Goal: Feedback & Contribution: Leave review/rating

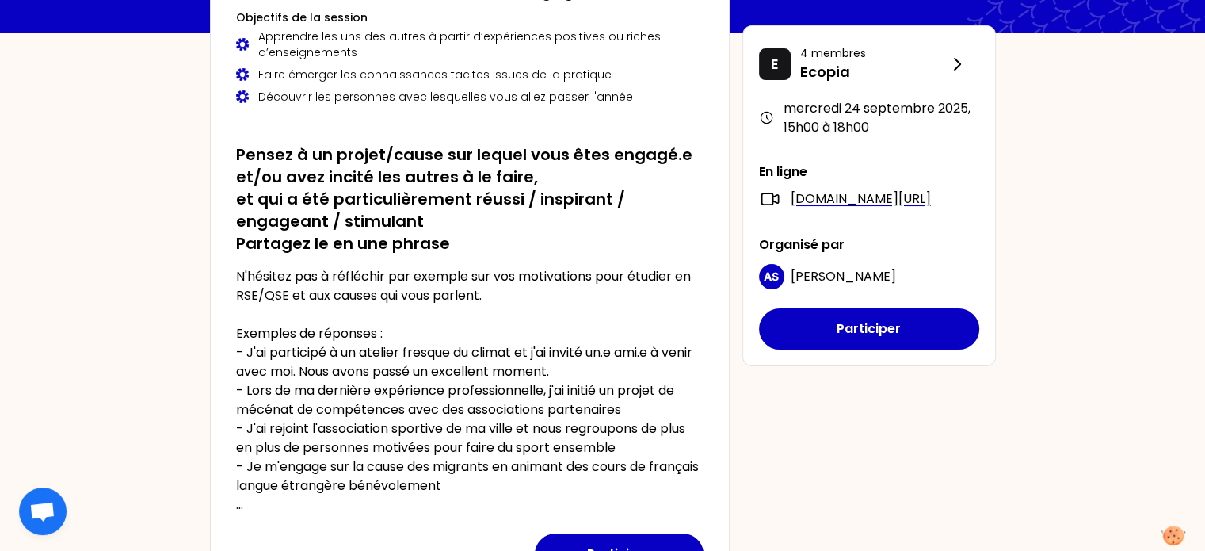
scroll to position [200, 0]
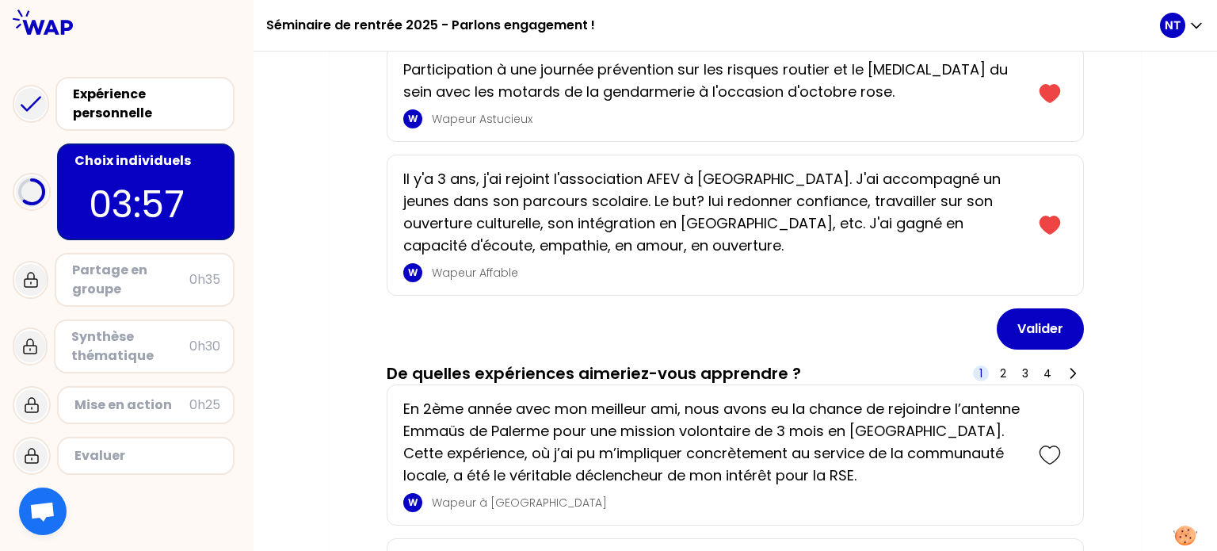
scroll to position [1663, 0]
click at [1040, 330] on button "Valider" at bounding box center [1040, 327] width 87 height 41
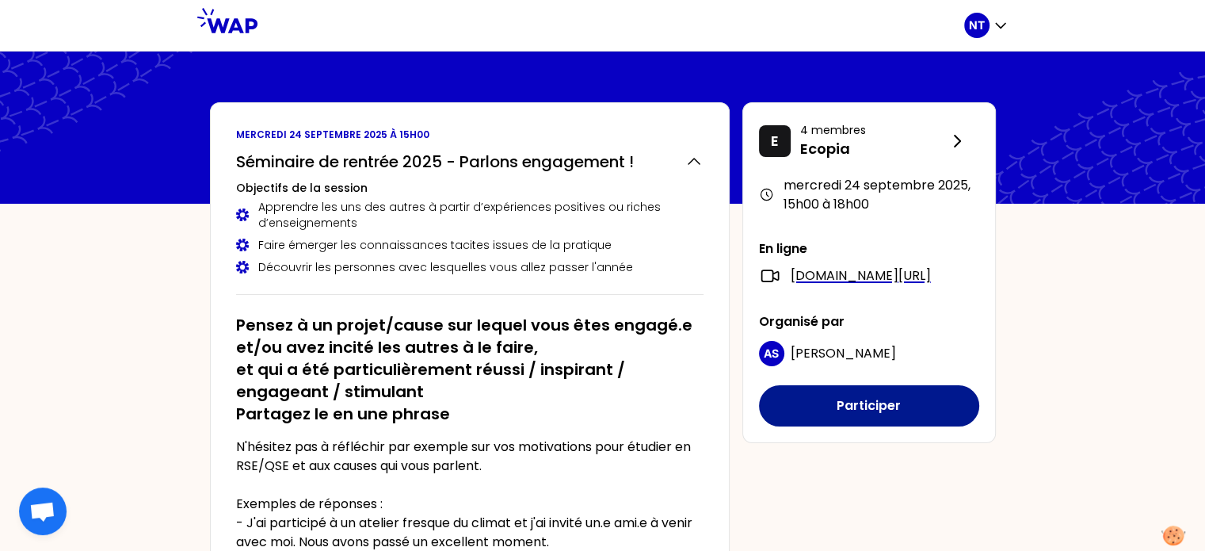
click at [822, 426] on button "Participer" at bounding box center [869, 405] width 220 height 41
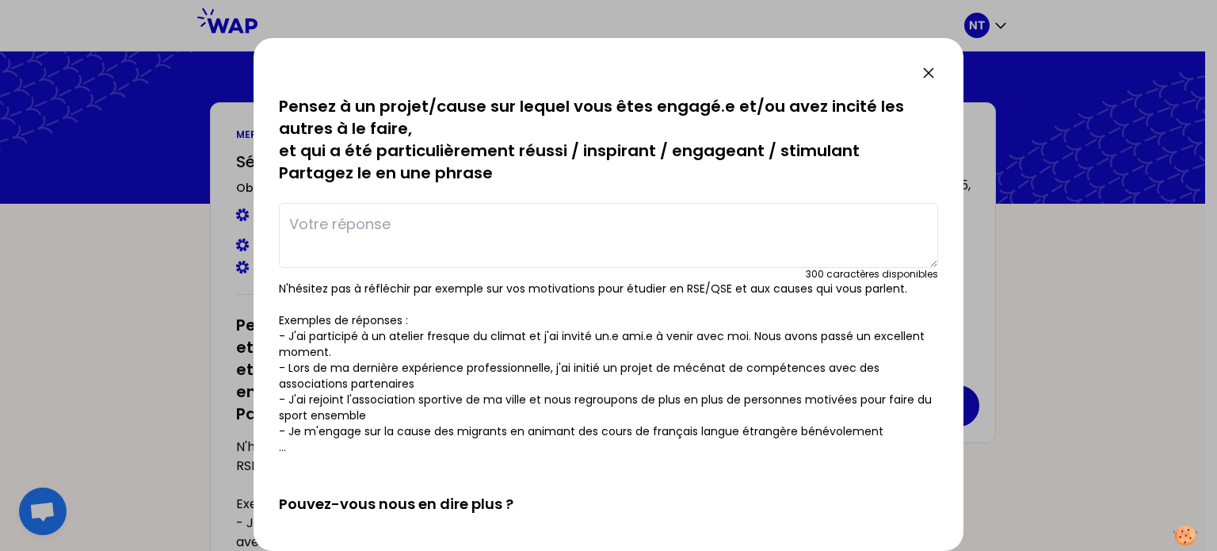
click at [536, 234] on textarea at bounding box center [608, 235] width 659 height 65
drag, startPoint x: 719, startPoint y: 224, endPoint x: 374, endPoint y: 224, distance: 345.4
click at [374, 224] on textarea "J'ai crée une entreprise (maison d'édition) de jeux et outils" at bounding box center [608, 235] width 659 height 65
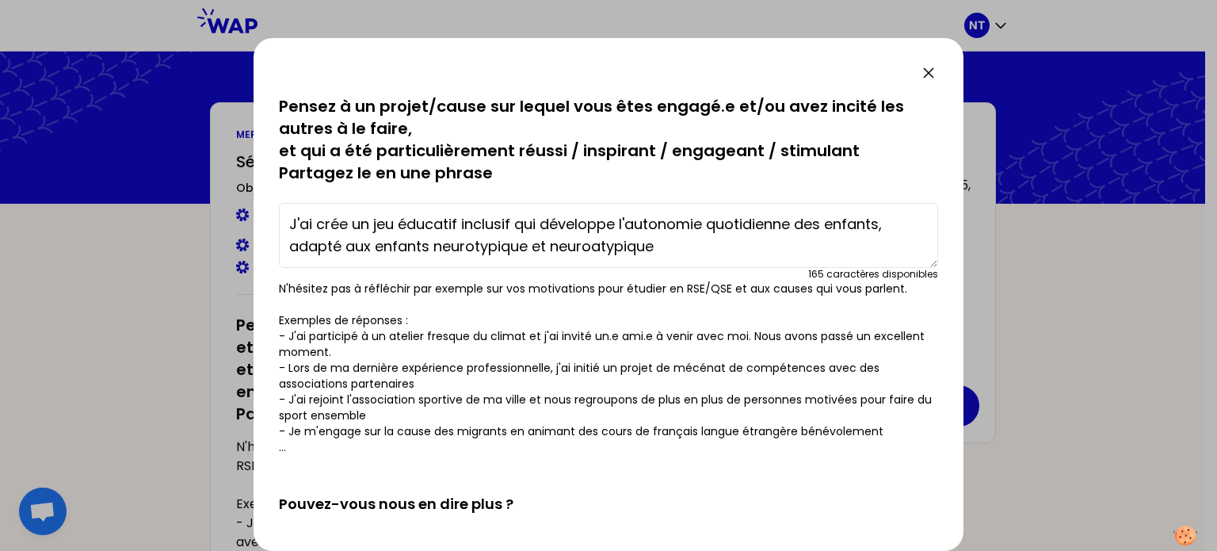
drag, startPoint x: 583, startPoint y: 251, endPoint x: 553, endPoint y: 242, distance: 31.6
click at [553, 242] on textarea "J'ai crée un jeu éducatif inclusif qui développe l'autonomie quotidienne des en…" at bounding box center [608, 235] width 659 height 65
click at [684, 227] on textarea "J'ai crée un jeu éducatif inclusif qui développe l'autonomie quotidienne des en…" at bounding box center [608, 235] width 659 height 65
click at [677, 240] on textarea "J'ai crée un jeu éducatif inclusif qui développe l'autonomie quotidienne des en…" at bounding box center [608, 235] width 659 height 65
click at [529, 243] on textarea "J'ai crée un jeu éducatif inclusif qui développe l'autonomie quotidienne des en…" at bounding box center [608, 235] width 659 height 65
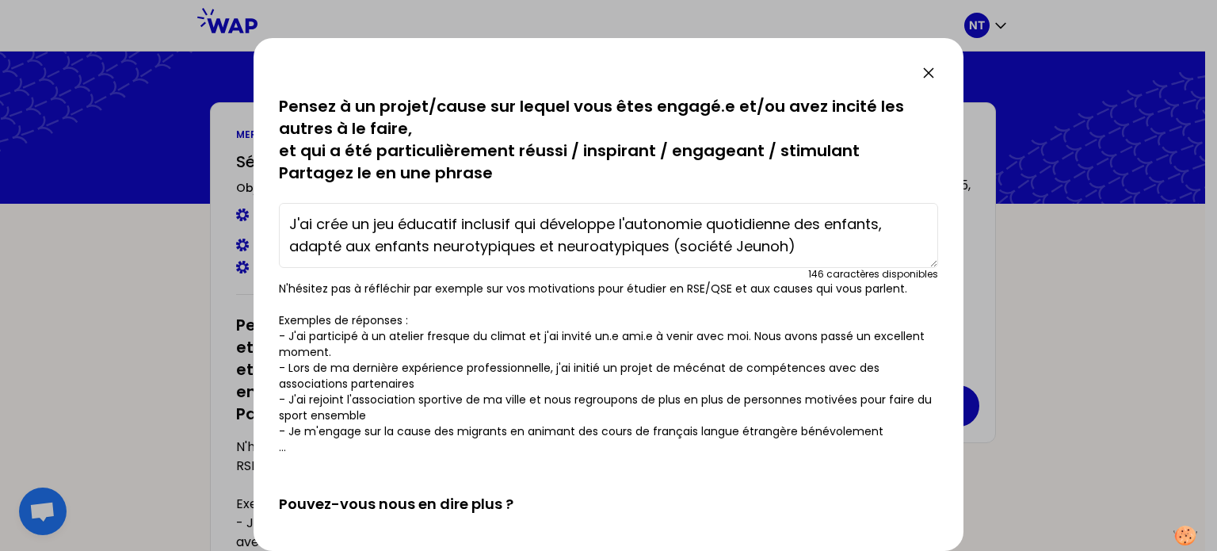
scroll to position [11, 0]
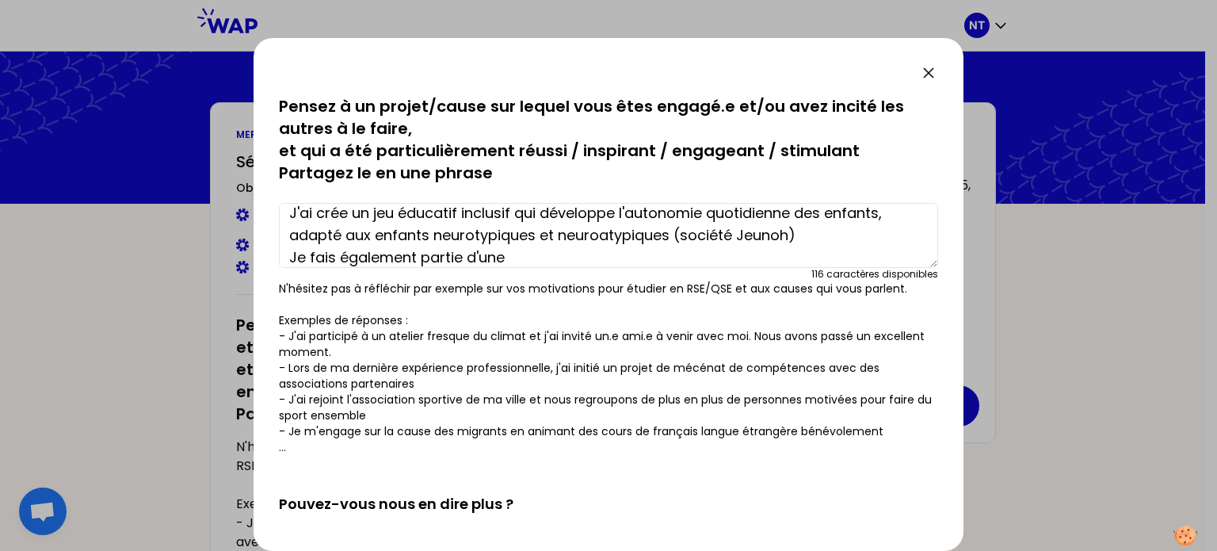
type textarea "J'ai crée un jeu éducatif inclusif qui développe l'autonomie quotidienne des en…"
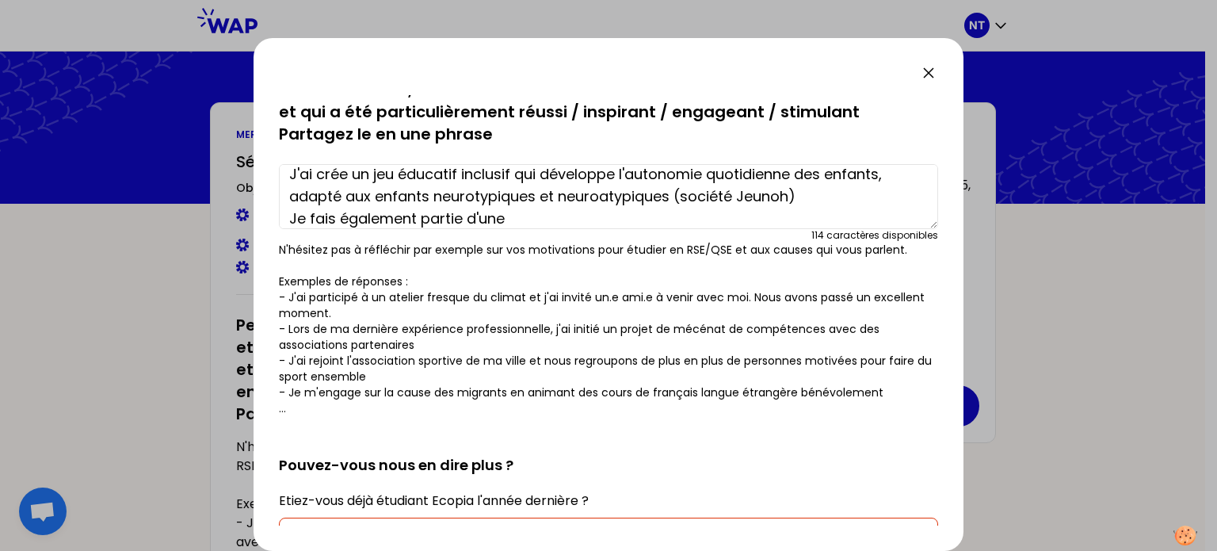
scroll to position [0, 0]
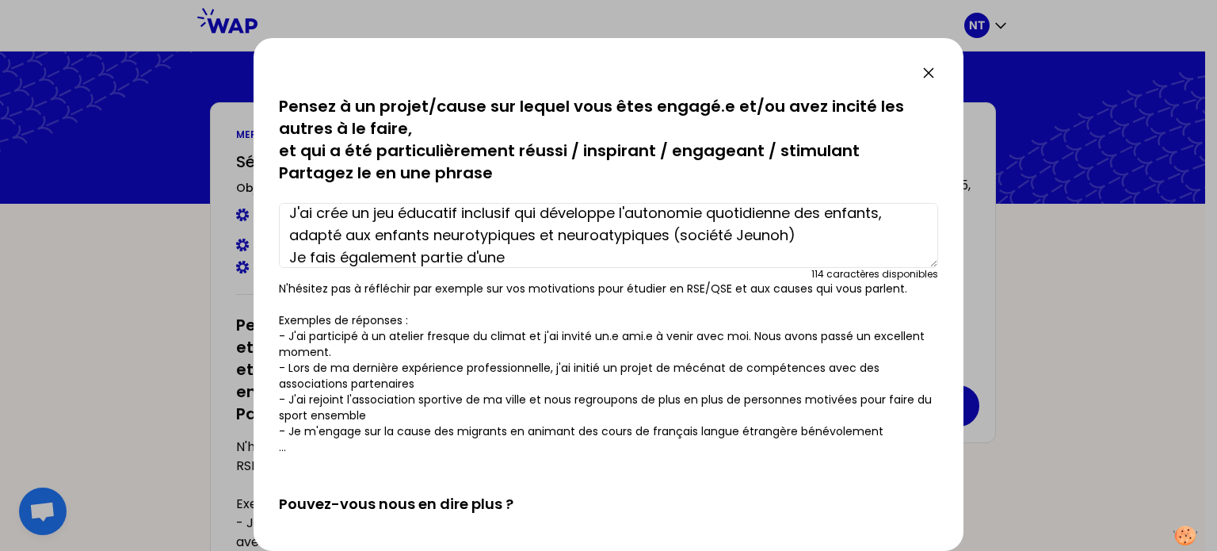
click at [469, 264] on textarea "J'ai crée un jeu éducatif inclusif qui développe l'autonomie quotidienne des en…" at bounding box center [608, 235] width 659 height 65
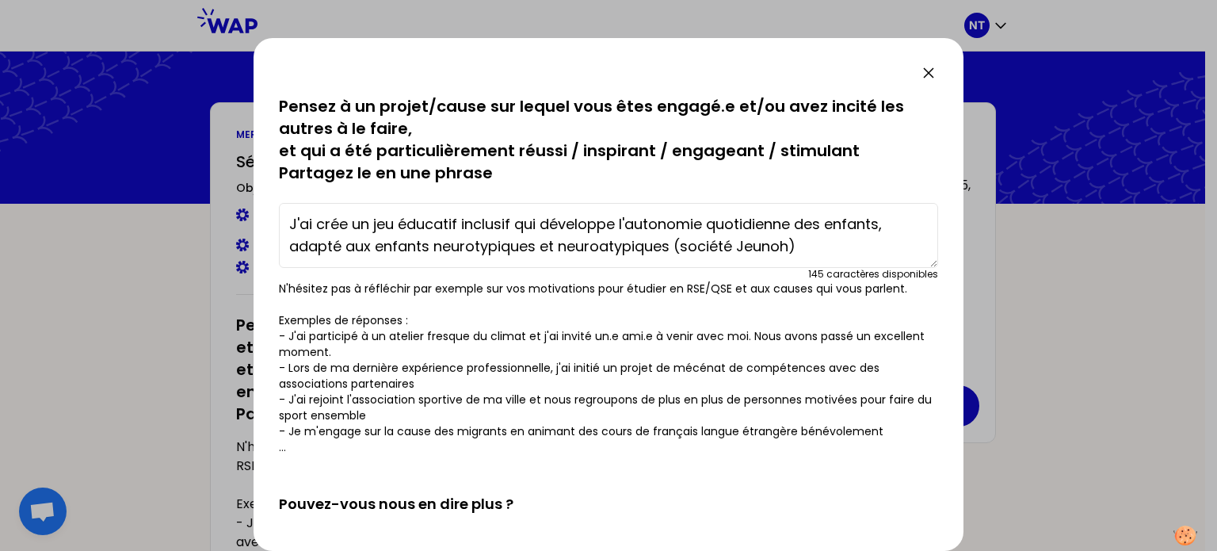
click at [289, 215] on textarea "J'ai crée un jeu éducatif inclusif qui développe l'autonomie quotidienne des en…" at bounding box center [608, 235] width 659 height 65
click at [349, 245] on textarea "-J'ai crée un jeu éducatif inclusif qui développe l'autonomie quotidienne des e…" at bounding box center [608, 235] width 659 height 65
click at [342, 250] on textarea "-J'ai crée un jeu éducatif inclusif qui développe l'autonomie quotidienne des e…" at bounding box center [608, 235] width 659 height 65
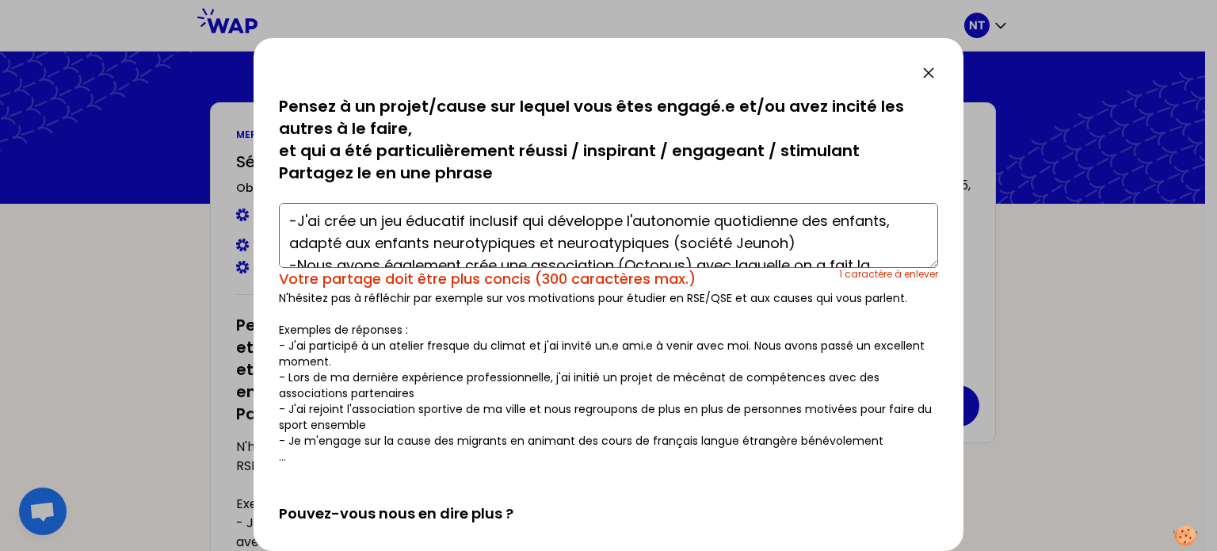
scroll to position [25, 0]
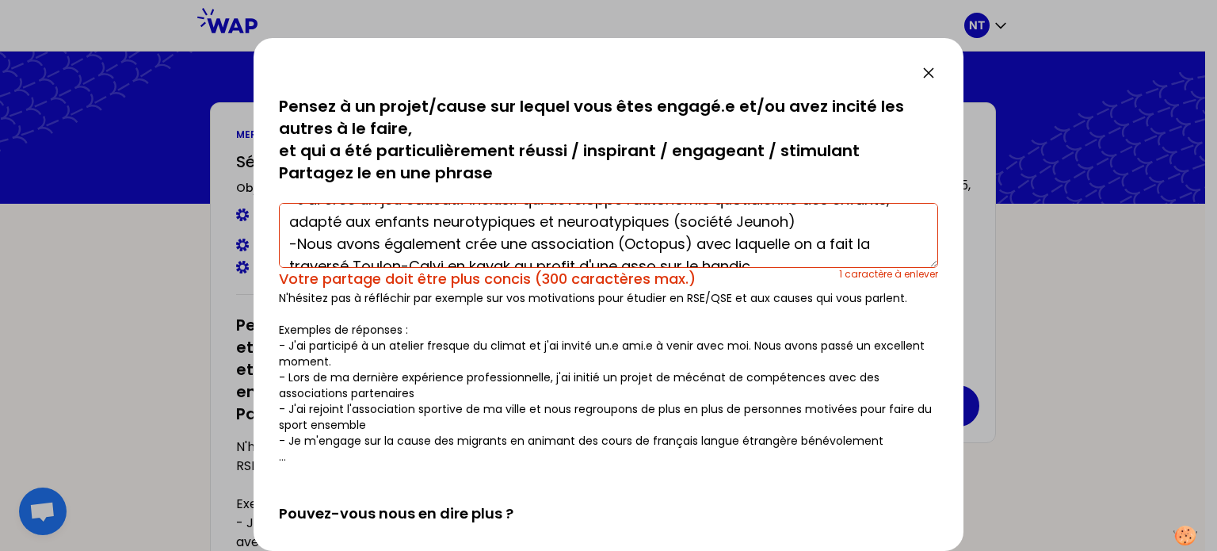
click at [680, 219] on textarea "-J'ai crée un jeu éducatif inclusif qui développe l'autonomie quotidienne des e…" at bounding box center [608, 235] width 659 height 65
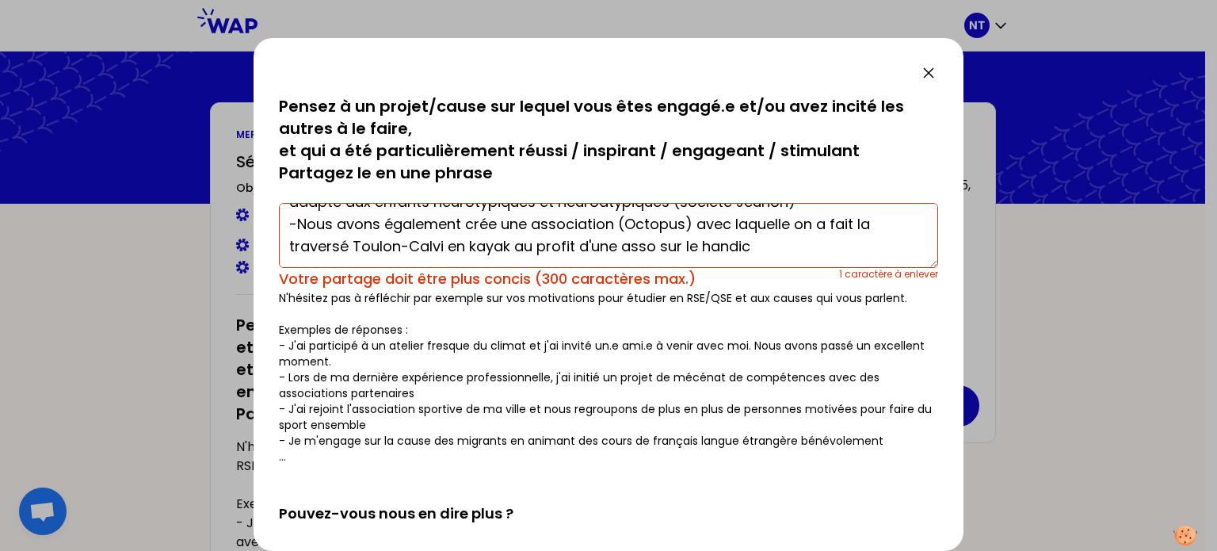
drag, startPoint x: 466, startPoint y: 227, endPoint x: 383, endPoint y: 224, distance: 83.2
click at [383, 224] on textarea "-J'ai crée un jeu éducatif inclusif qui développe l'autonomie quotidienne des e…" at bounding box center [608, 235] width 659 height 65
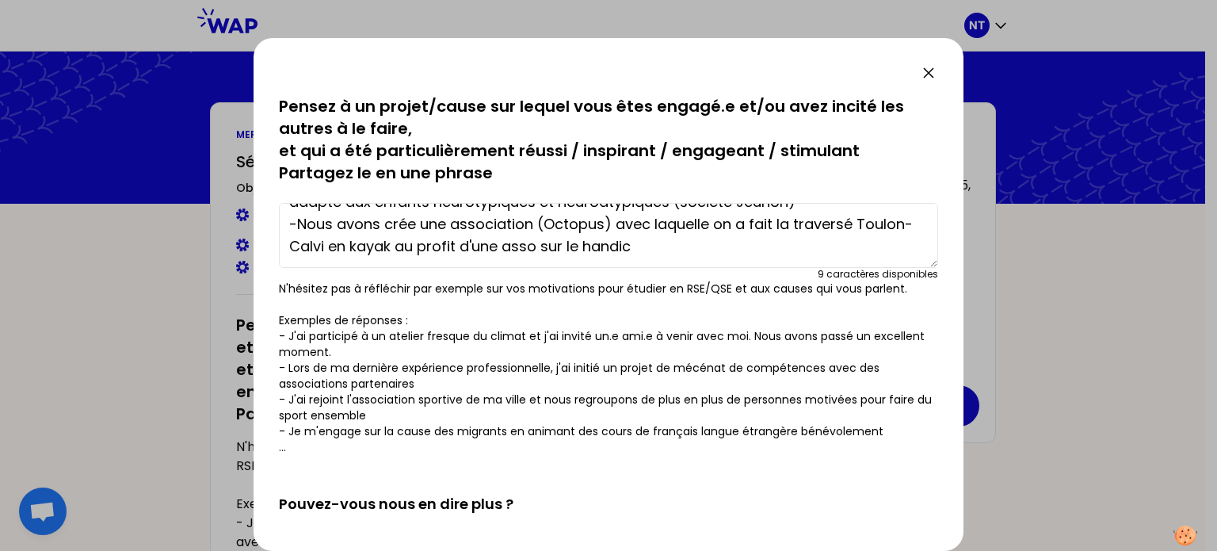
click at [702, 251] on textarea "-J'ai crée un jeu éducatif inclusif qui développe l'autonomie quotidienne des e…" at bounding box center [608, 235] width 659 height 65
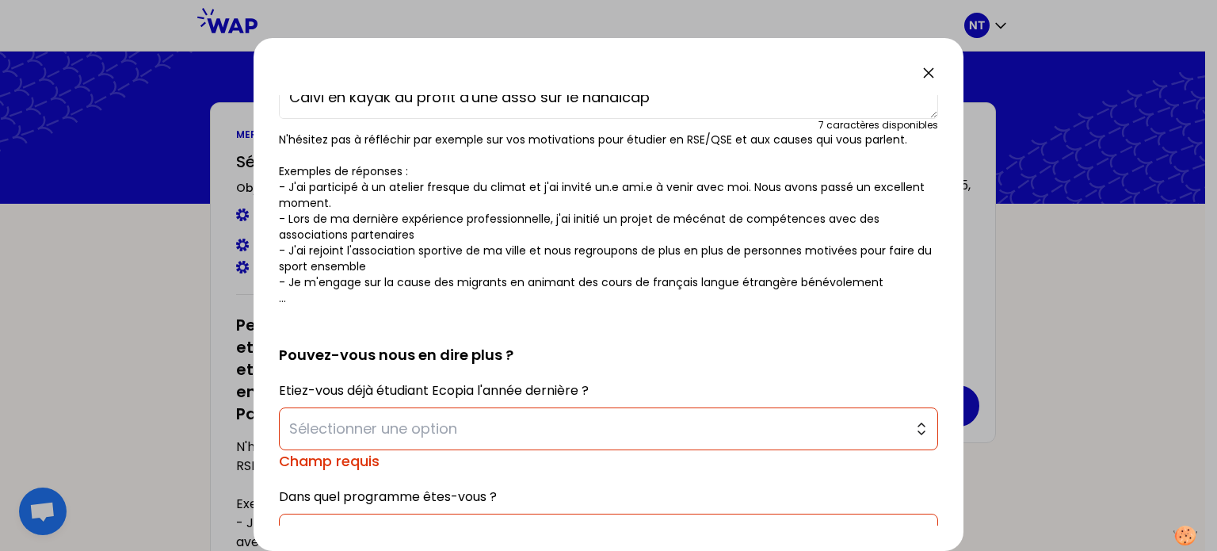
scroll to position [215, 0]
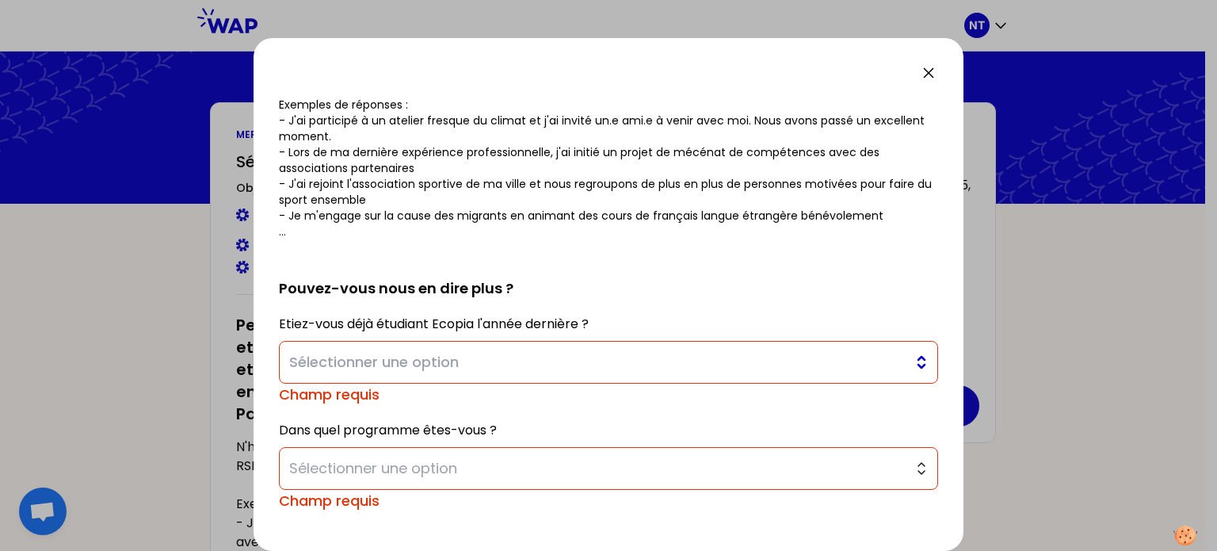
type textarea "-J'ai crée un jeu éducatif inclusif qui développe l'autonomie quotidienne des e…"
click at [459, 360] on span "Sélectionner une option" at bounding box center [597, 362] width 616 height 22
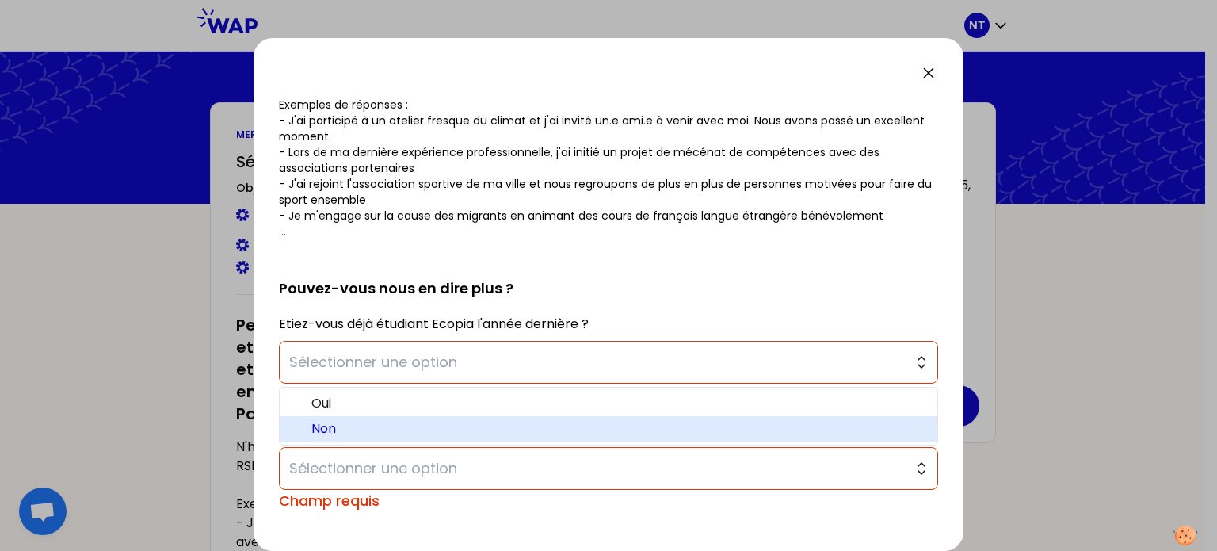
click at [415, 424] on span "Non" at bounding box center [617, 428] width 613 height 19
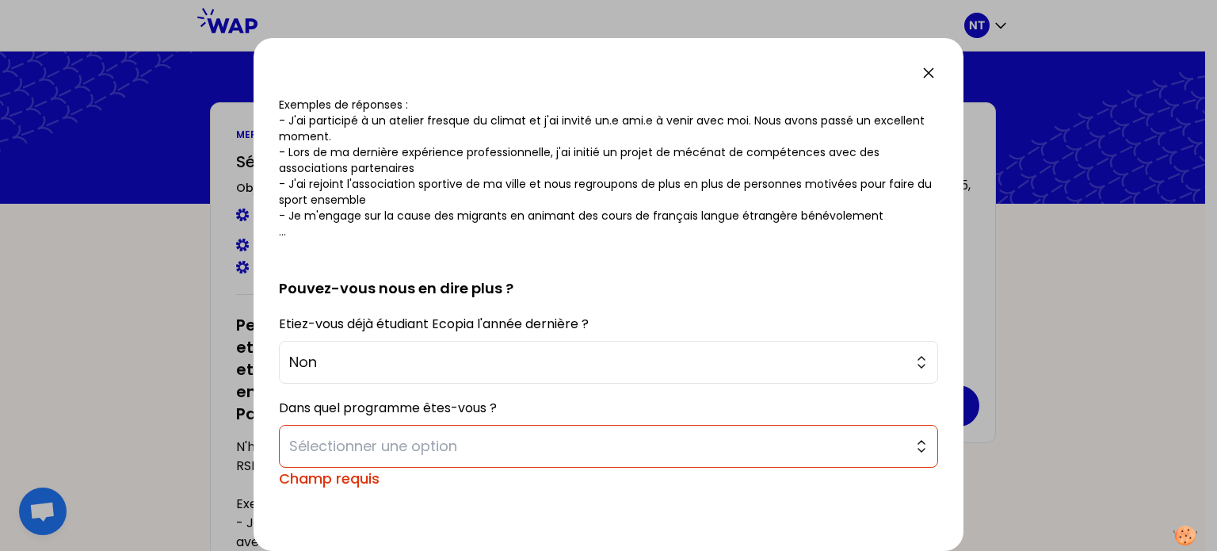
scroll to position [282, 0]
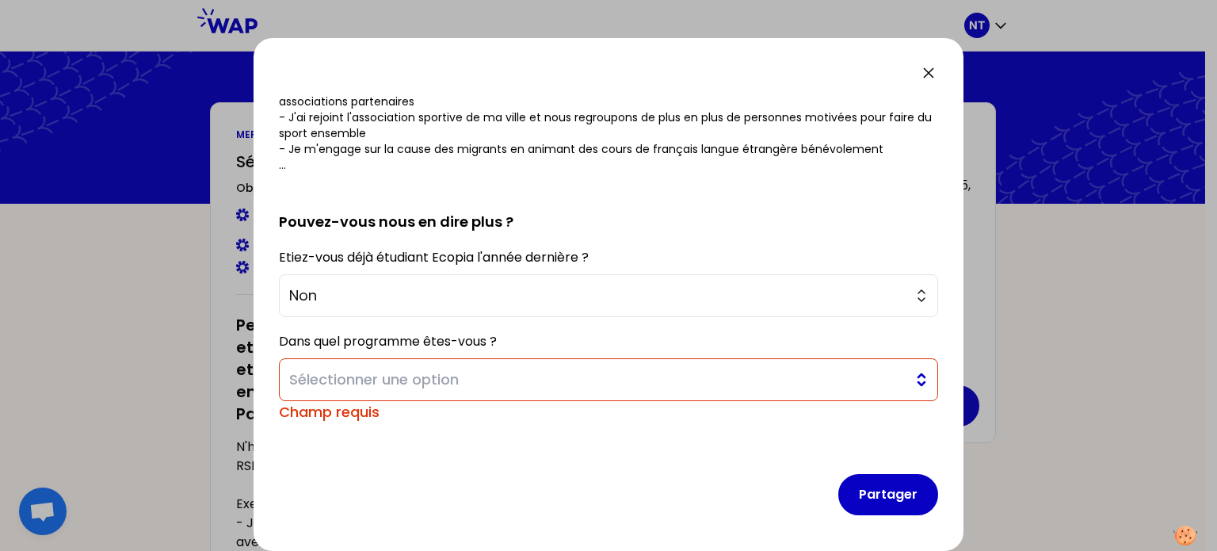
click at [418, 383] on span "Sélectionner une option" at bounding box center [597, 379] width 616 height 22
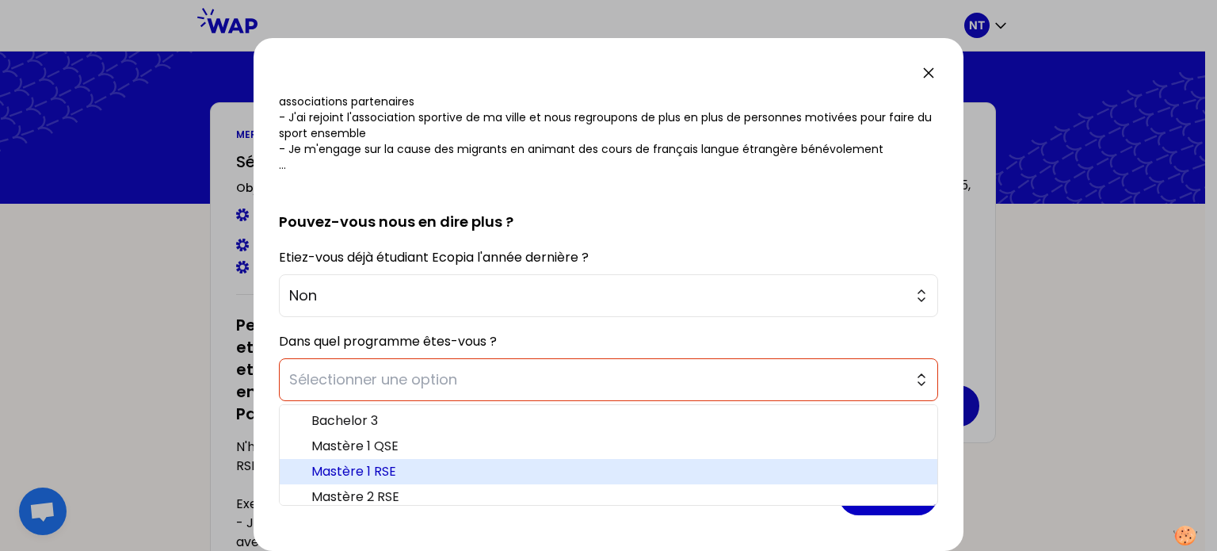
scroll to position [7, 0]
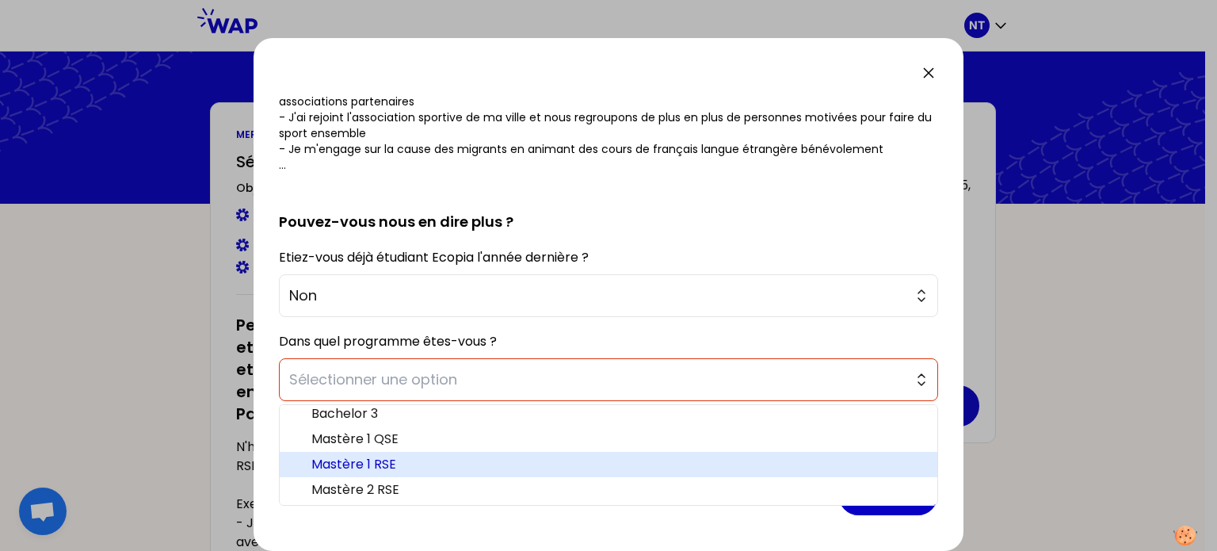
click at [385, 465] on span "Mastère 1 RSE" at bounding box center [617, 464] width 613 height 19
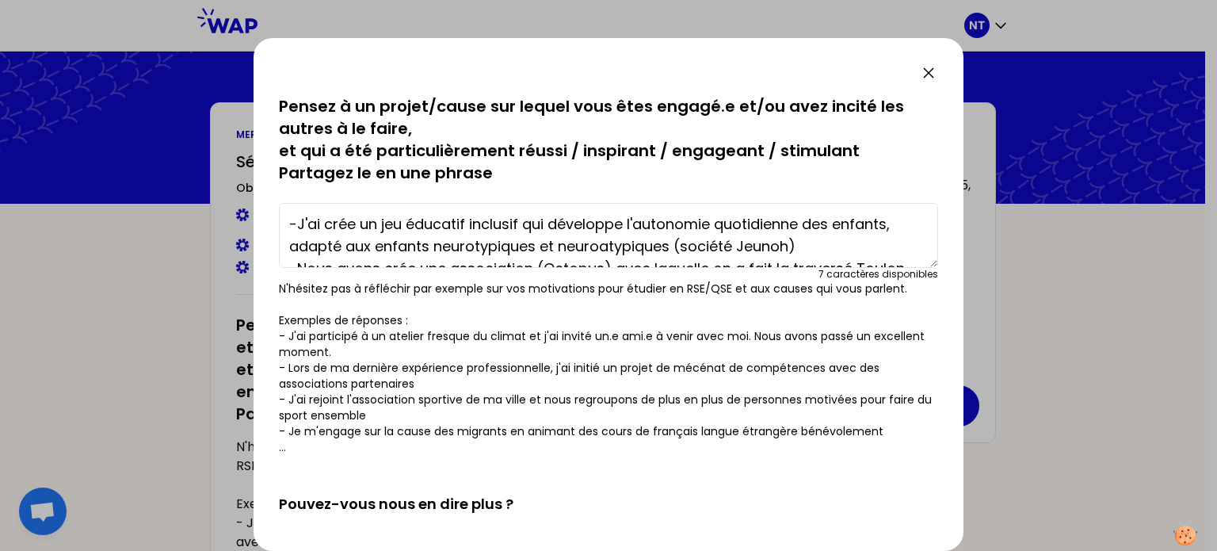
scroll to position [260, 0]
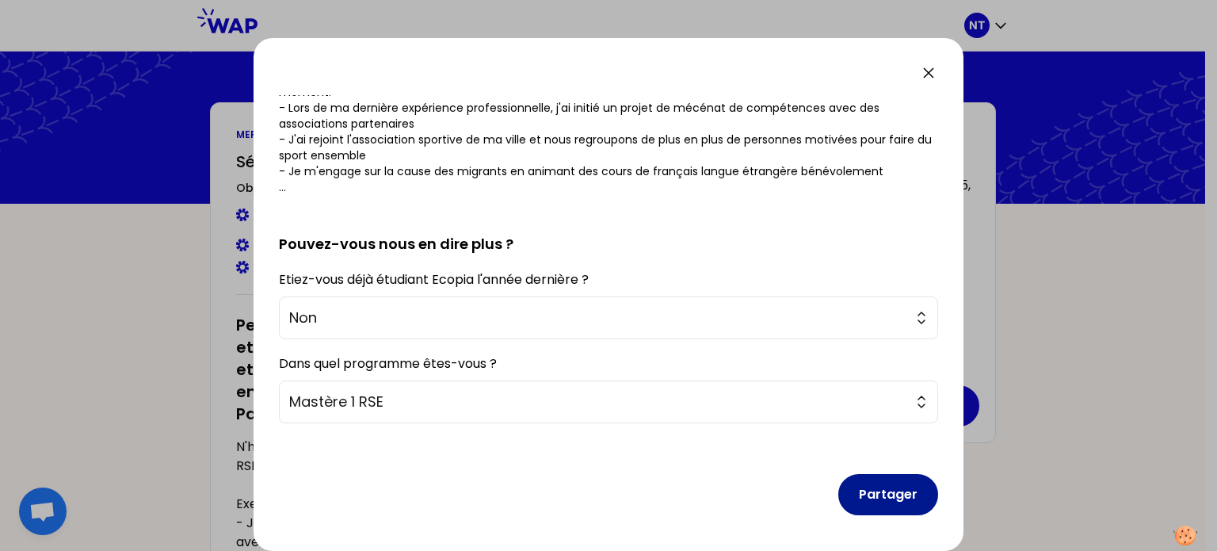
click at [867, 488] on button "Partager" at bounding box center [888, 494] width 100 height 41
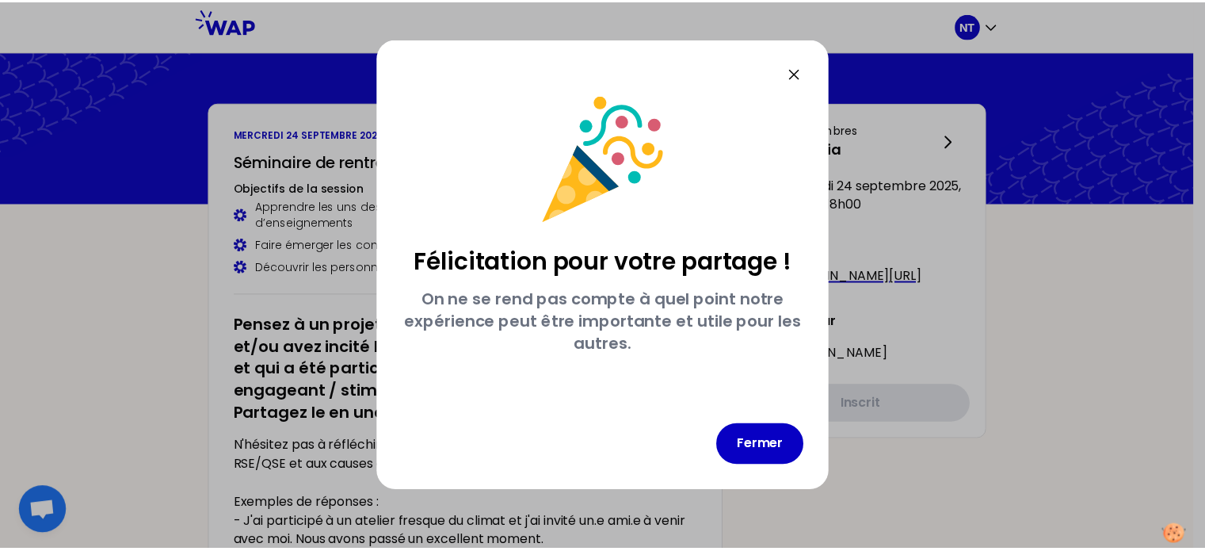
scroll to position [0, 0]
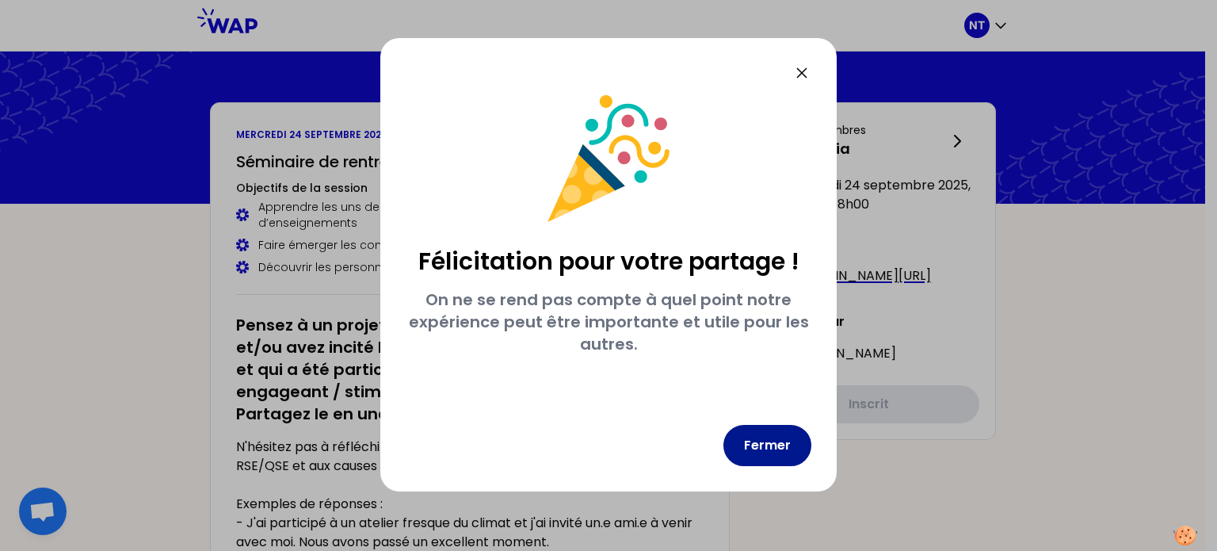
click at [742, 438] on button "Fermer" at bounding box center [767, 445] width 88 height 41
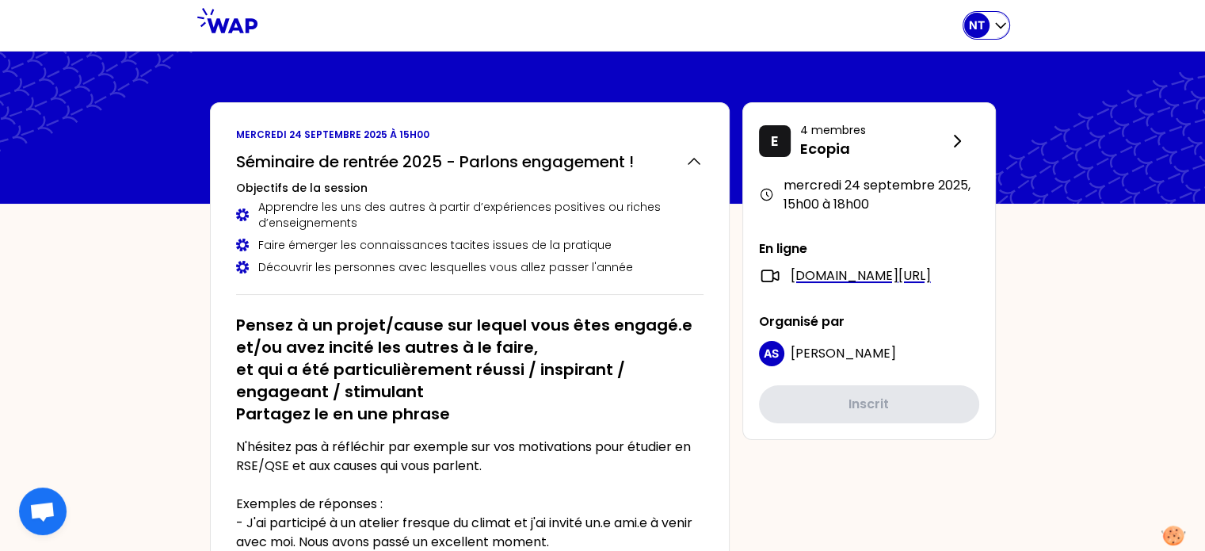
click at [993, 19] on icon "button" at bounding box center [1001, 25] width 16 height 16
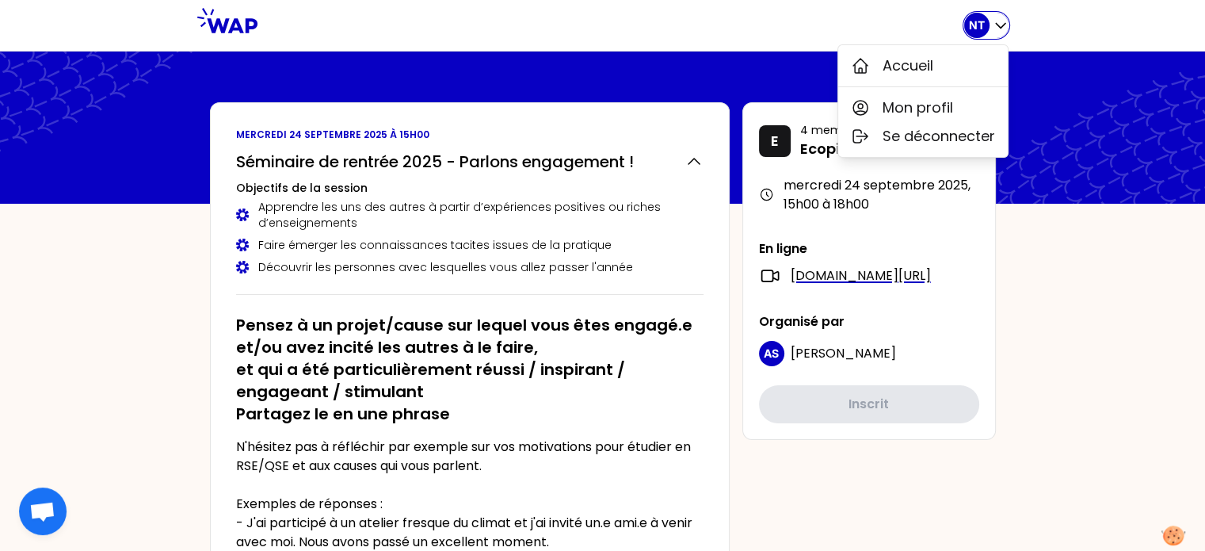
click at [993, 19] on icon "button" at bounding box center [1001, 25] width 16 height 16
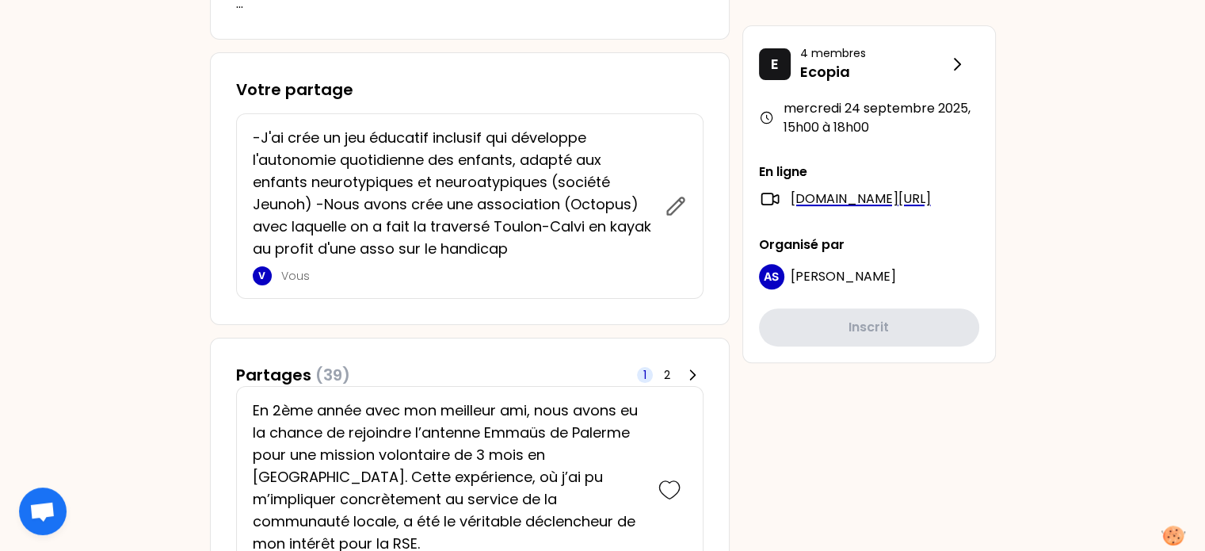
scroll to position [707, 0]
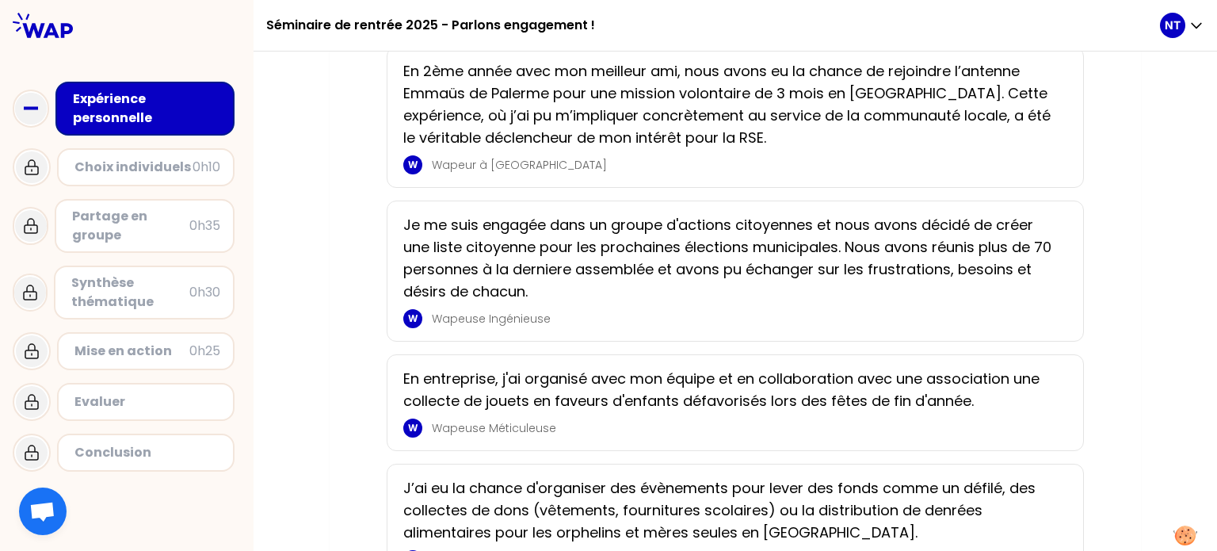
scroll to position [452, 0]
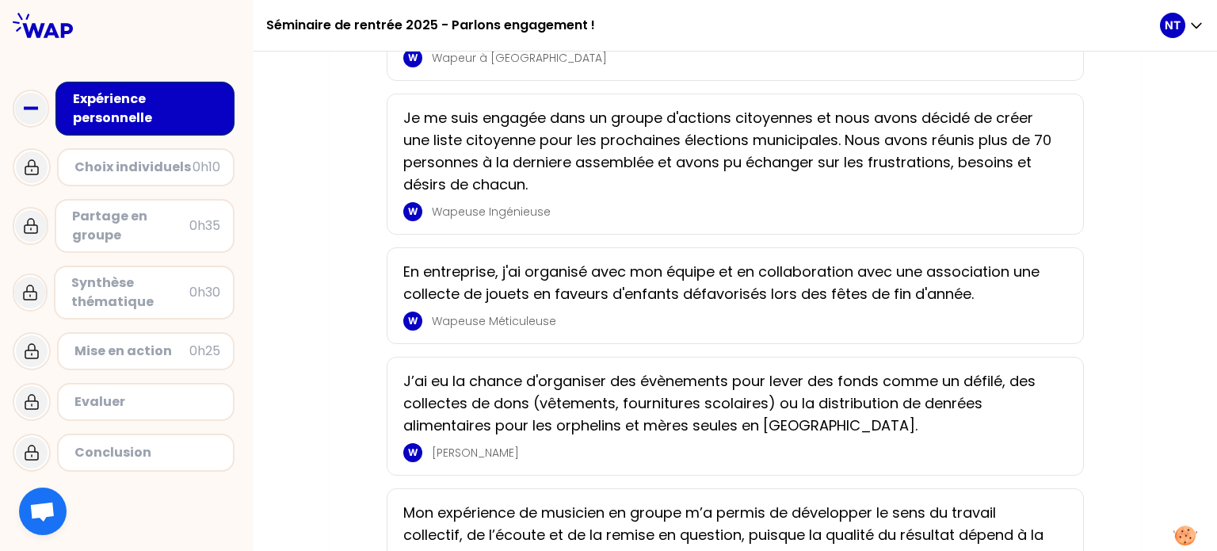
click at [683, 295] on p "En entreprise, j'ai organisé avec mon équipe et en collaboration avec une assoc…" at bounding box center [730, 283] width 654 height 44
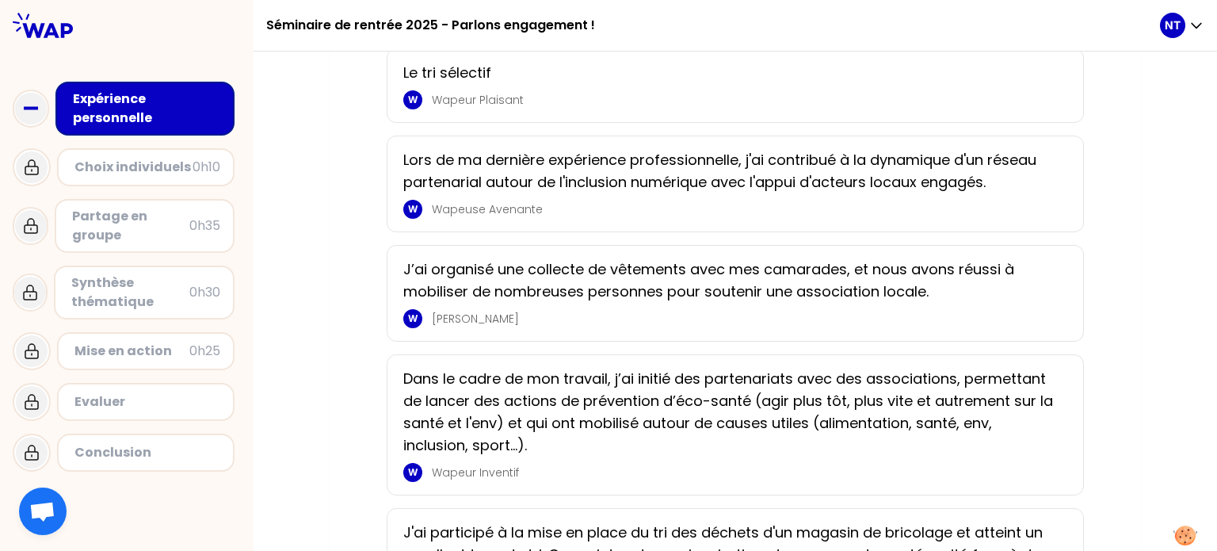
scroll to position [1701, 0]
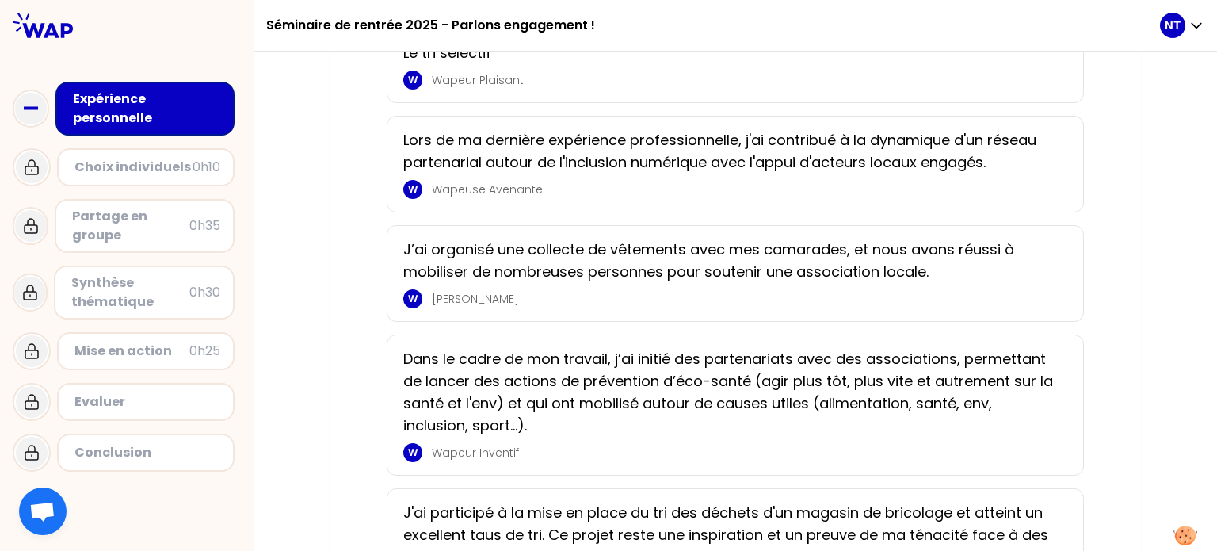
click at [574, 266] on p "J’ai organisé une collecte de vêtements avec mes camarades, et nous avons réuss…" at bounding box center [730, 260] width 654 height 44
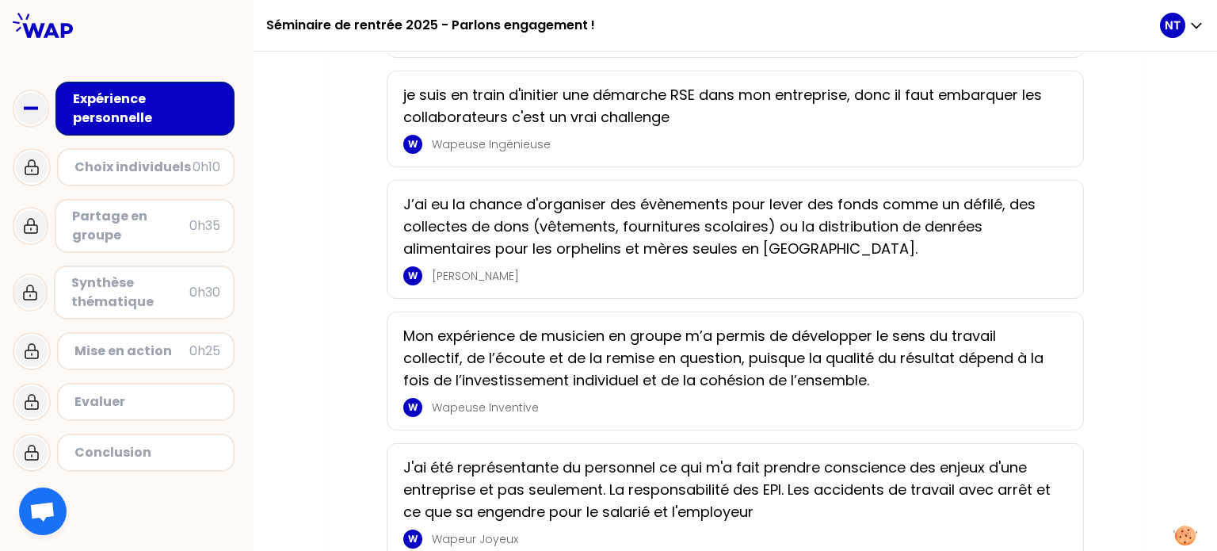
scroll to position [0, 0]
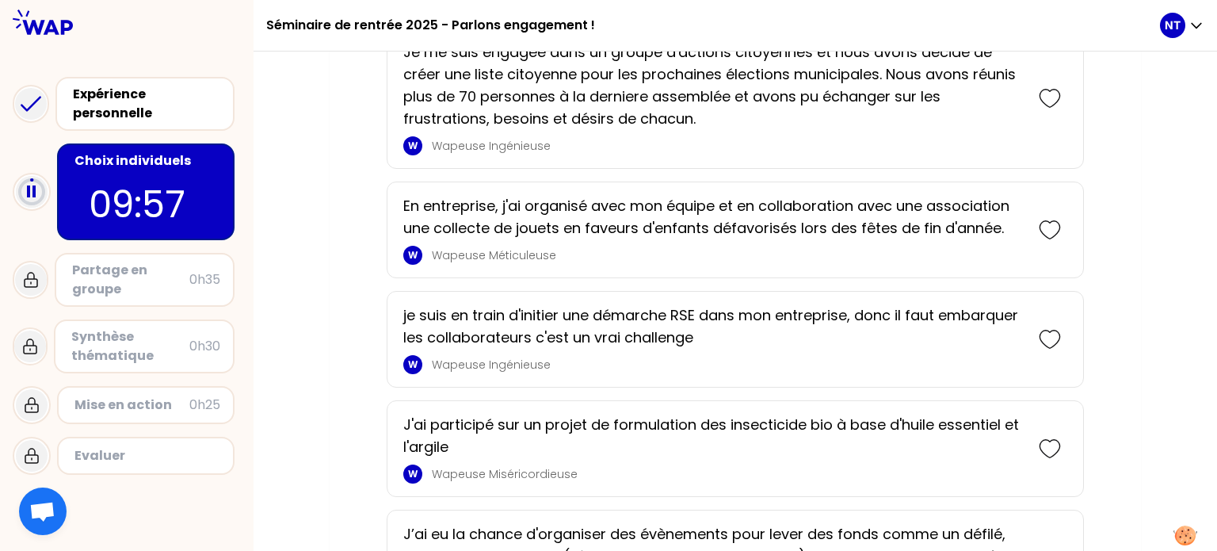
scroll to position [471, 0]
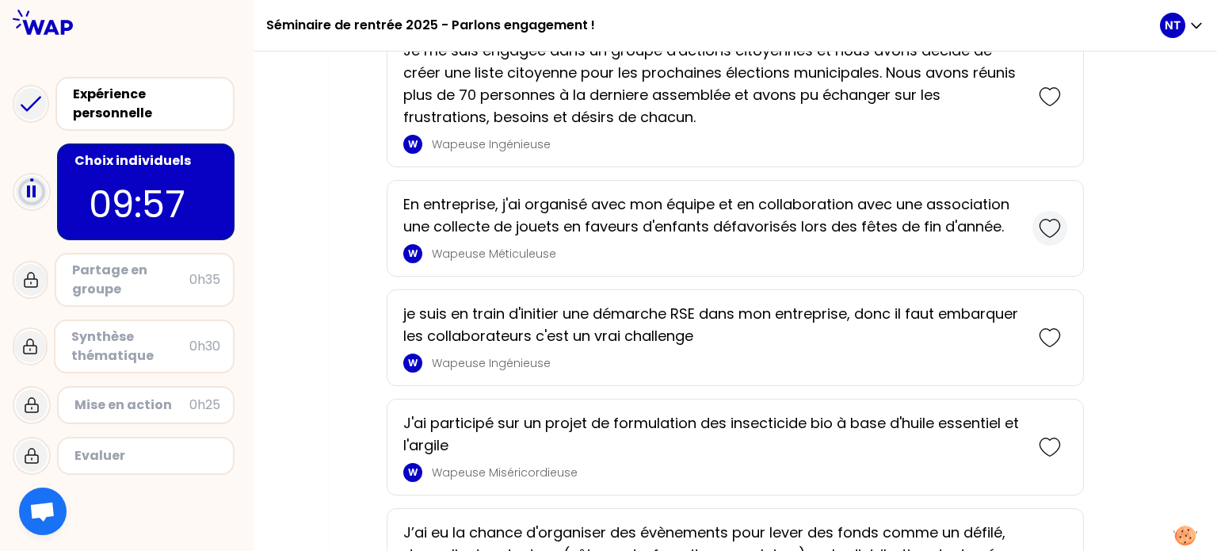
click at [1051, 227] on icon at bounding box center [1050, 228] width 22 height 22
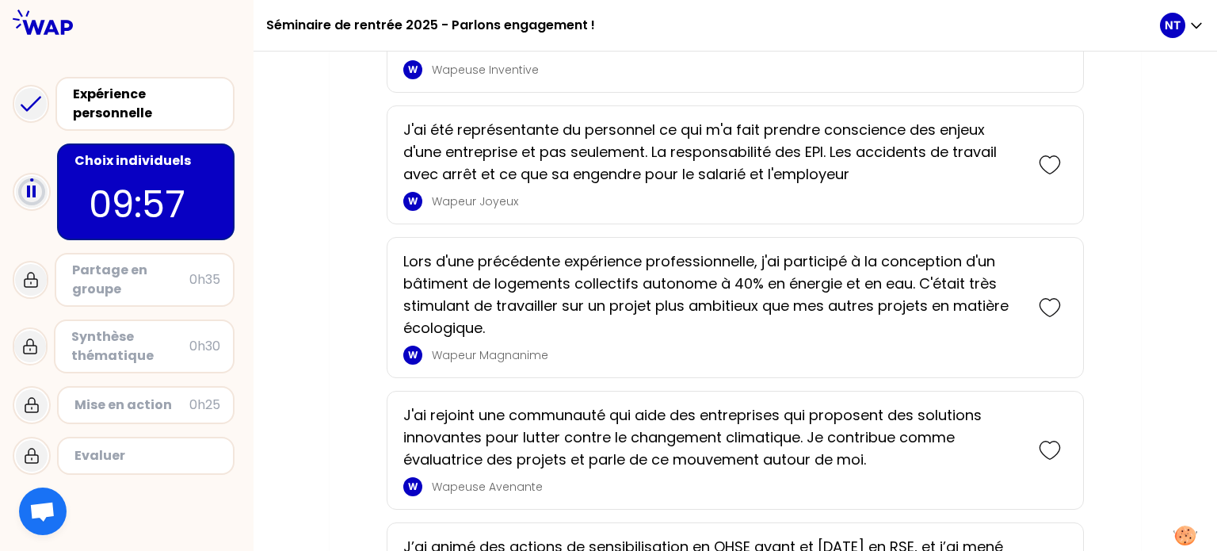
scroll to position [1233, 0]
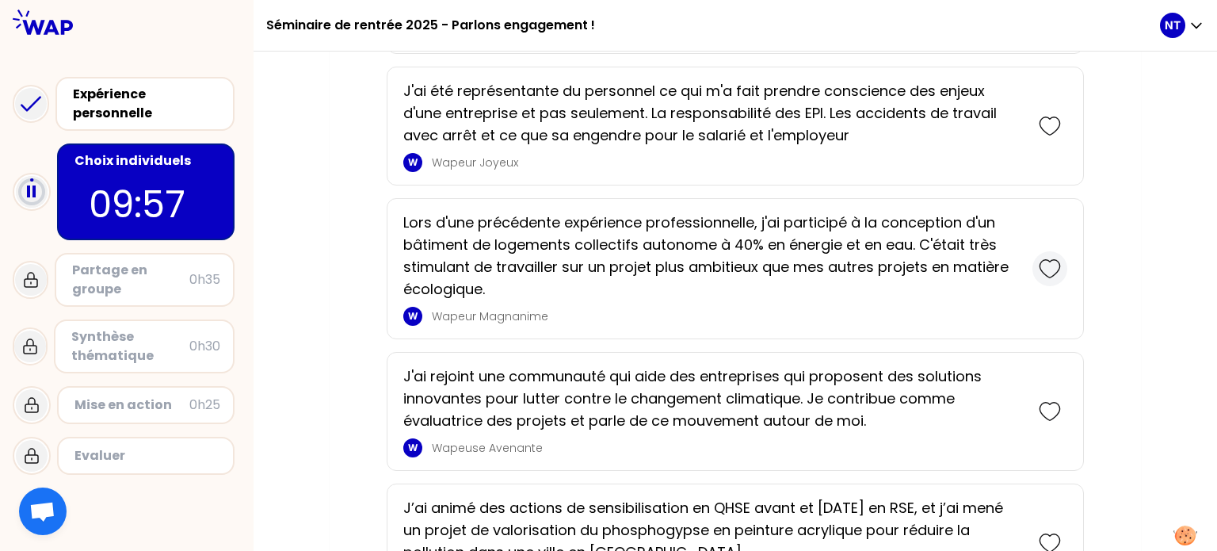
click at [1039, 280] on icon at bounding box center [1050, 268] width 22 height 22
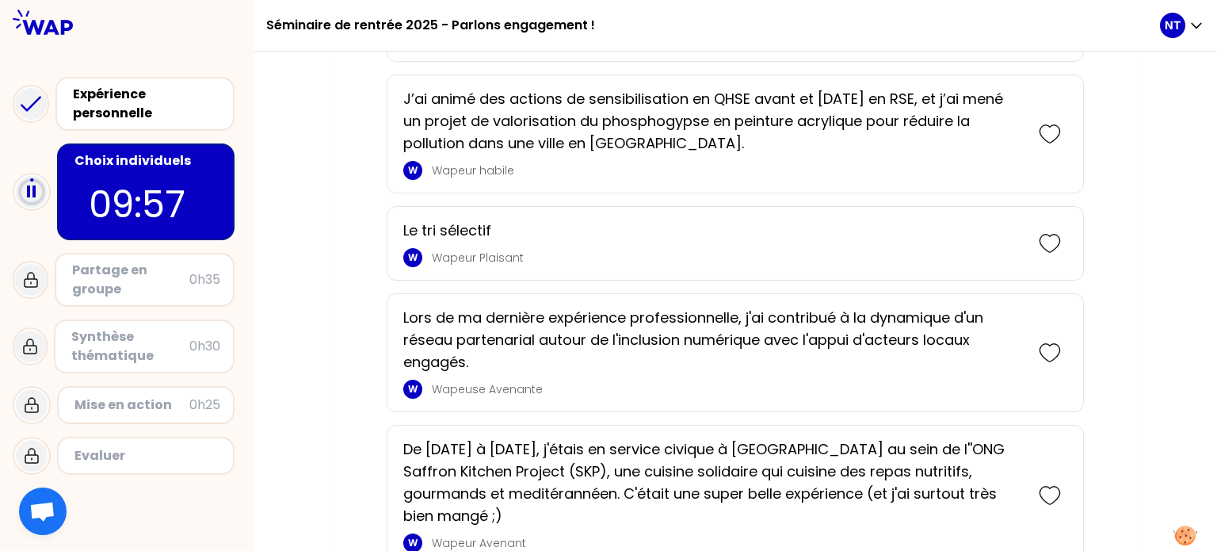
scroll to position [1869, 0]
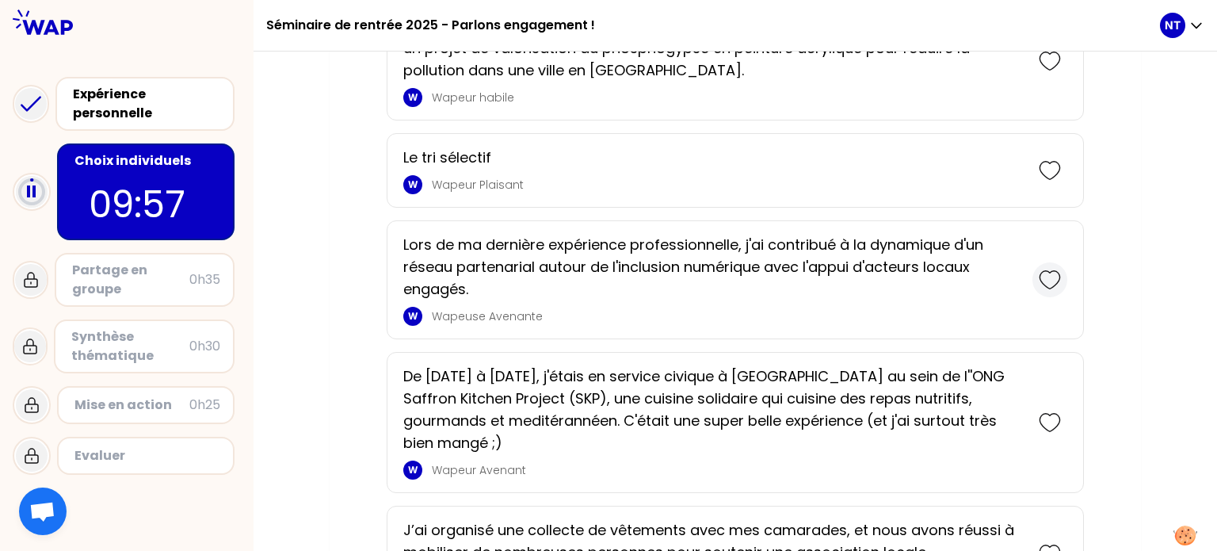
click at [1055, 288] on icon at bounding box center [1049, 279] width 20 height 17
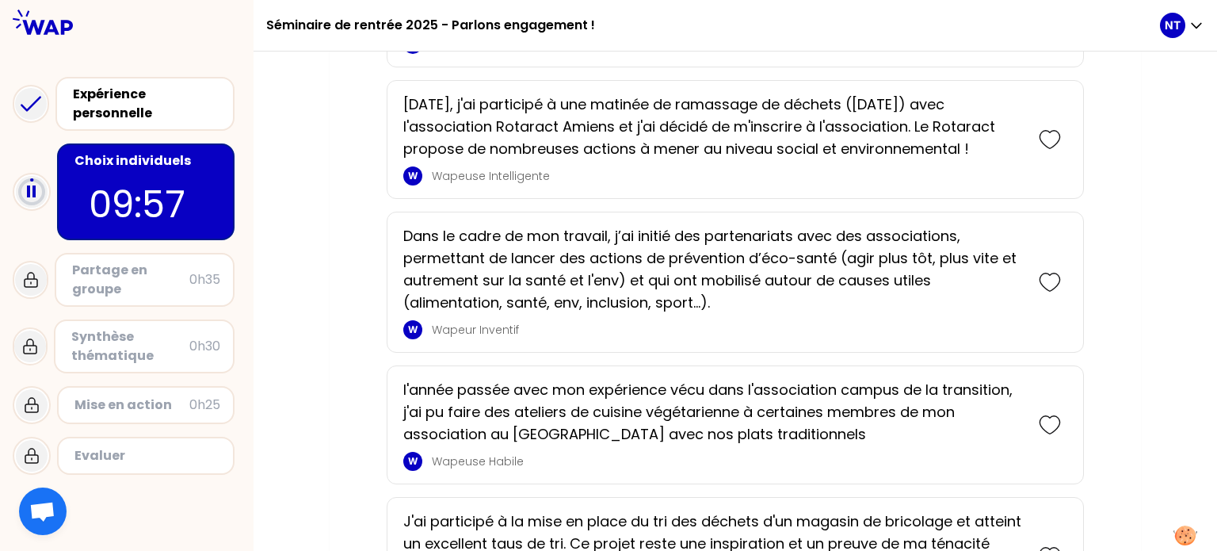
scroll to position [2538, 0]
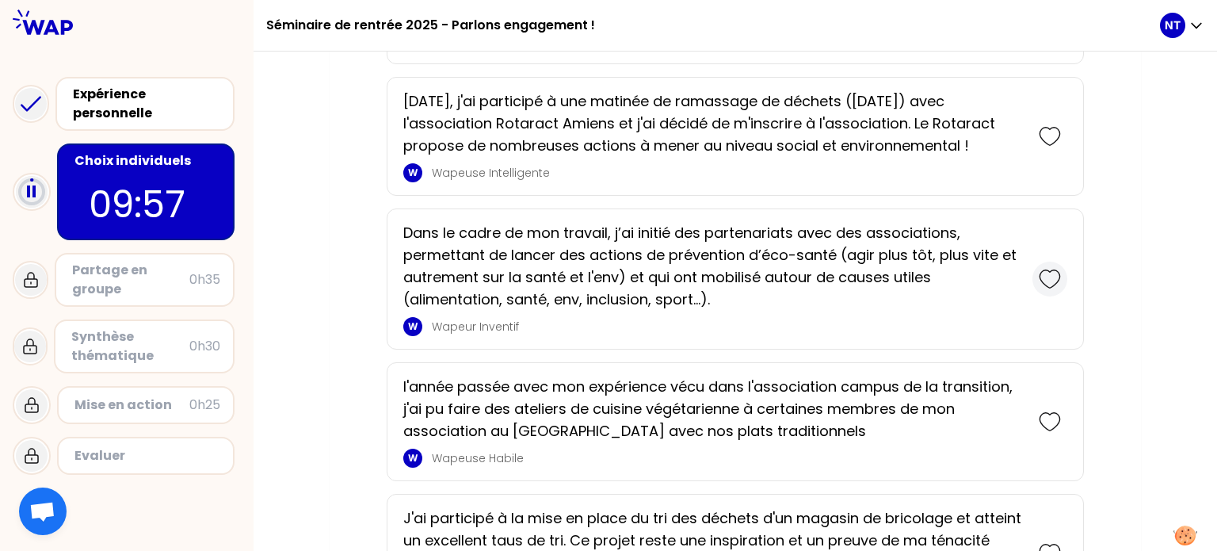
click at [1050, 289] on icon at bounding box center [1050, 279] width 22 height 22
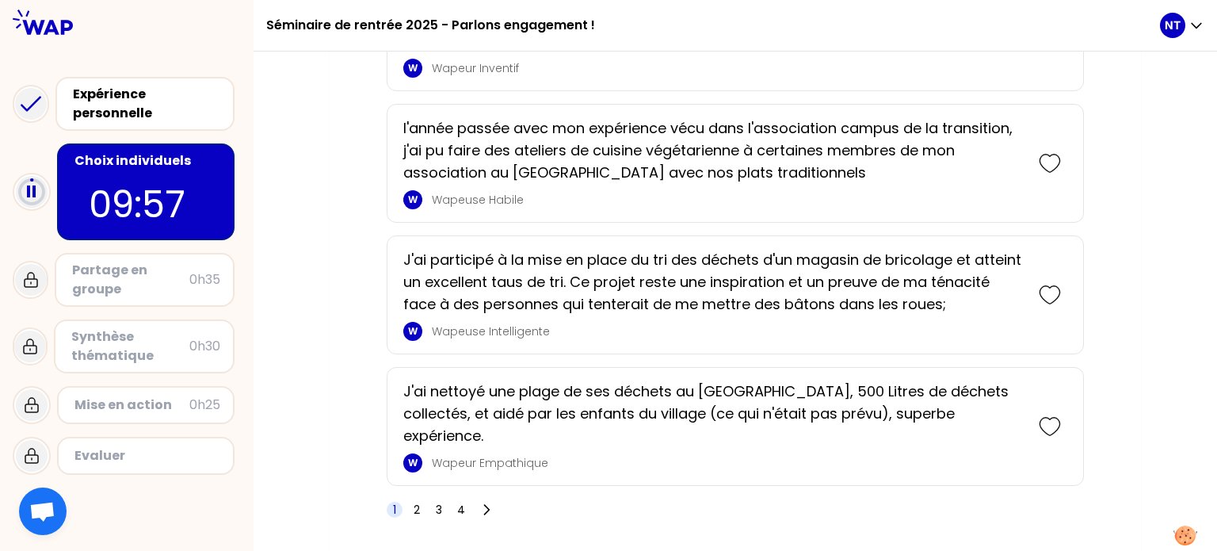
scroll to position [2994, 0]
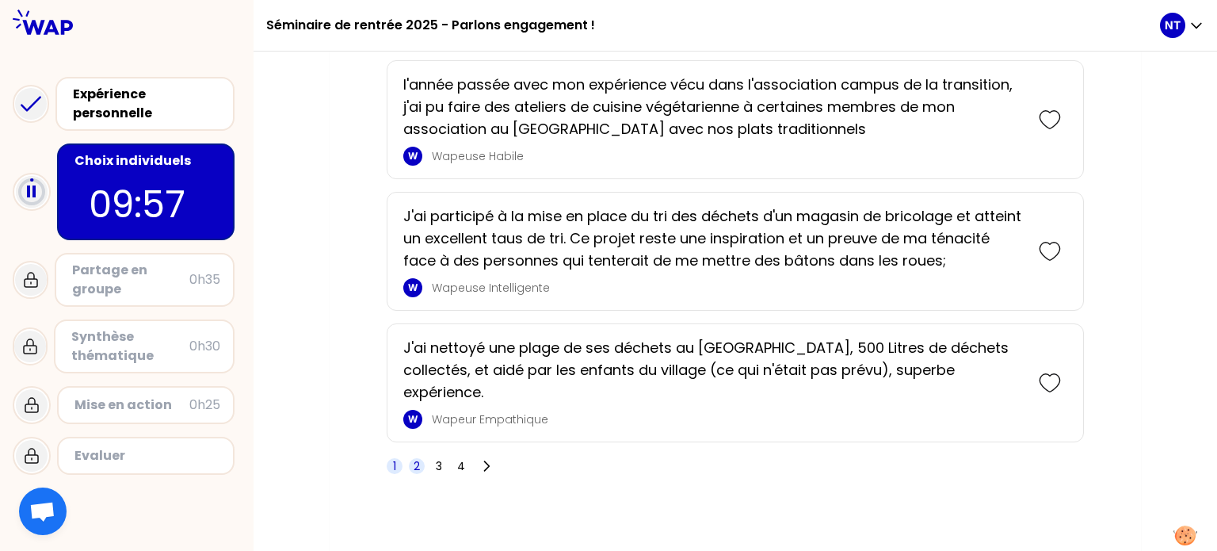
click at [417, 460] on span "2" at bounding box center [417, 466] width 6 height 16
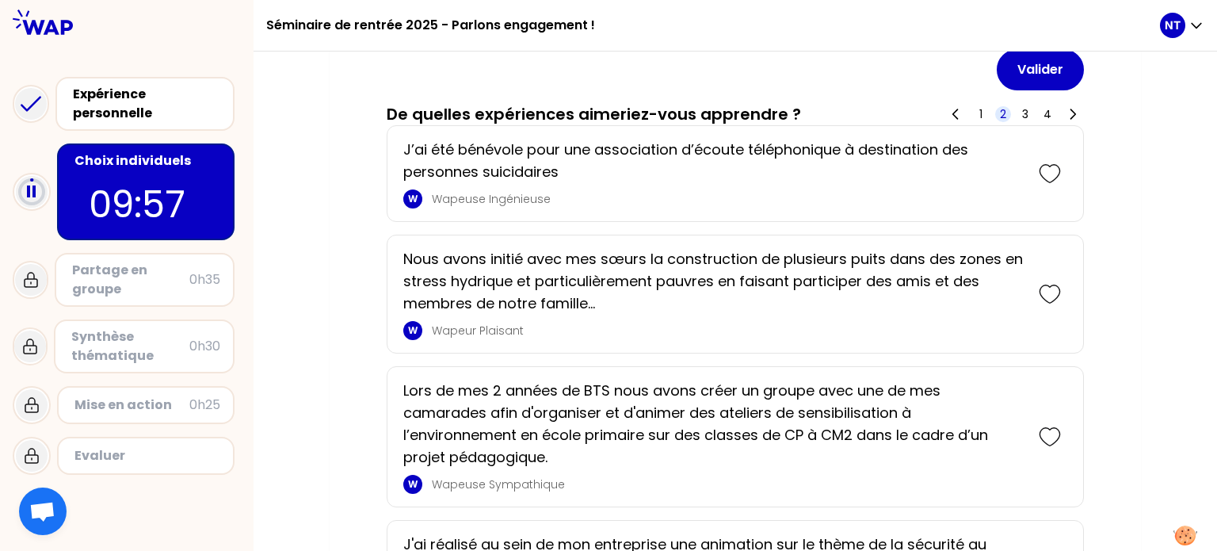
scroll to position [753, 0]
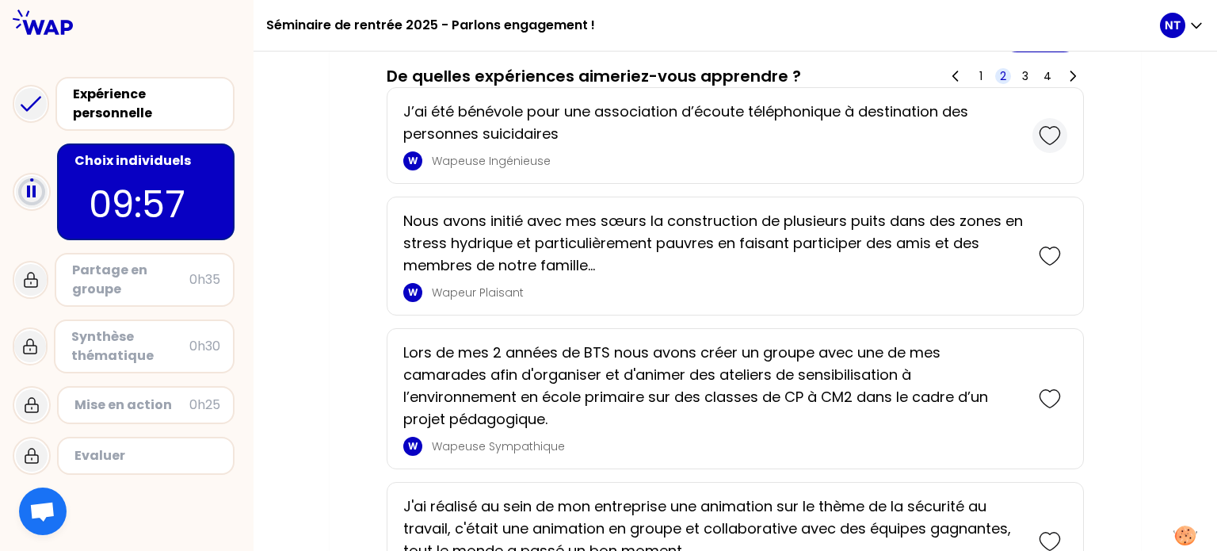
click at [1049, 139] on icon at bounding box center [1050, 135] width 22 height 22
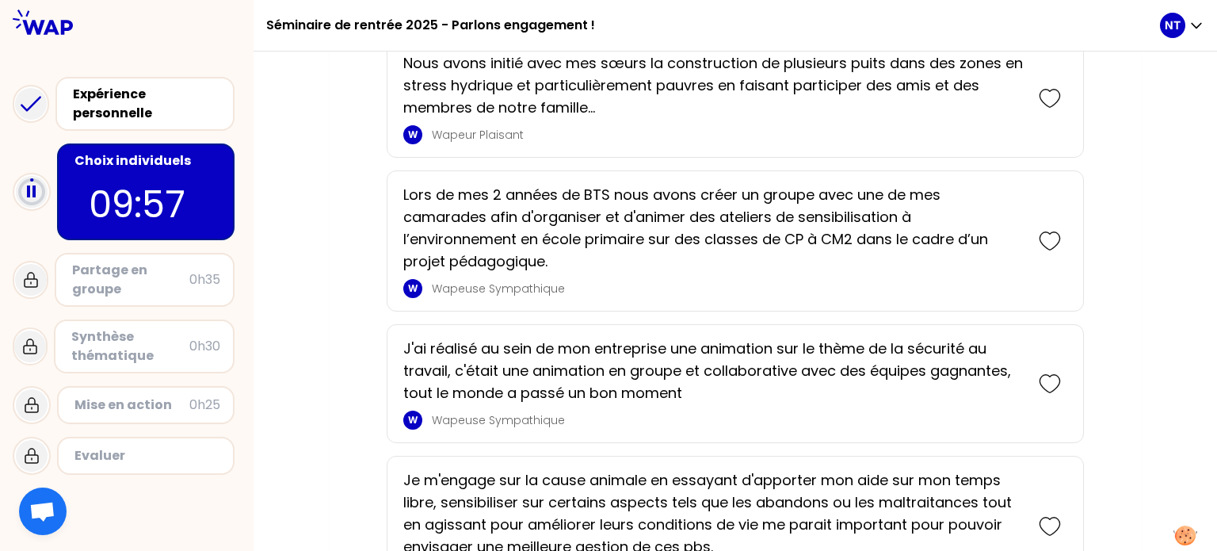
scroll to position [1022, 0]
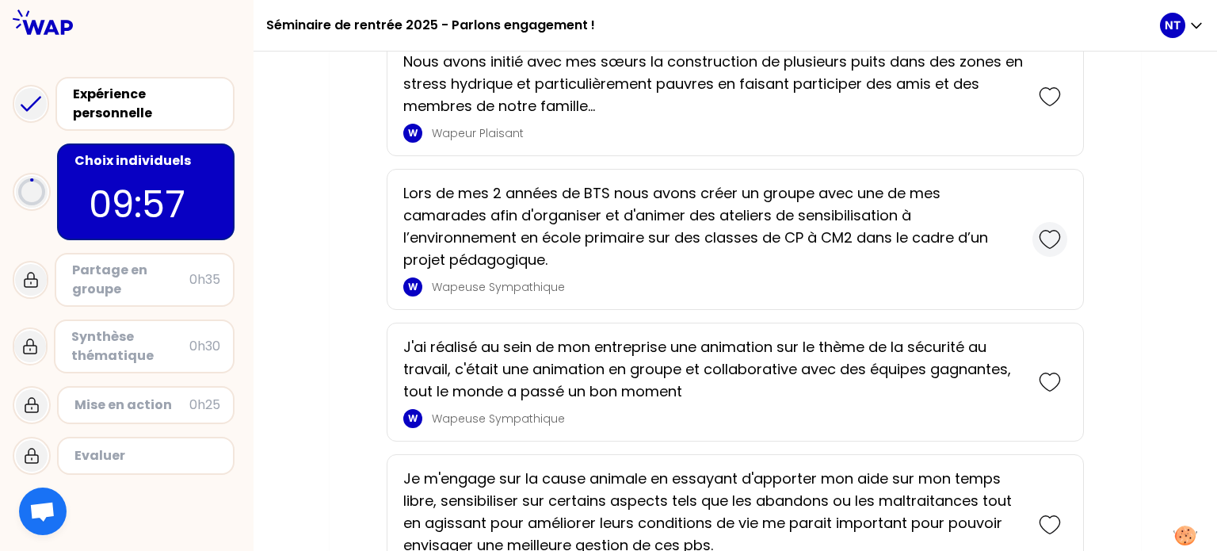
click at [1051, 234] on icon at bounding box center [1050, 239] width 22 height 22
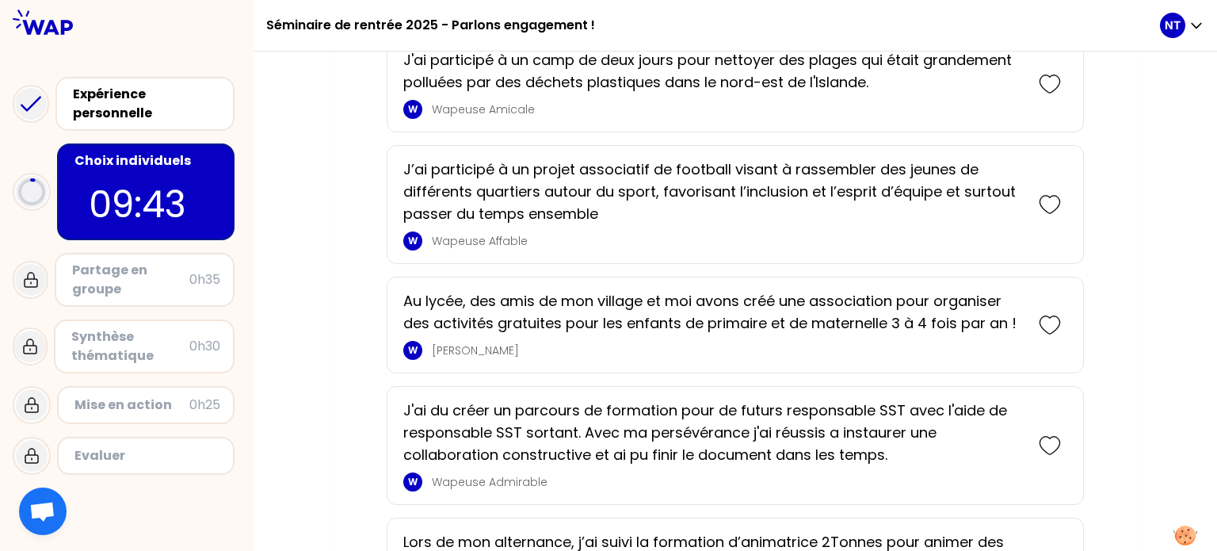
scroll to position [1882, 0]
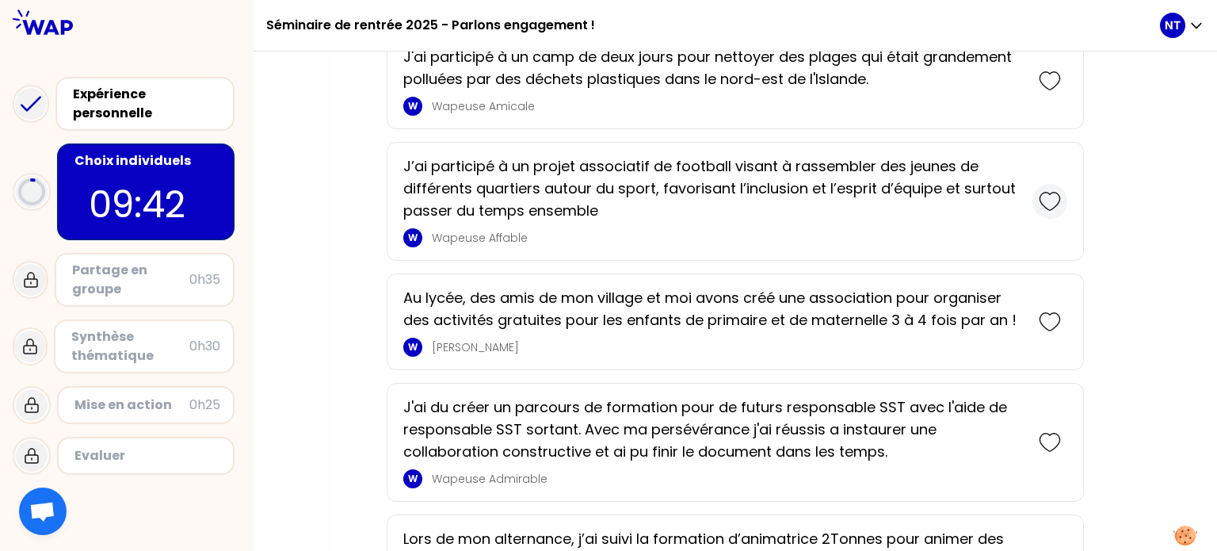
click at [1051, 192] on icon at bounding box center [1049, 200] width 20 height 17
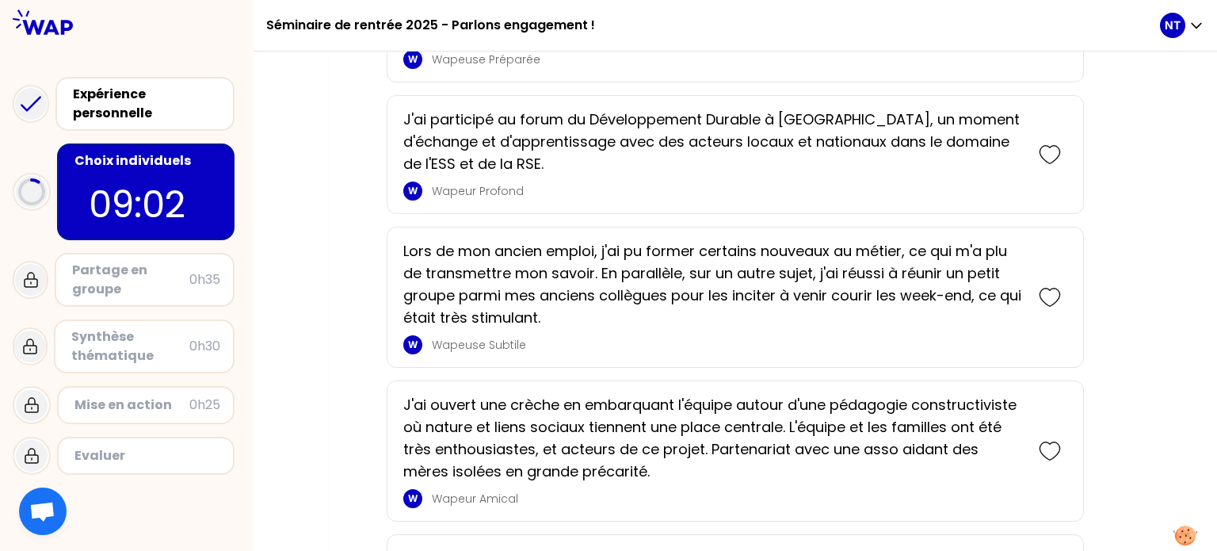
scroll to position [3273, 0]
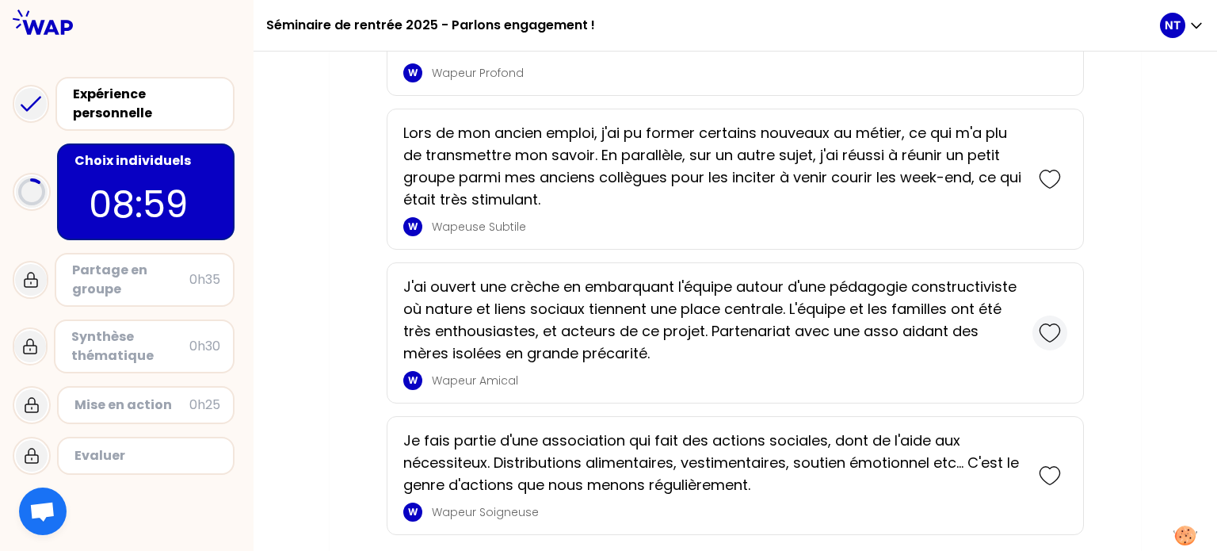
click at [1036, 315] on div at bounding box center [1049, 332] width 35 height 35
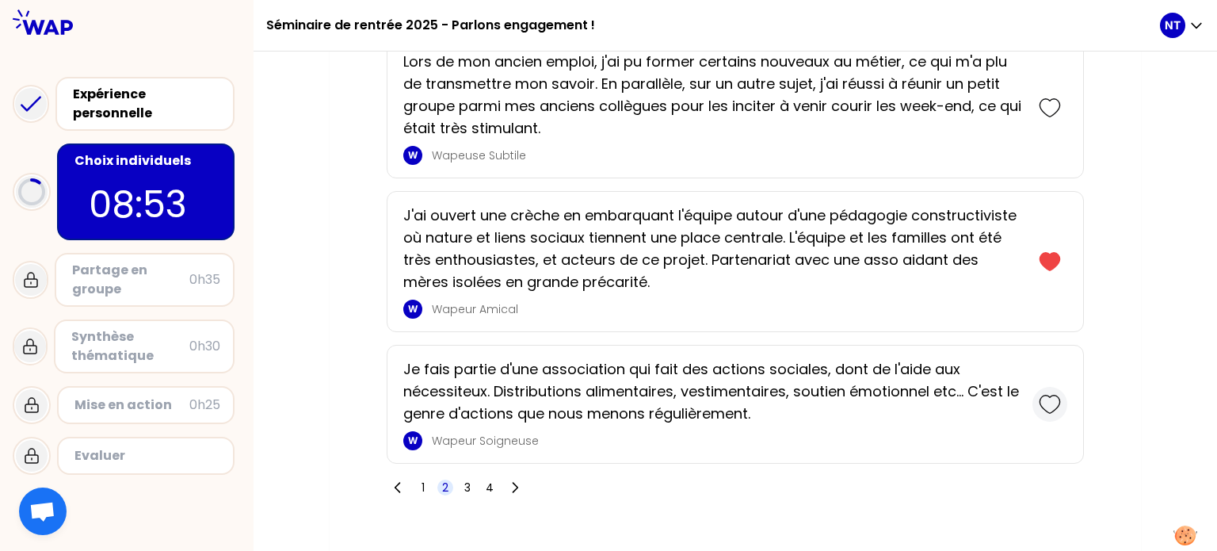
click at [1037, 387] on div at bounding box center [1049, 404] width 35 height 35
click at [467, 480] on span "3" at bounding box center [467, 488] width 6 height 16
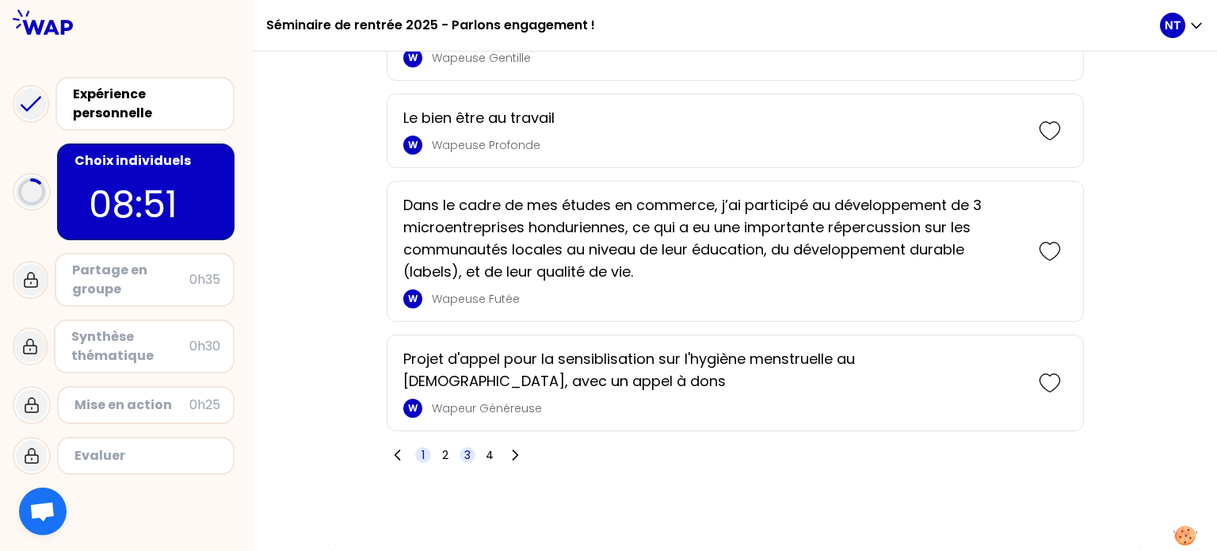
scroll to position [3651, 0]
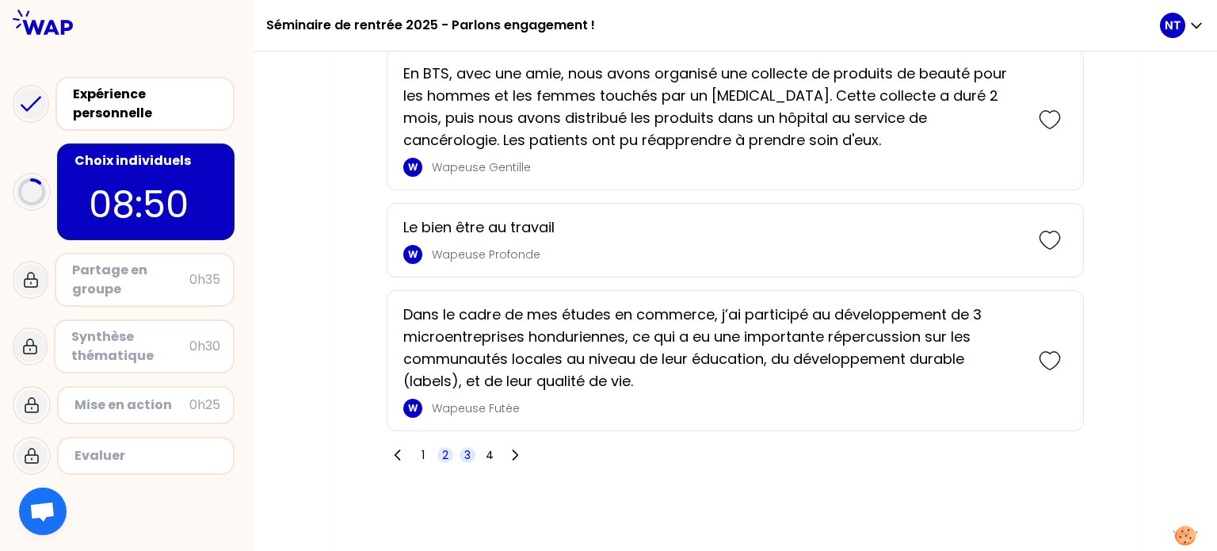
click at [444, 452] on span "2" at bounding box center [445, 455] width 6 height 16
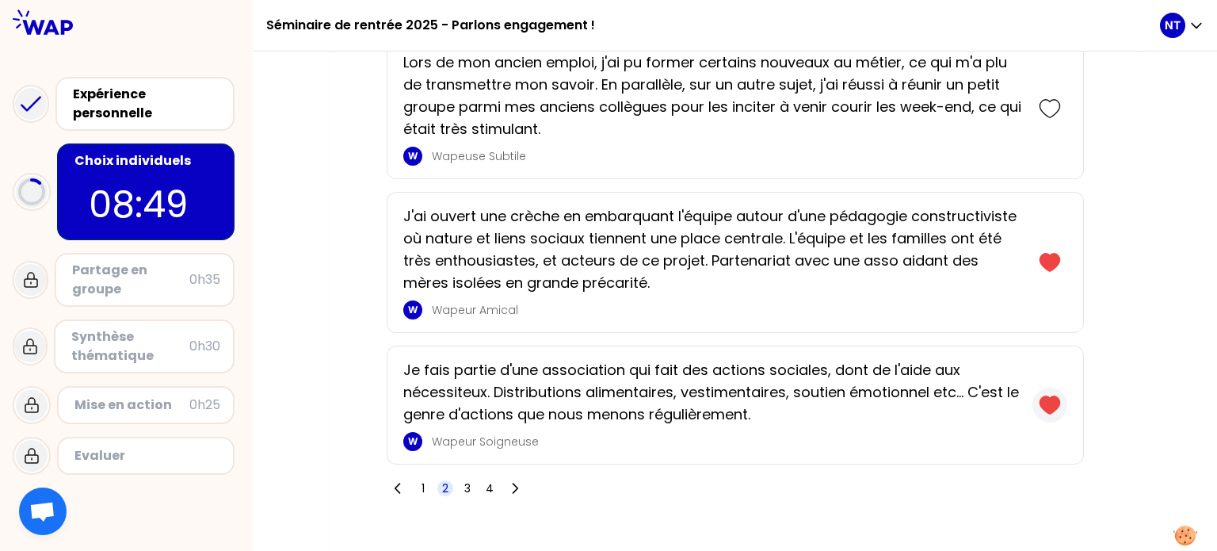
click at [1042, 396] on icon at bounding box center [1049, 404] width 20 height 17
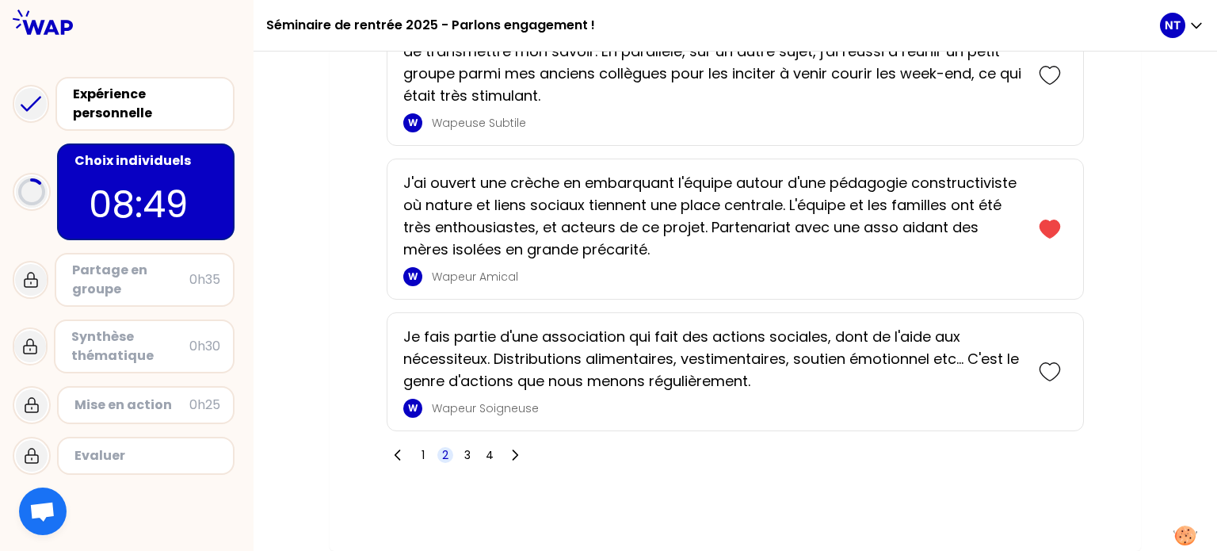
scroll to position [3498, 0]
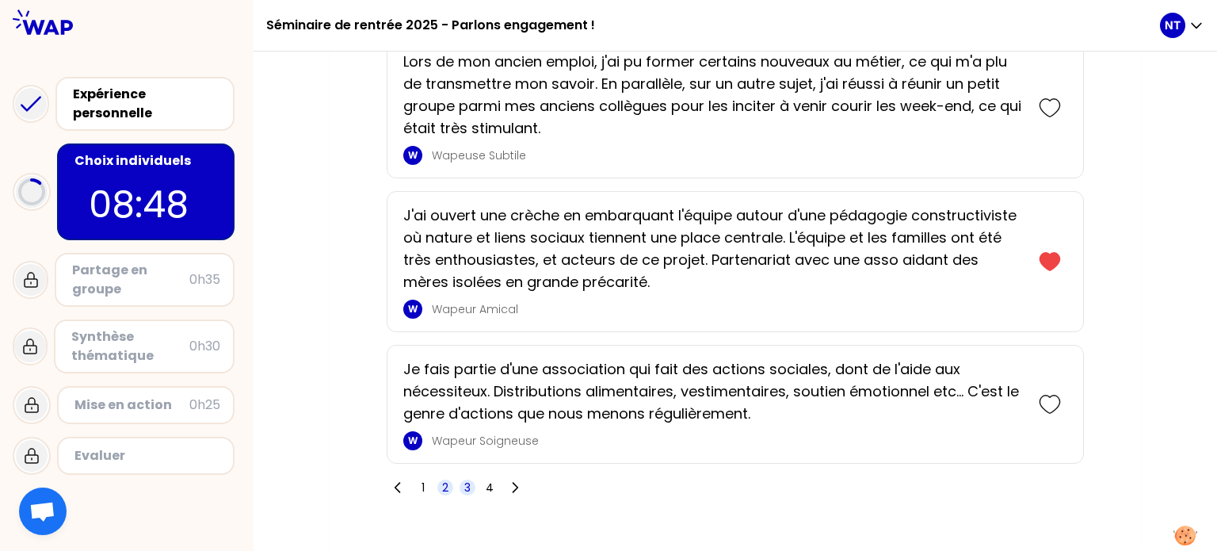
click at [464, 479] on span "3" at bounding box center [467, 487] width 6 height 16
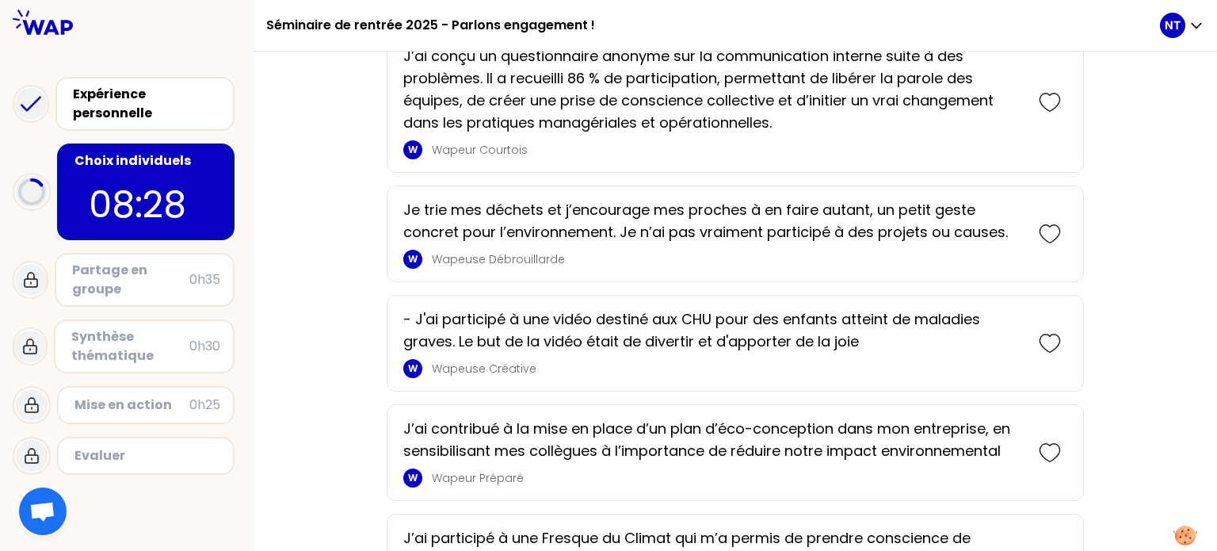
scroll to position [1865, 0]
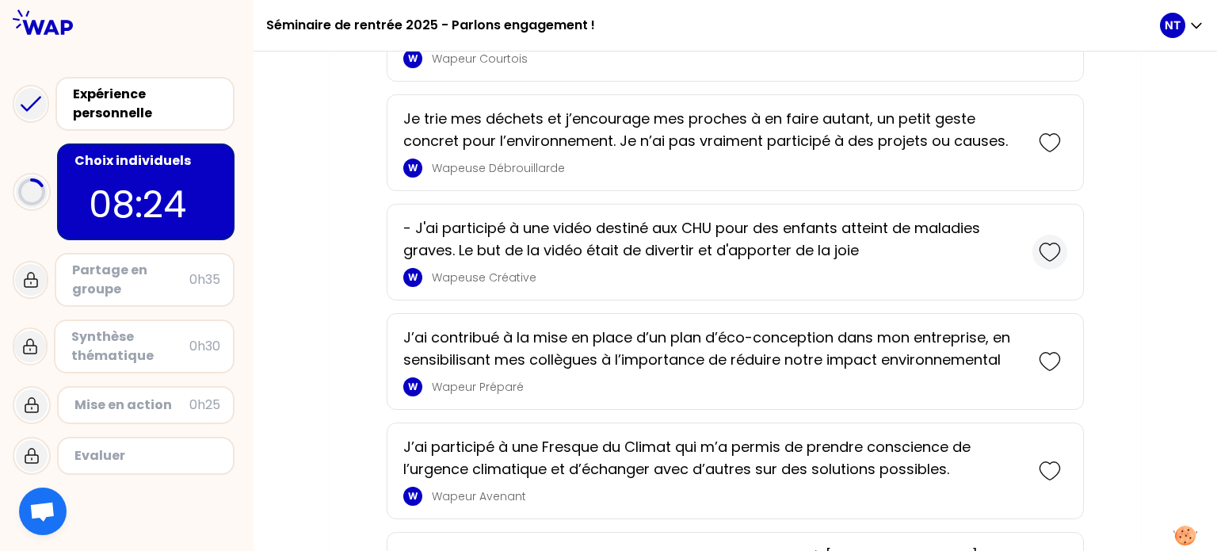
click at [1045, 251] on icon at bounding box center [1050, 252] width 22 height 22
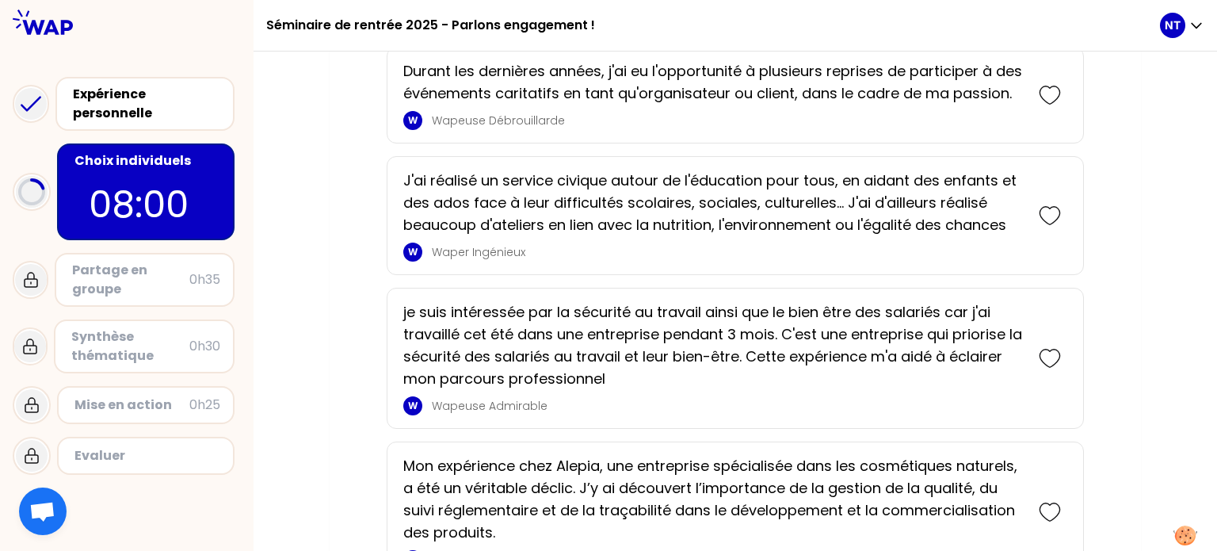
scroll to position [2938, 0]
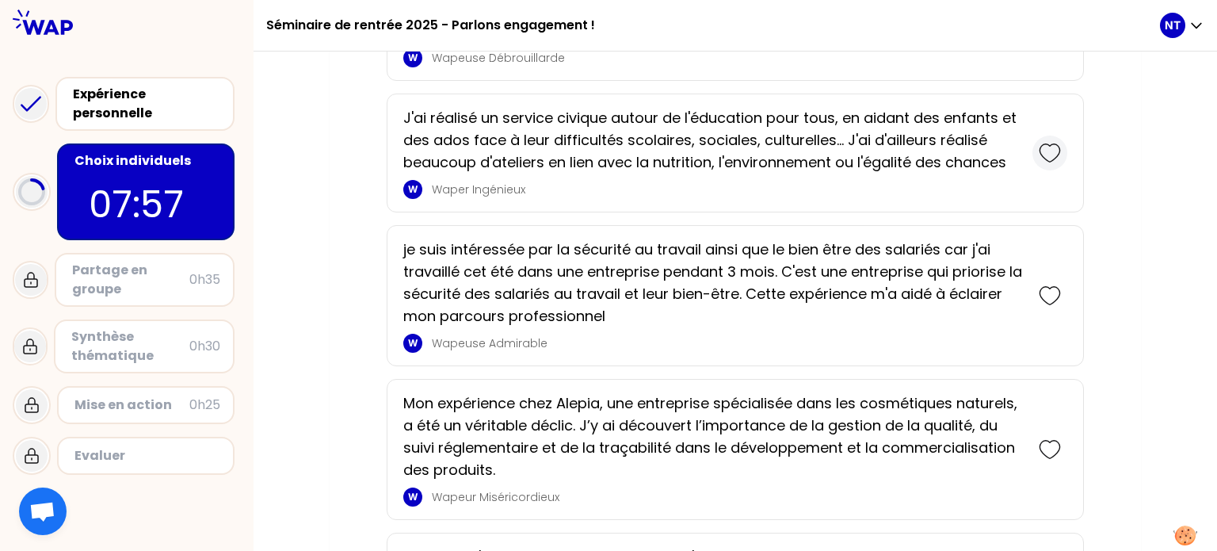
click at [1053, 164] on icon at bounding box center [1050, 153] width 22 height 22
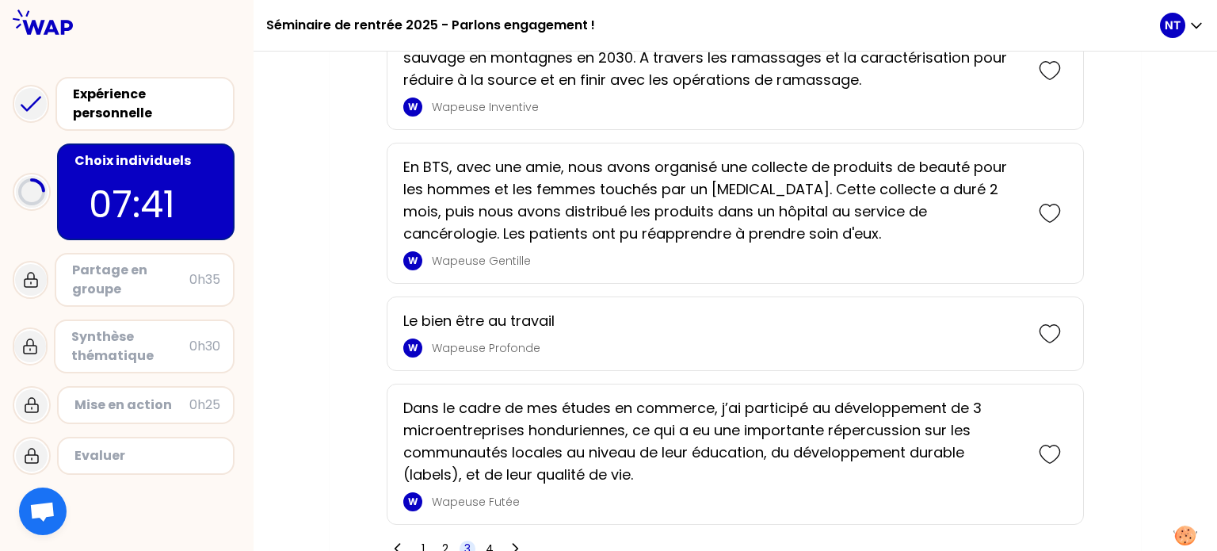
scroll to position [3783, 0]
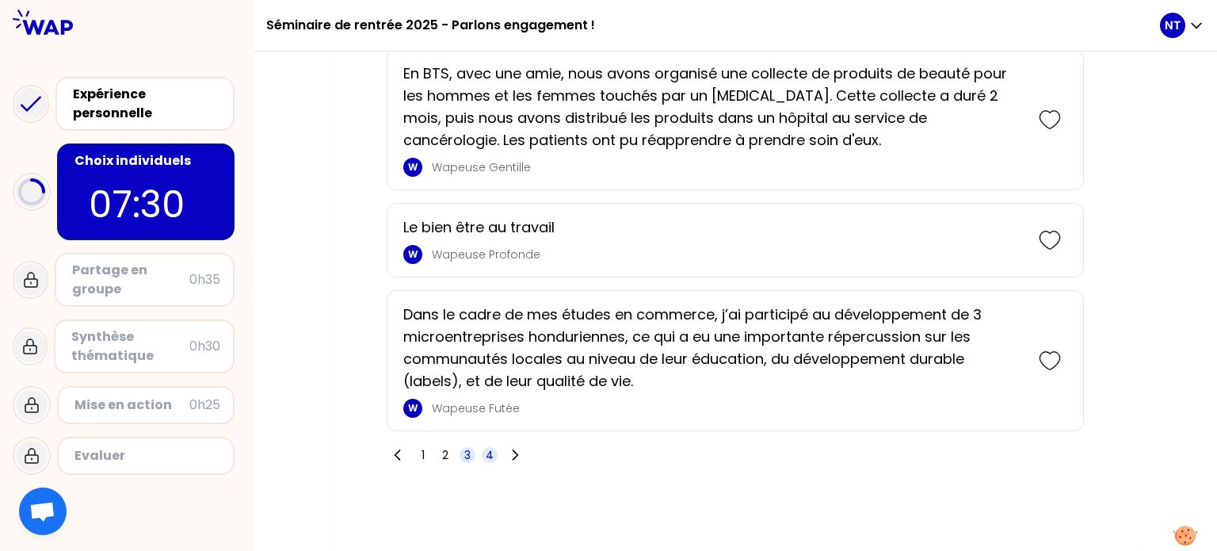
click at [494, 459] on span "4" at bounding box center [490, 455] width 16 height 16
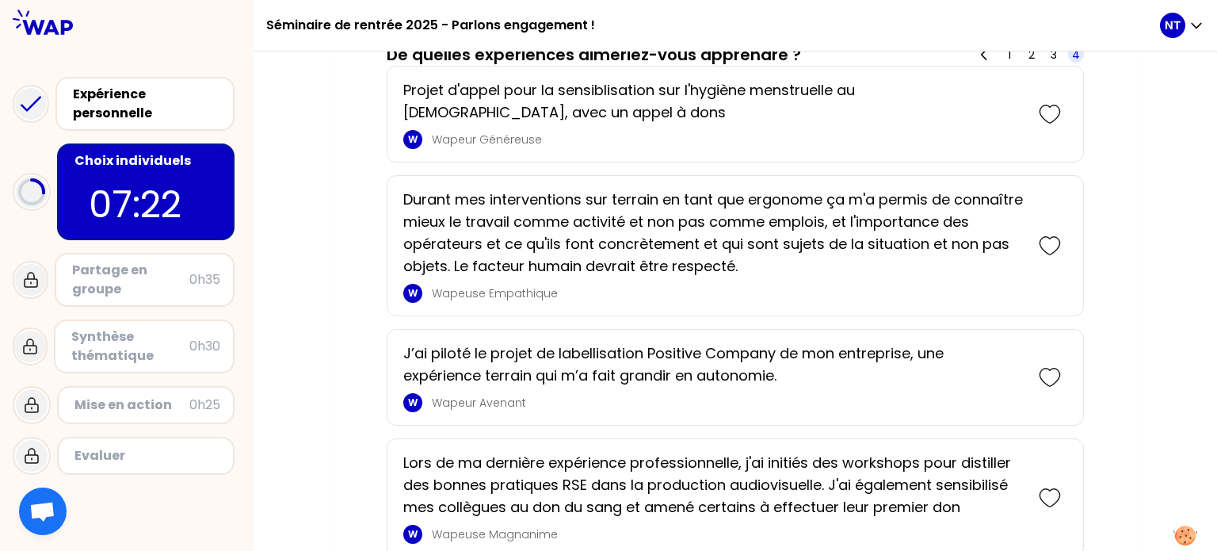
scroll to position [1565, 0]
click at [1052, 245] on icon at bounding box center [1050, 245] width 22 height 22
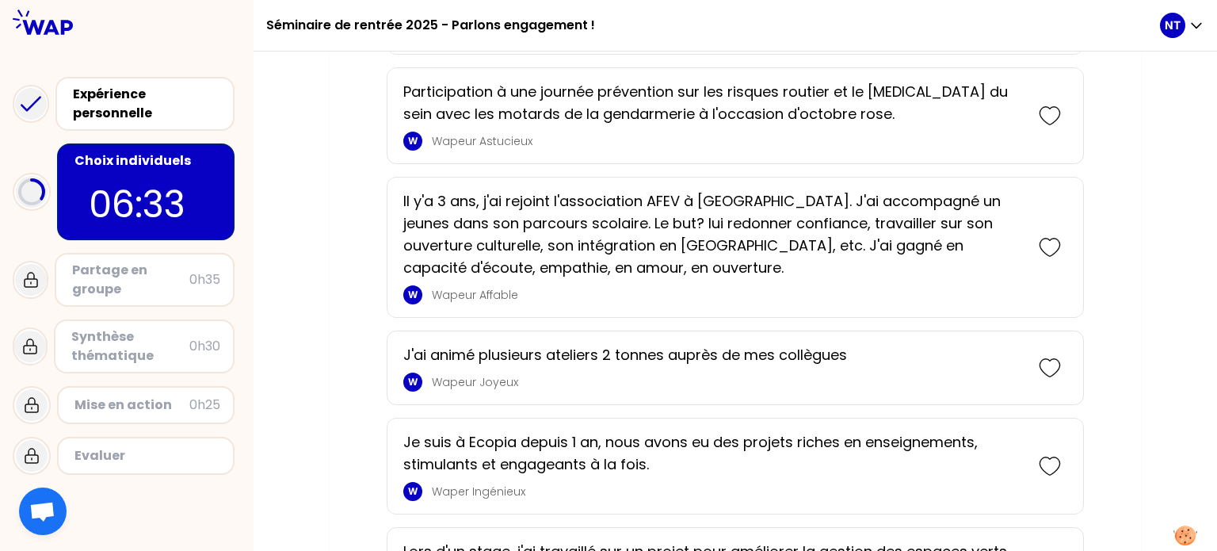
scroll to position [3535, 0]
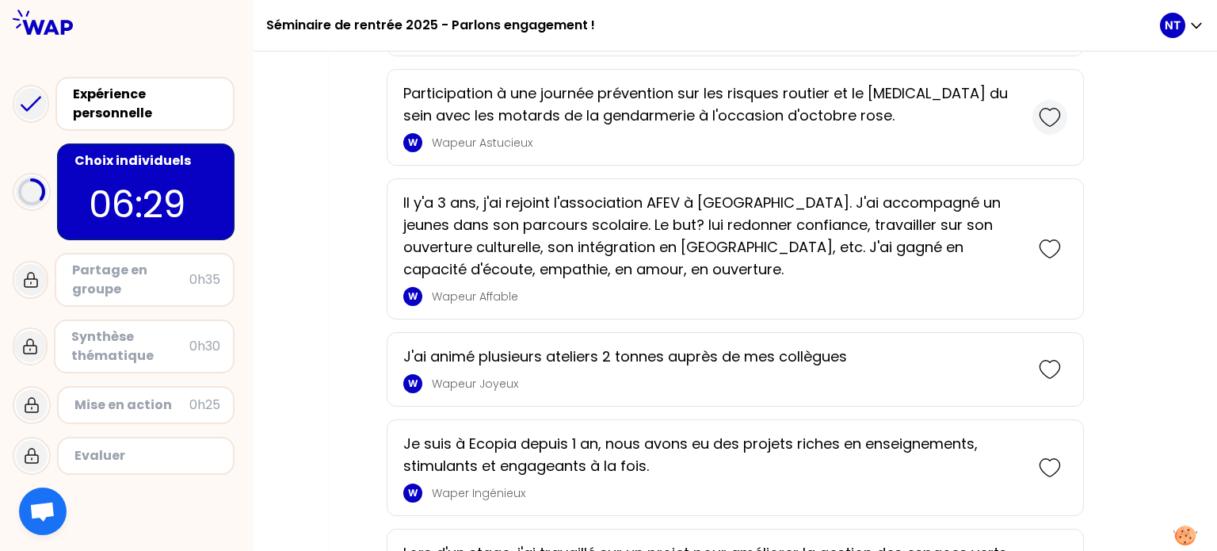
click at [1055, 108] on icon at bounding box center [1050, 117] width 22 height 22
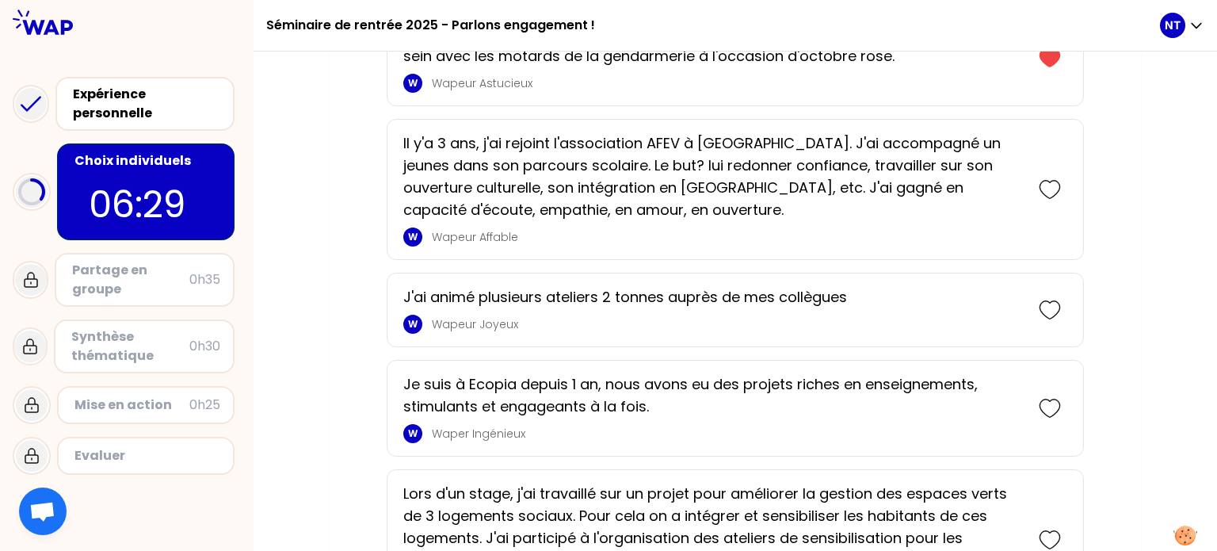
scroll to position [3704, 0]
click at [1056, 184] on icon at bounding box center [1050, 188] width 22 height 22
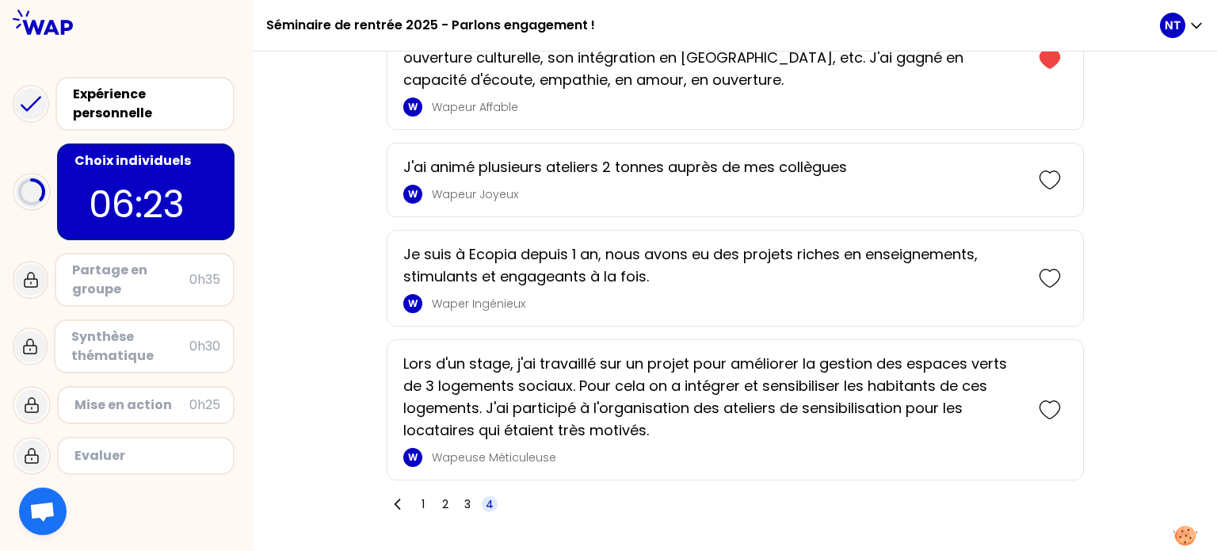
scroll to position [4024, 0]
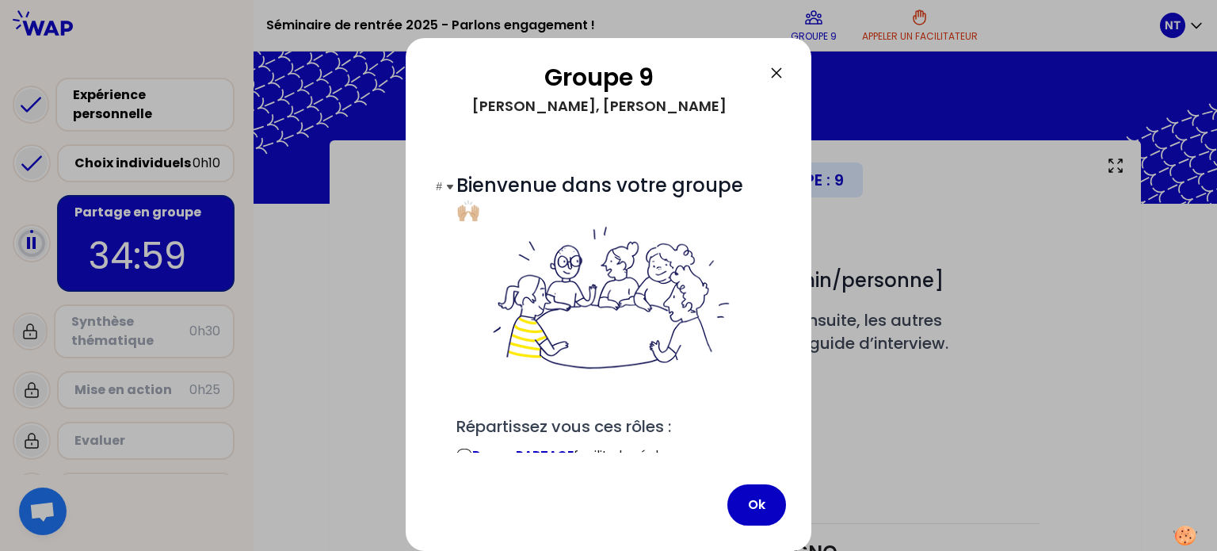
scroll to position [162, 0]
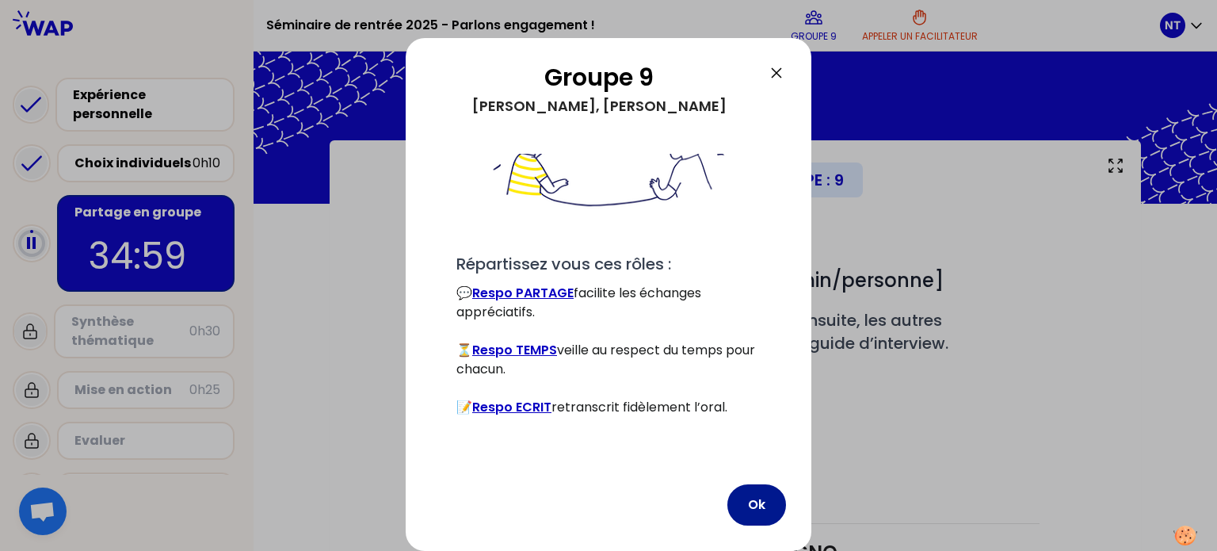
click at [763, 487] on button "Ok" at bounding box center [756, 504] width 59 height 41
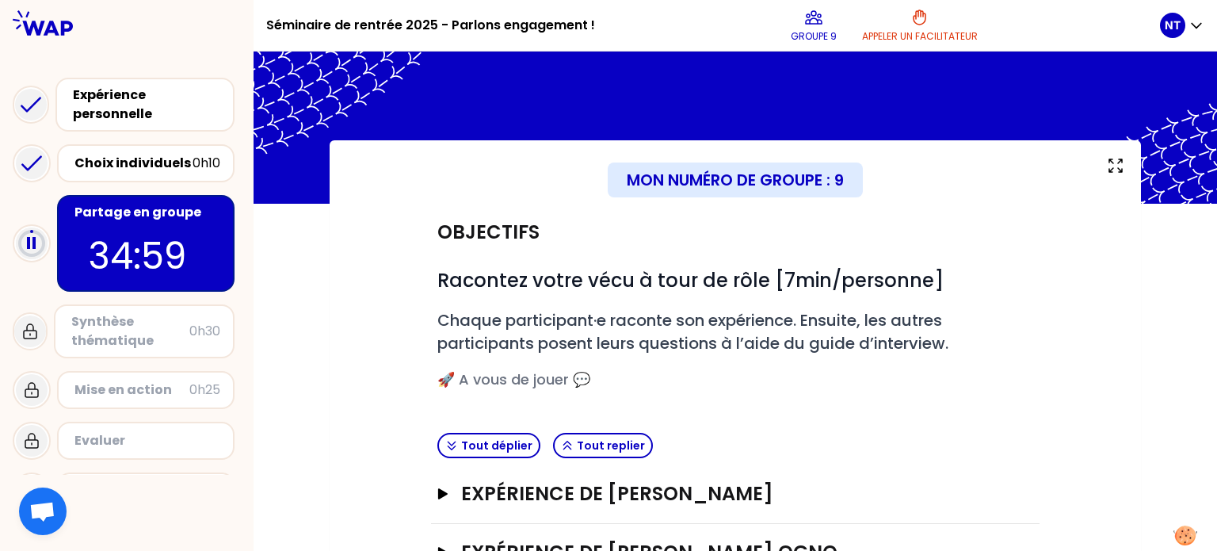
scroll to position [177, 0]
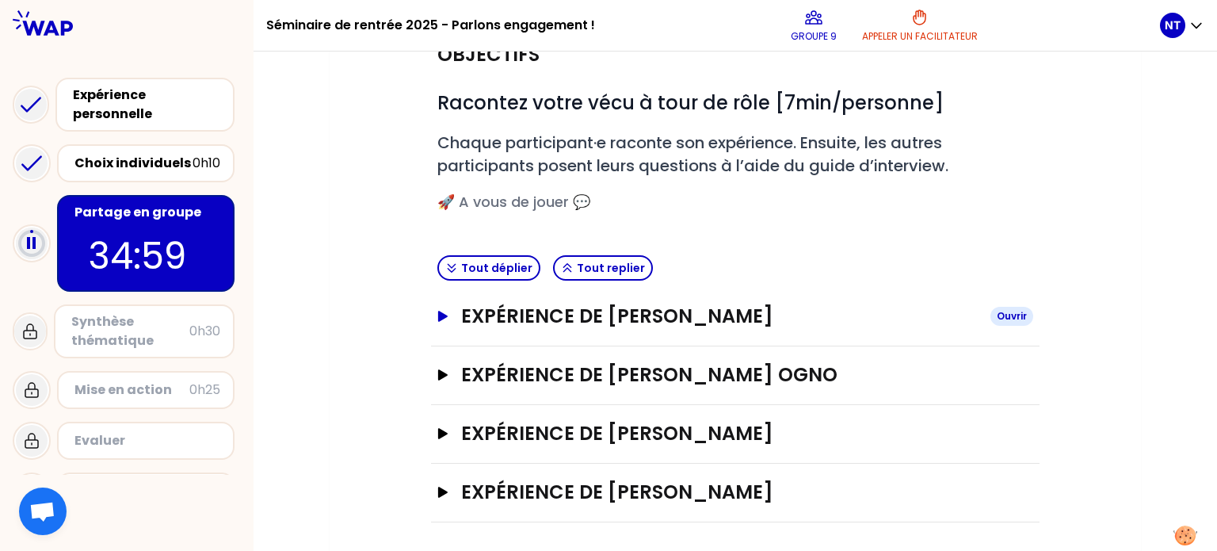
click at [616, 309] on h3 "Expérience de Paul JOSSEAUME" at bounding box center [719, 315] width 516 height 25
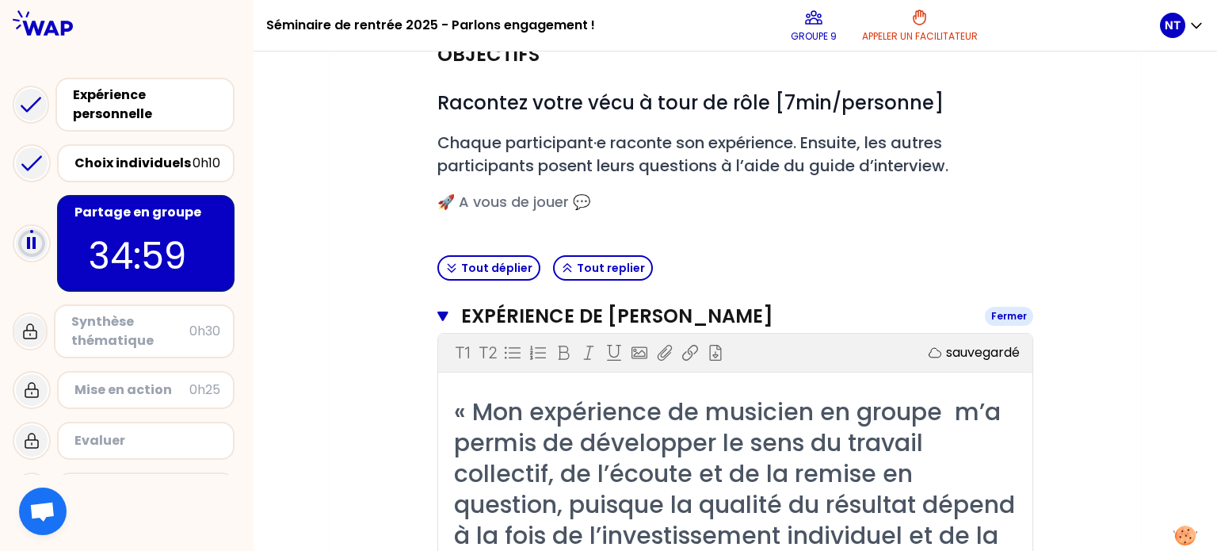
click at [593, 307] on h3 "Expérience de Paul JOSSEAUME" at bounding box center [716, 315] width 511 height 25
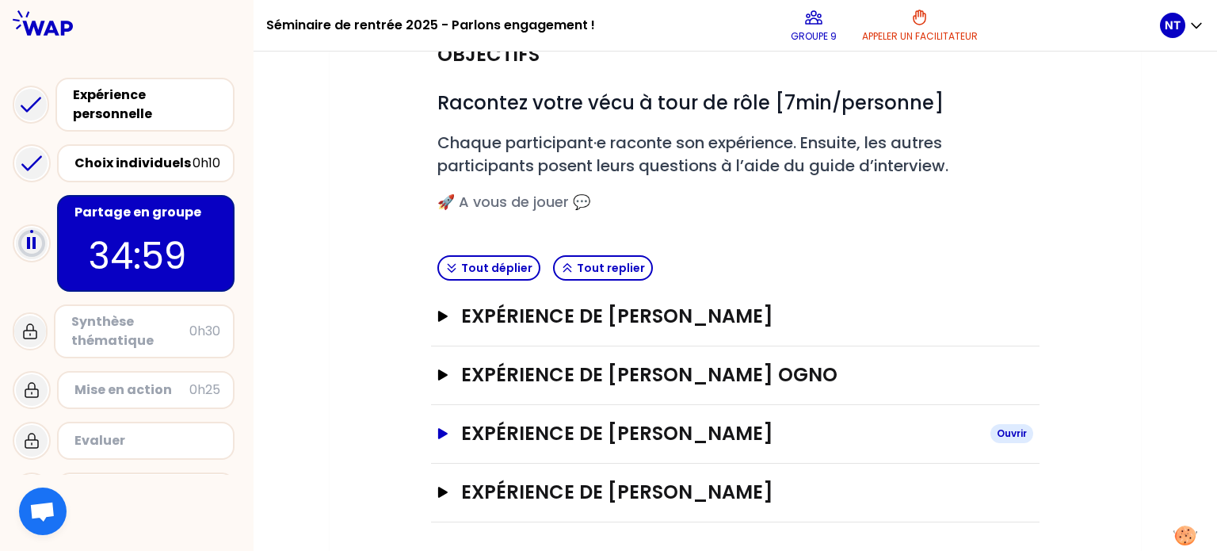
click at [562, 430] on h3 "Expérience de Camille" at bounding box center [719, 433] width 516 height 25
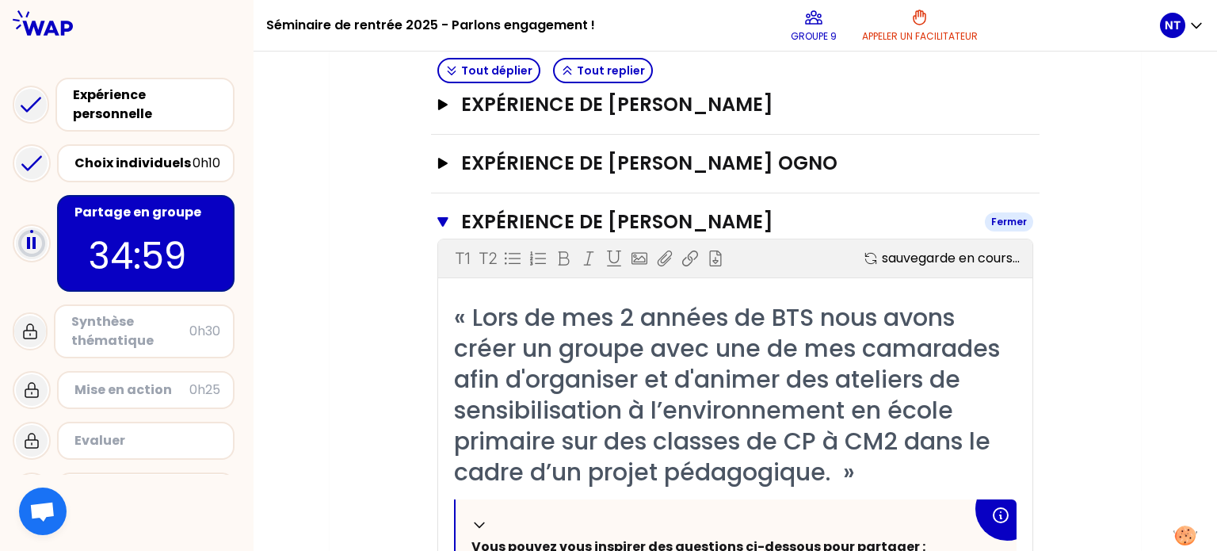
scroll to position [395, 0]
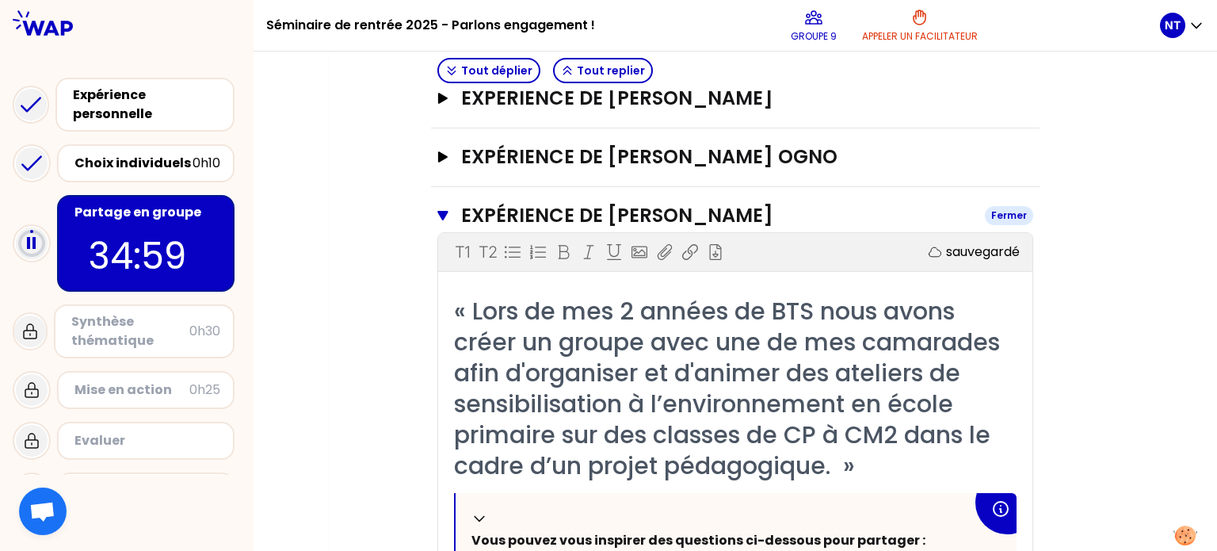
click at [529, 203] on h3 "Expérience de Camille" at bounding box center [716, 215] width 511 height 25
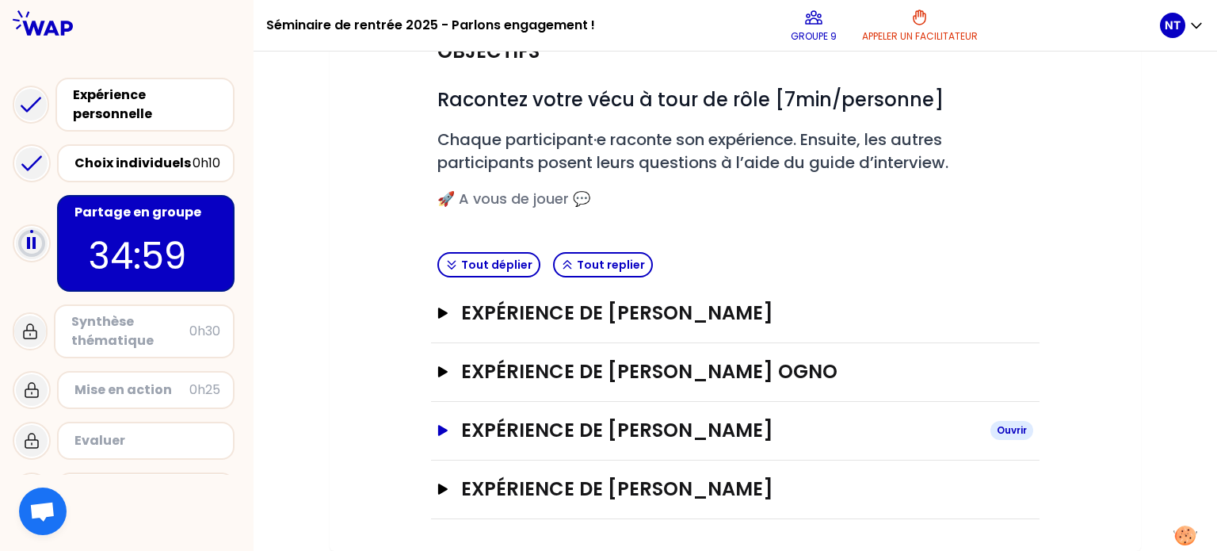
scroll to position [177, 0]
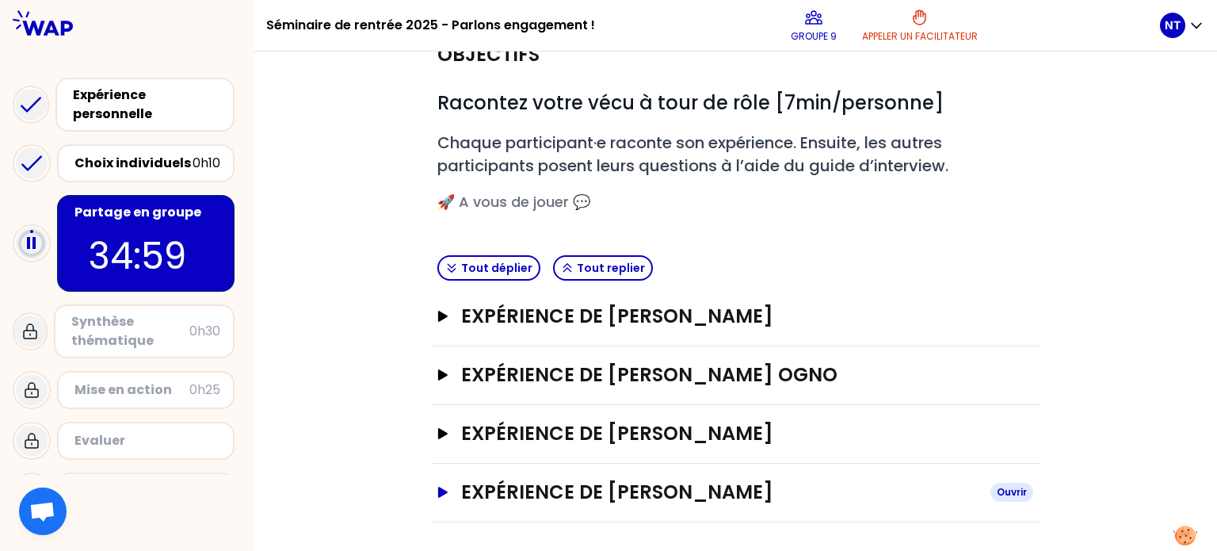
click at [529, 498] on h3 "Expérience de Bertille Holtz" at bounding box center [719, 491] width 516 height 25
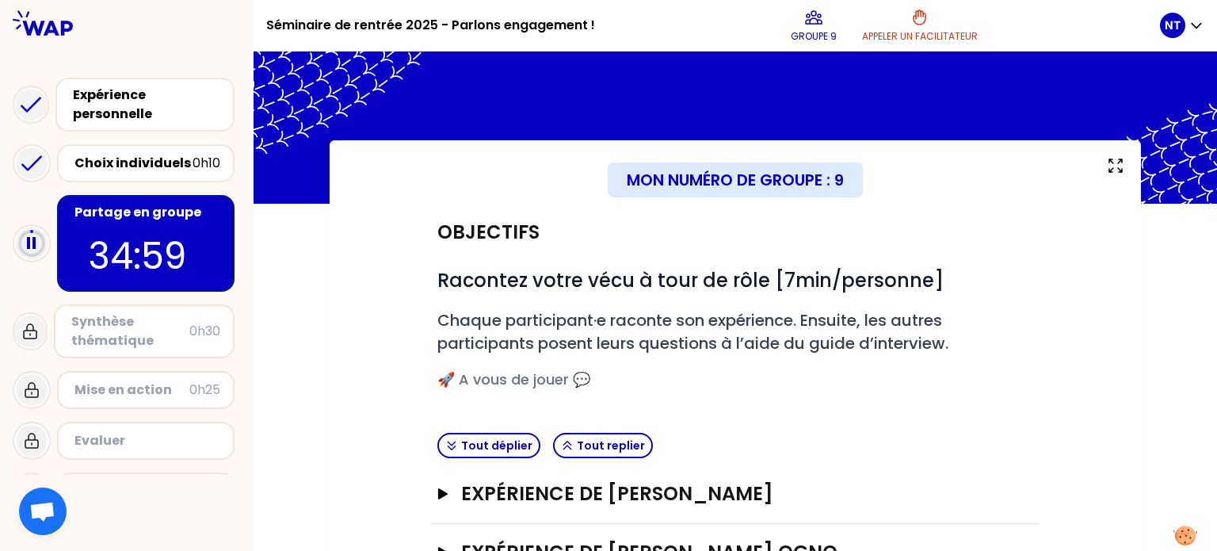
scroll to position [0, 0]
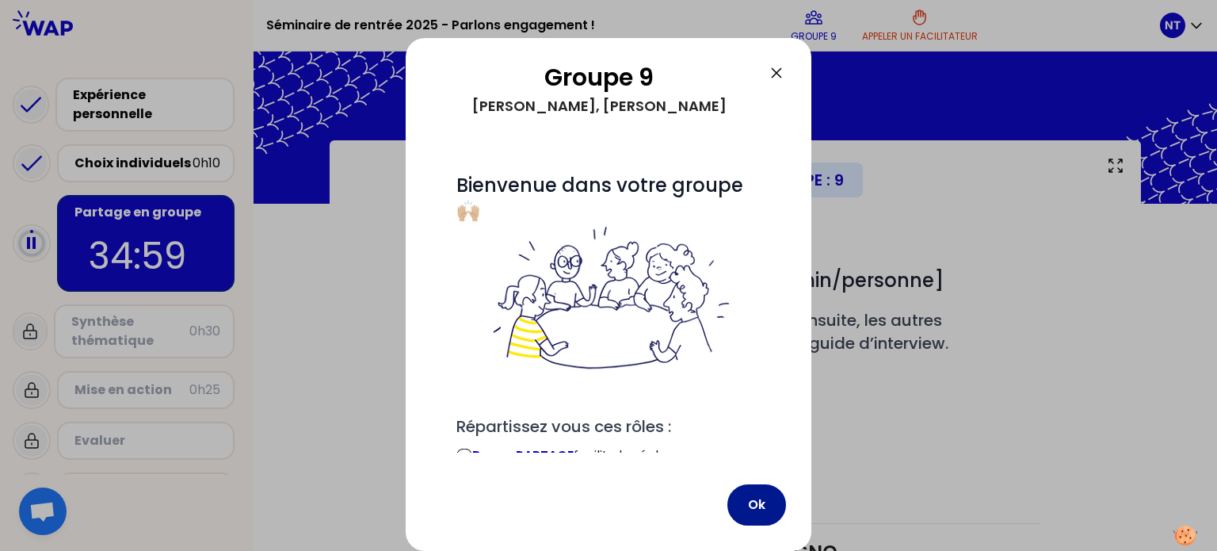
click at [754, 499] on button "Ok" at bounding box center [756, 504] width 59 height 41
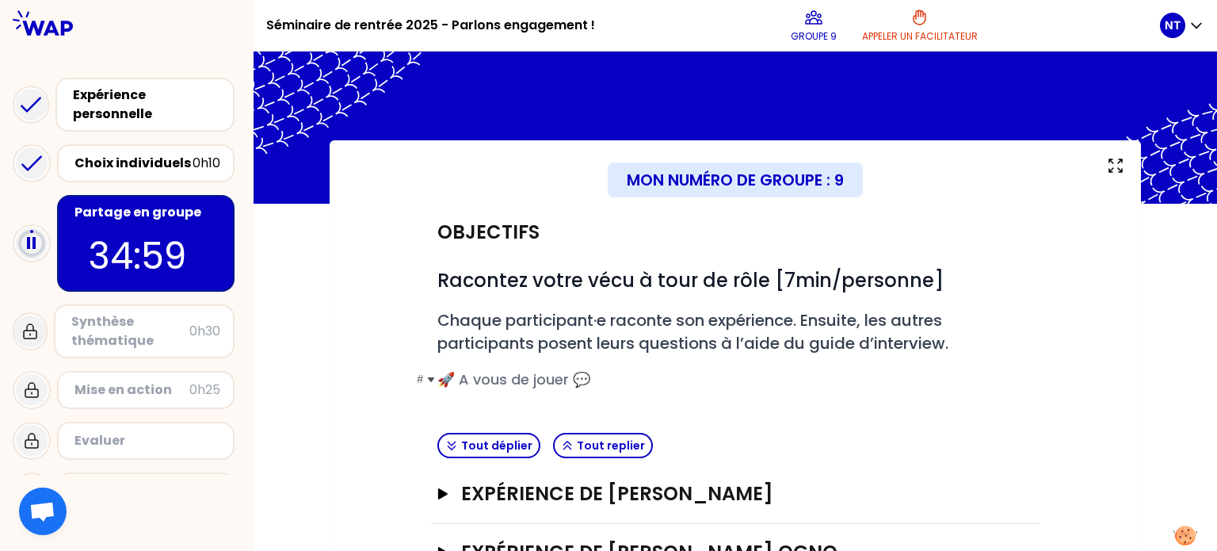
scroll to position [177, 0]
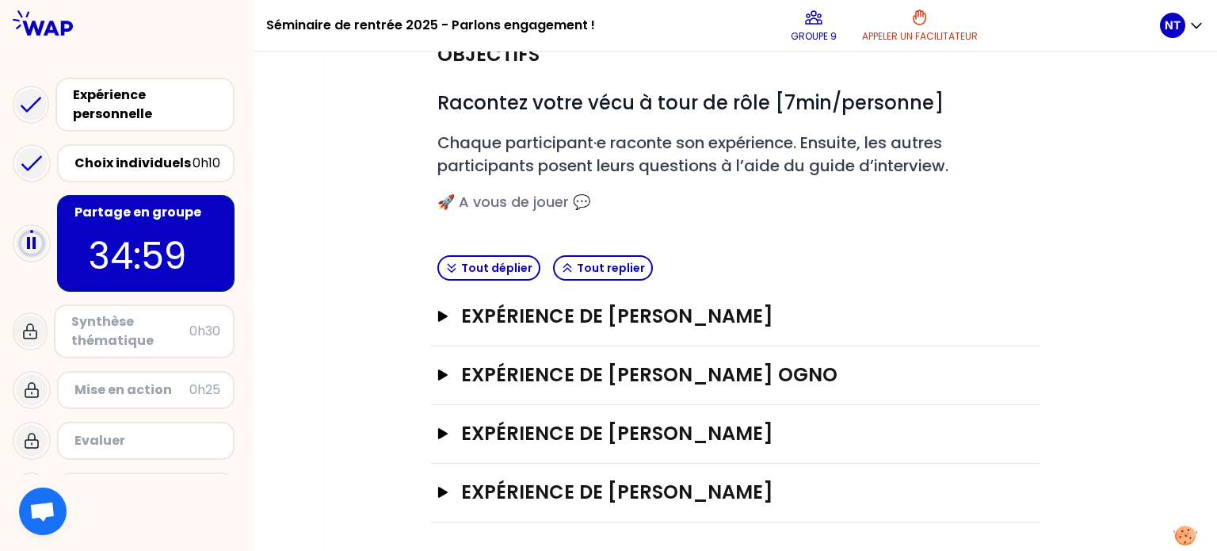
click at [125, 333] on div "Synthèse thématique" at bounding box center [130, 331] width 118 height 38
click at [102, 334] on div "Synthèse thématique" at bounding box center [130, 331] width 118 height 38
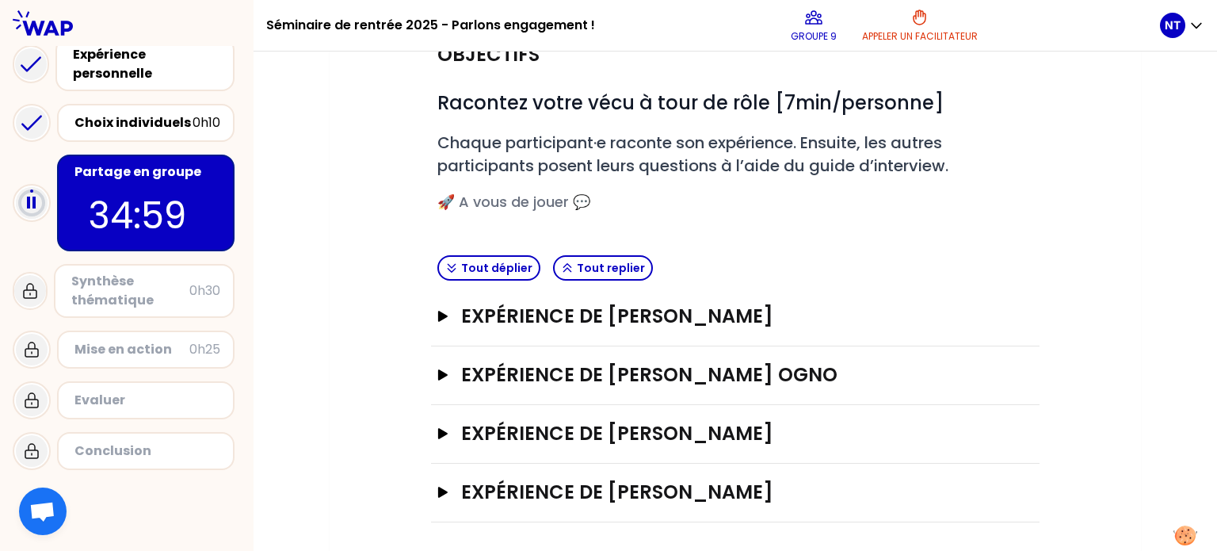
scroll to position [0, 0]
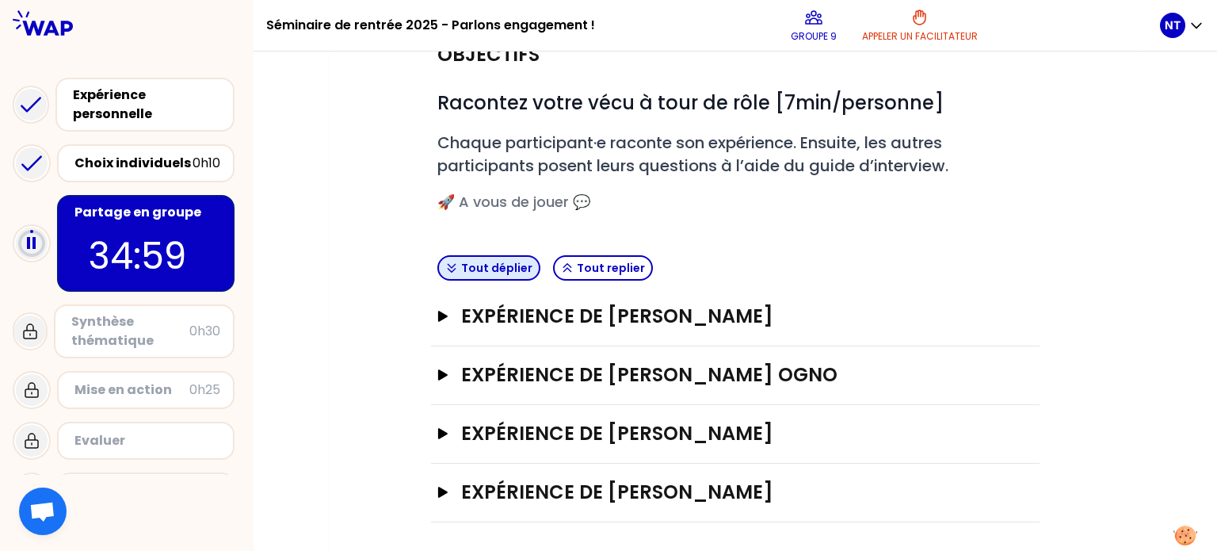
click at [467, 264] on button "Tout déplier" at bounding box center [488, 267] width 103 height 25
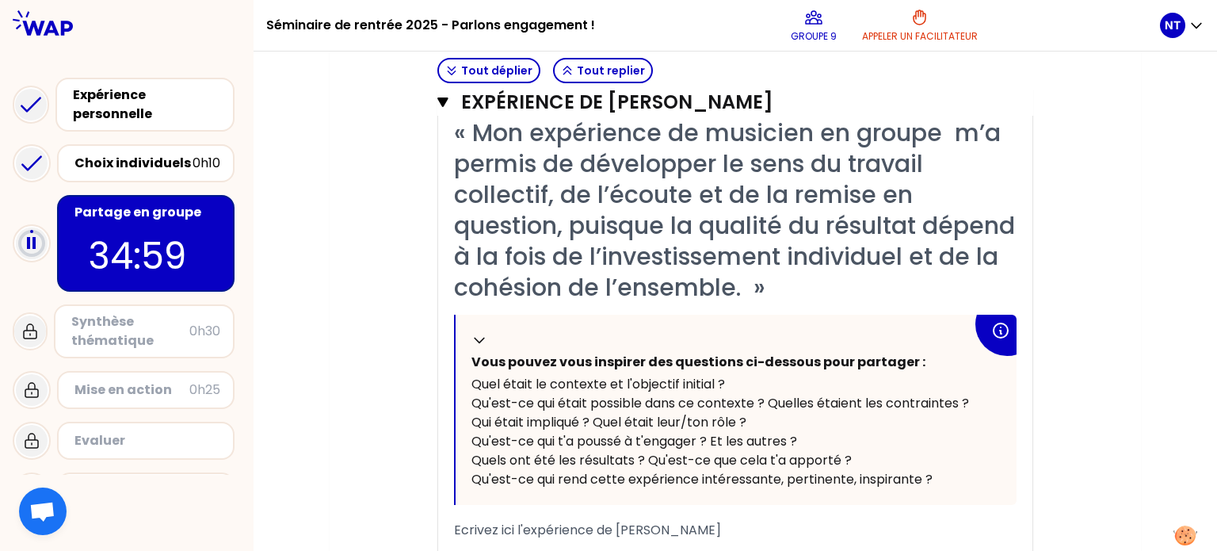
scroll to position [566, 0]
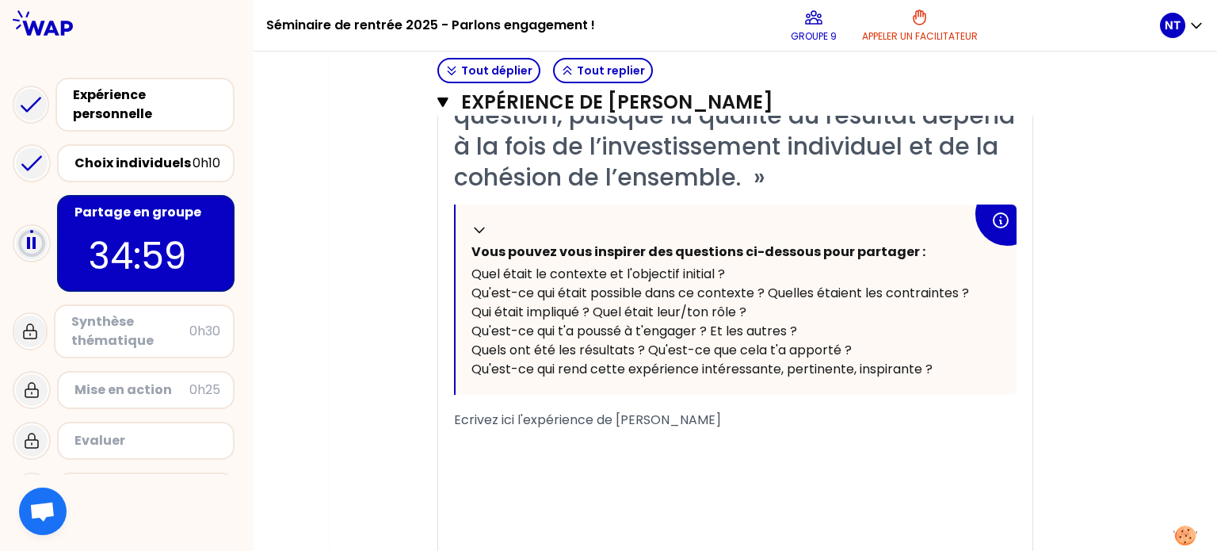
click at [587, 421] on span "Ecrivez ici l'expérience de Paul JOSSEAUME" at bounding box center [587, 419] width 267 height 18
click at [556, 425] on span "Ecrivez ici l'expérience de Paul JOSSEAUME" at bounding box center [587, 419] width 267 height 18
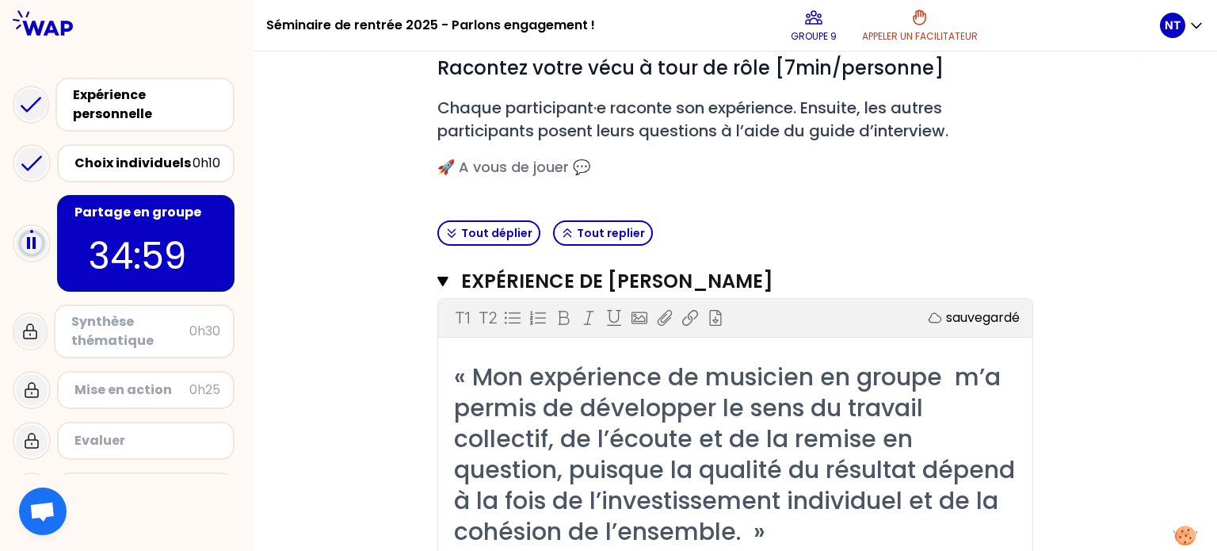
scroll to position [127, 0]
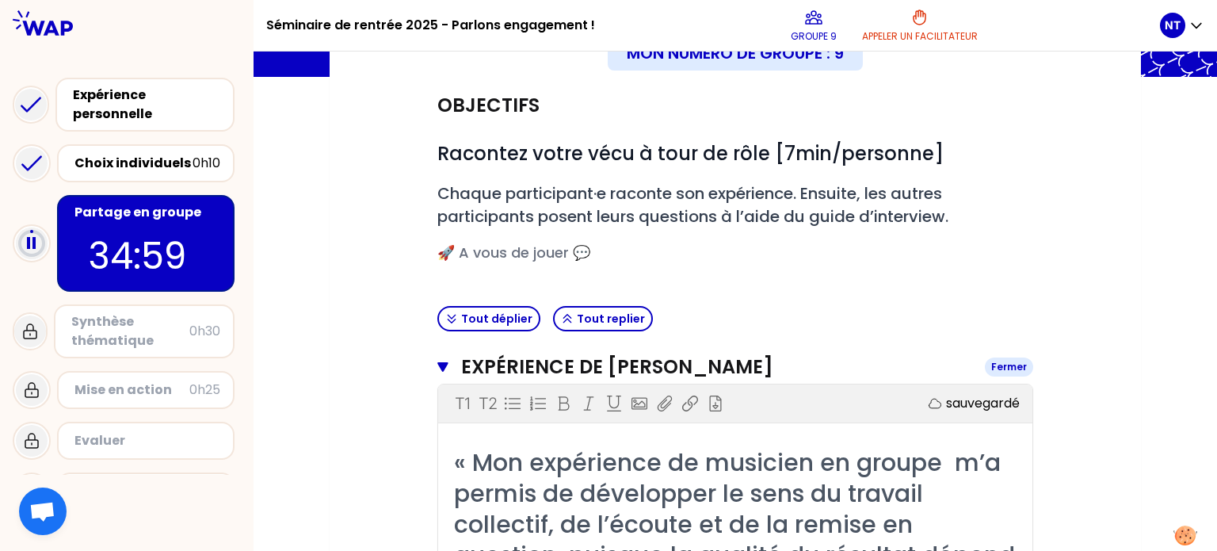
click at [450, 360] on button "Expérience de Paul JOSSEAUME Fermer" at bounding box center [735, 366] width 596 height 25
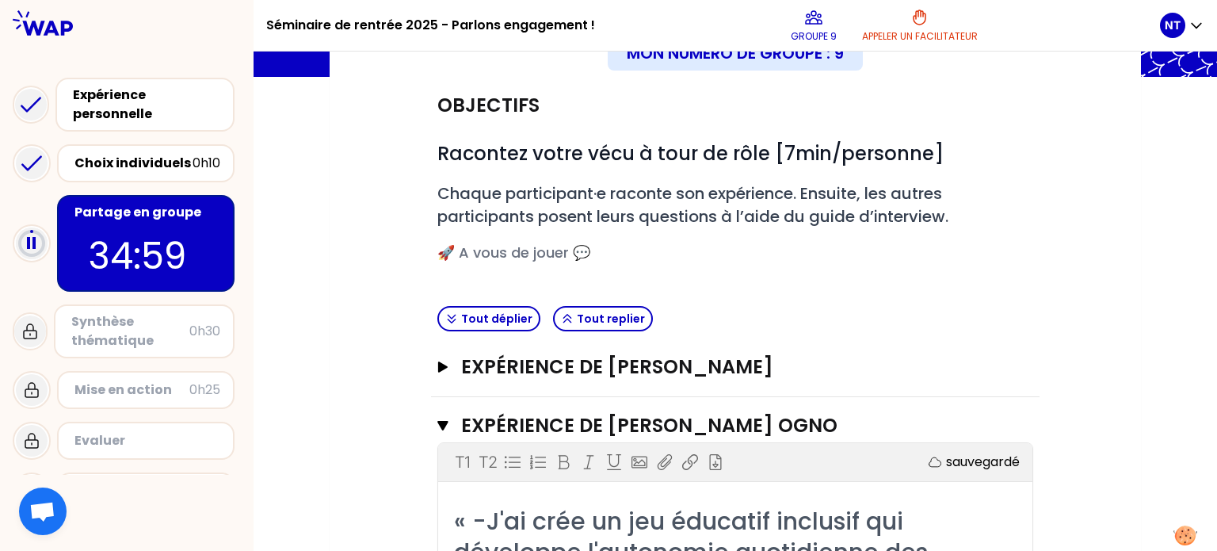
click at [444, 419] on icon "button" at bounding box center [442, 425] width 11 height 13
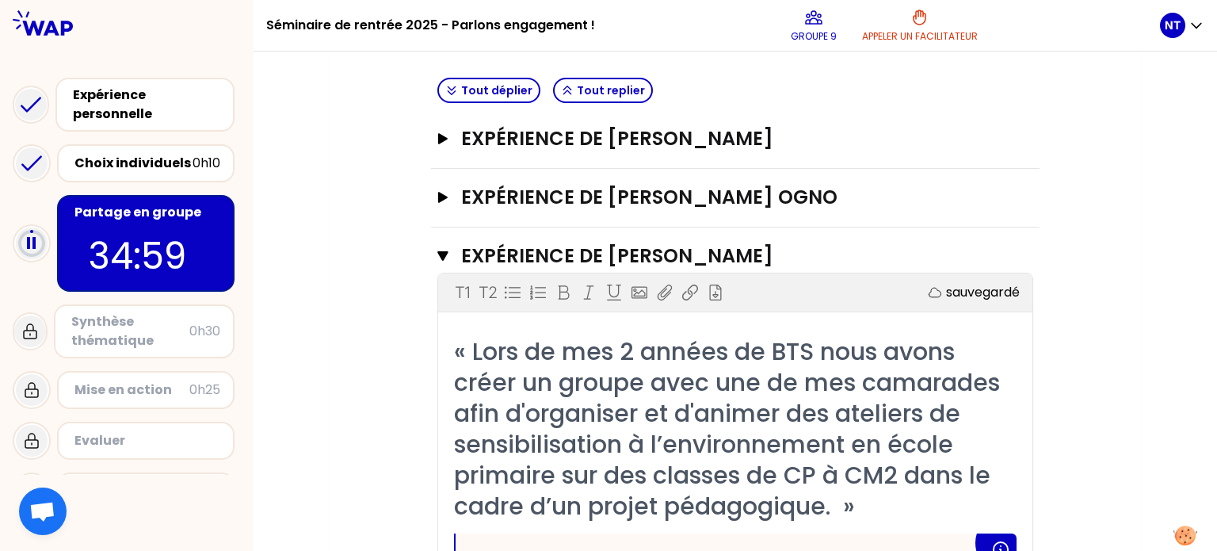
scroll to position [345, 0]
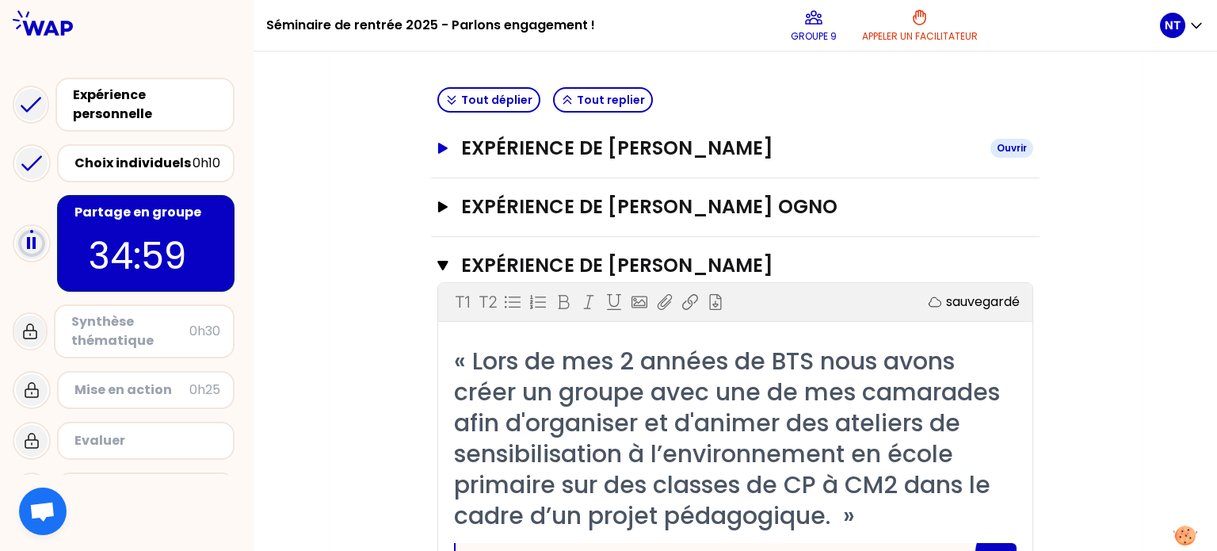
click at [1006, 145] on div "Ouvrir" at bounding box center [1011, 148] width 43 height 19
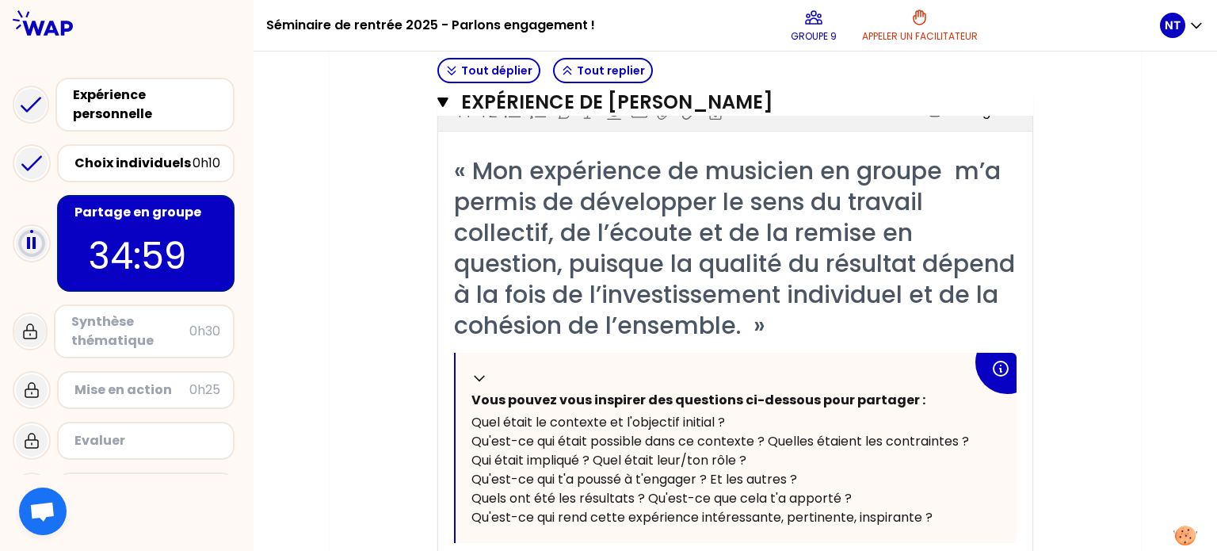
scroll to position [602, 0]
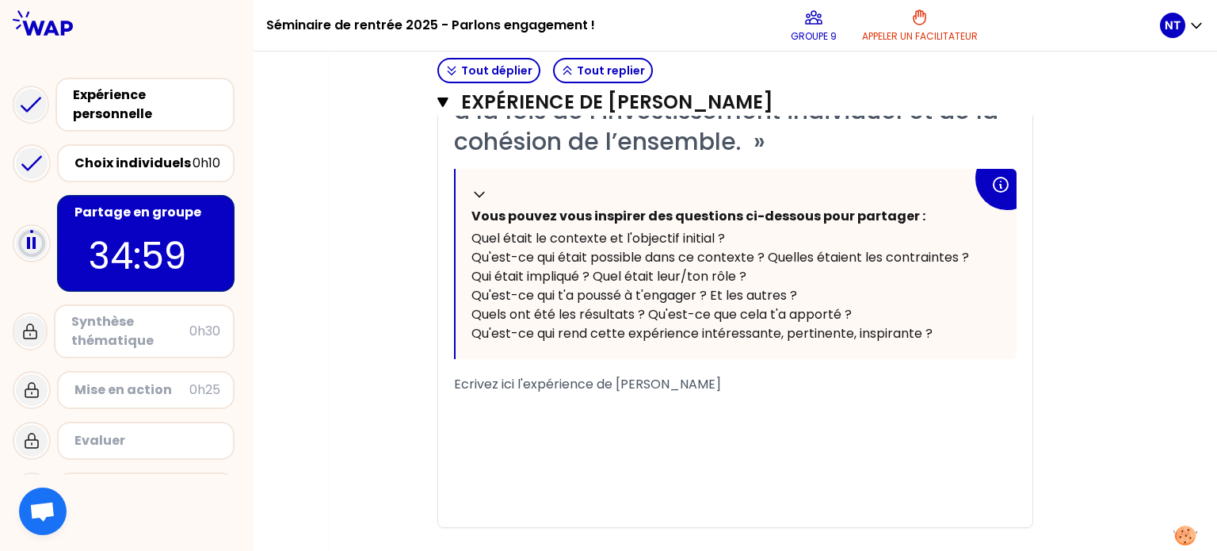
click at [633, 437] on div "﻿" at bounding box center [735, 441] width 562 height 19
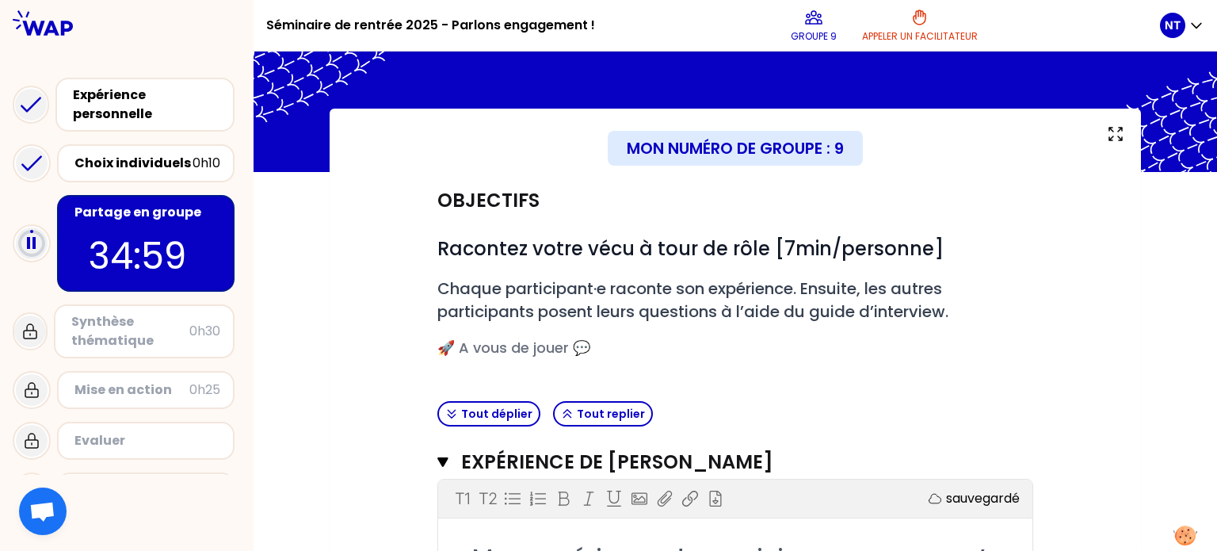
scroll to position [34, 0]
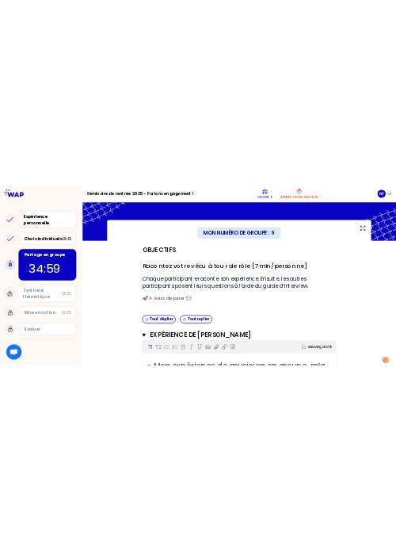
scroll to position [285, 0]
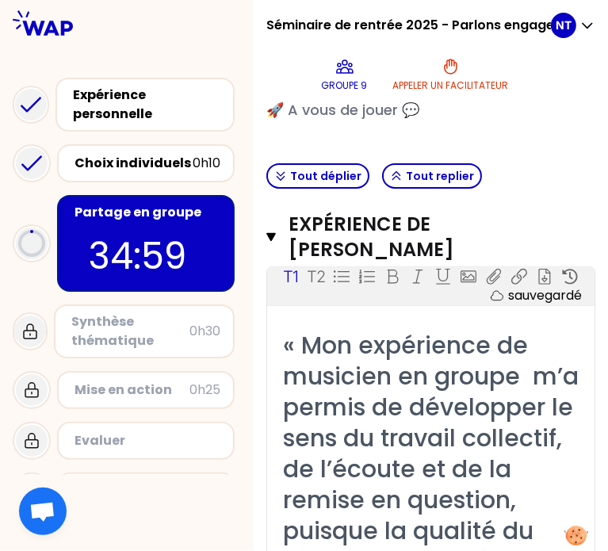
click at [251, 38] on div at bounding box center [126, 23] width 253 height 46
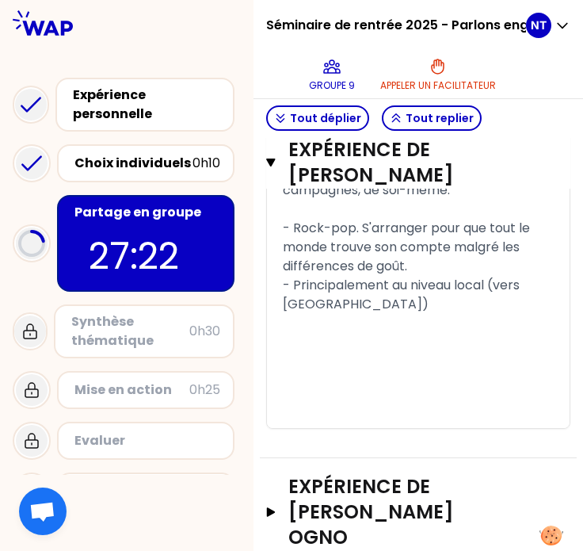
scroll to position [1937, 0]
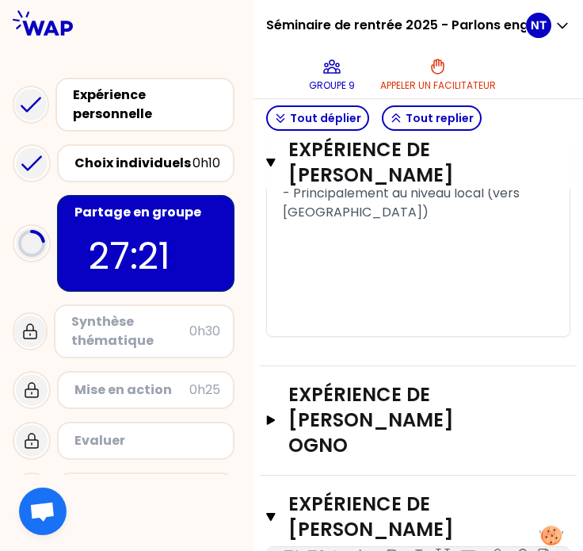
click at [364, 222] on div "- Principalement au niveau local (vers Granville)" at bounding box center [418, 203] width 271 height 38
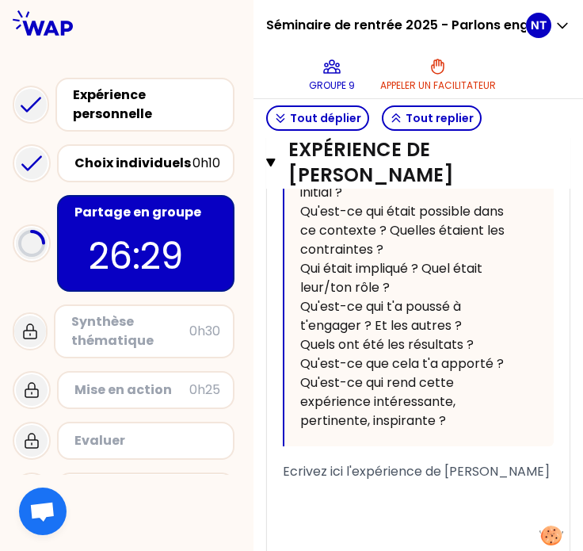
scroll to position [3166, 0]
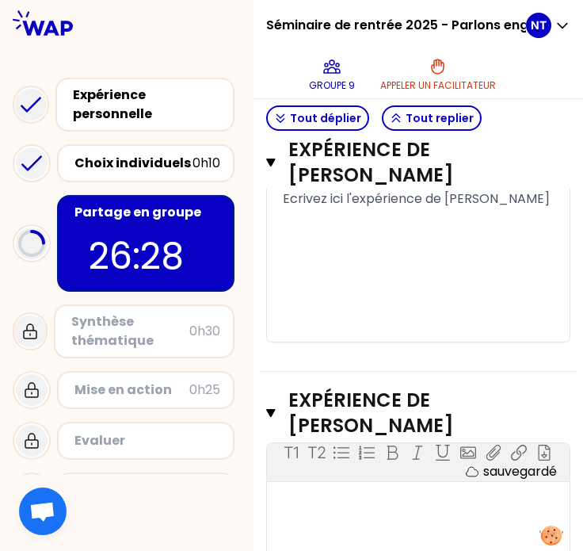
click at [362, 246] on div "﻿" at bounding box center [418, 236] width 271 height 19
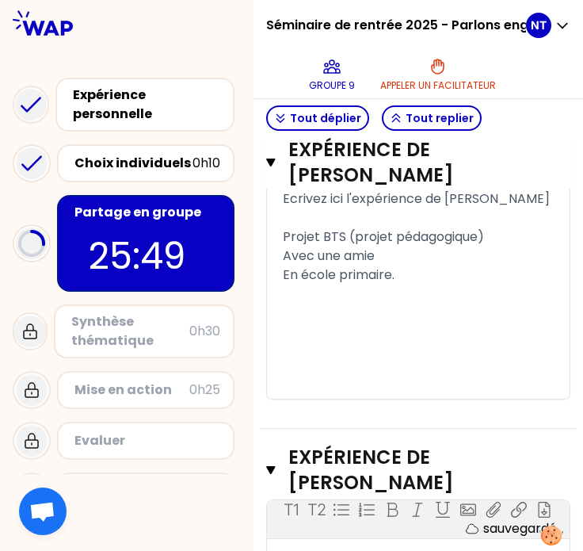
click at [508, 208] on div "Ecrivez ici l'expérience de Camille" at bounding box center [418, 198] width 271 height 19
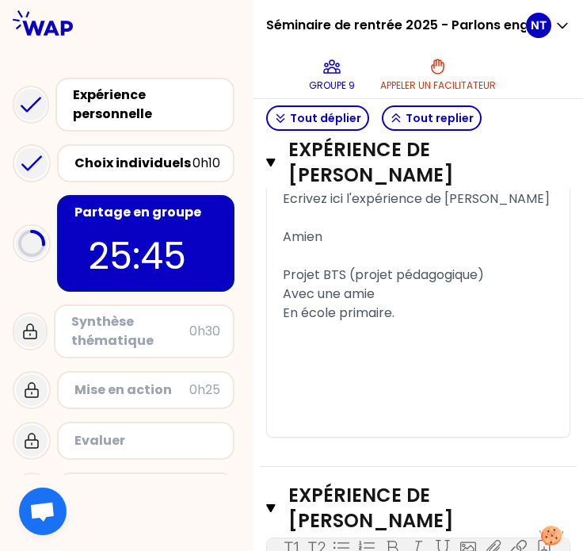
click at [437, 322] on div "En école primaire." at bounding box center [418, 312] width 271 height 19
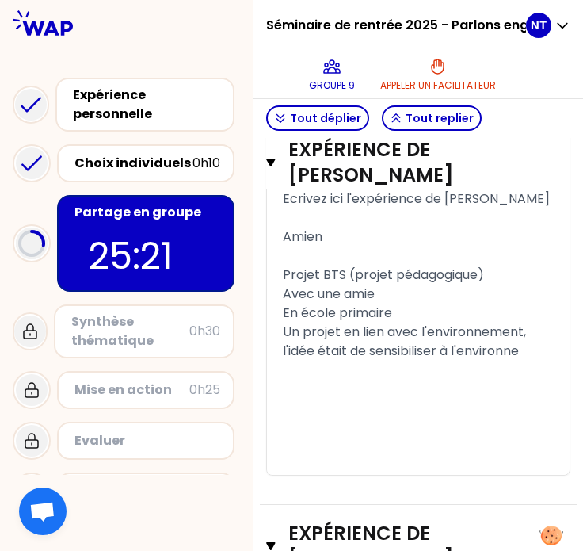
scroll to position [3387, 0]
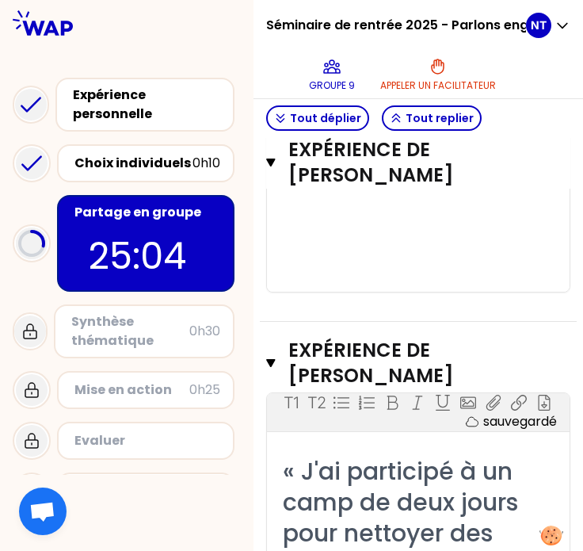
click at [428, 82] on div "Avec une amie" at bounding box center [418, 72] width 271 height 19
click at [341, 177] on div "﻿" at bounding box center [418, 167] width 271 height 19
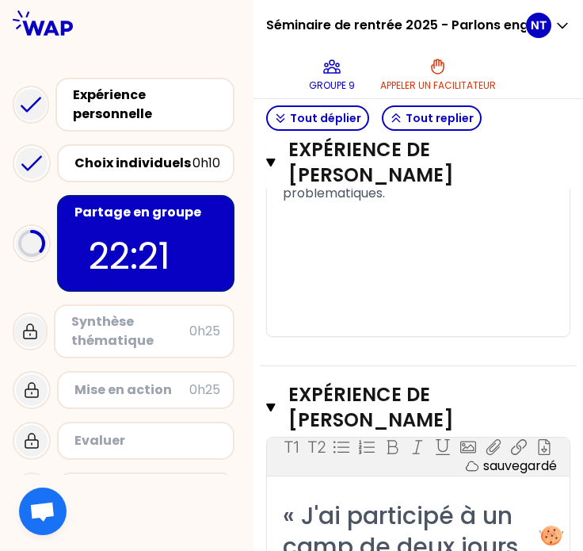
scroll to position [3547, 0]
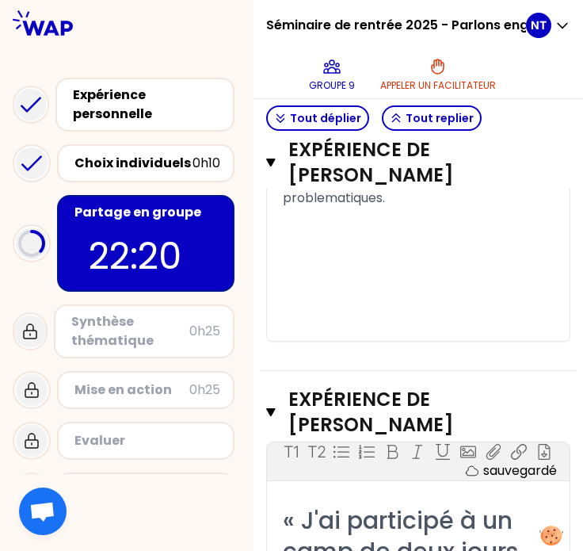
click at [421, 93] on div "Sous forme de jeu." at bounding box center [418, 83] width 271 height 19
click at [424, 208] on div "Retrouver les paires entre l'animal et les problematiques." at bounding box center [418, 189] width 271 height 38
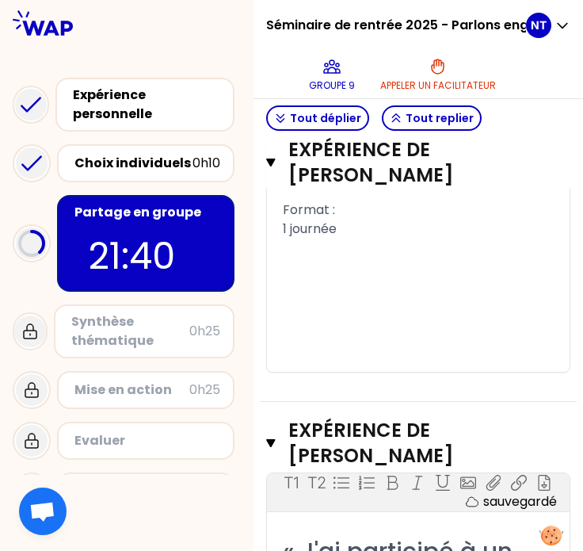
scroll to position [3272, 0]
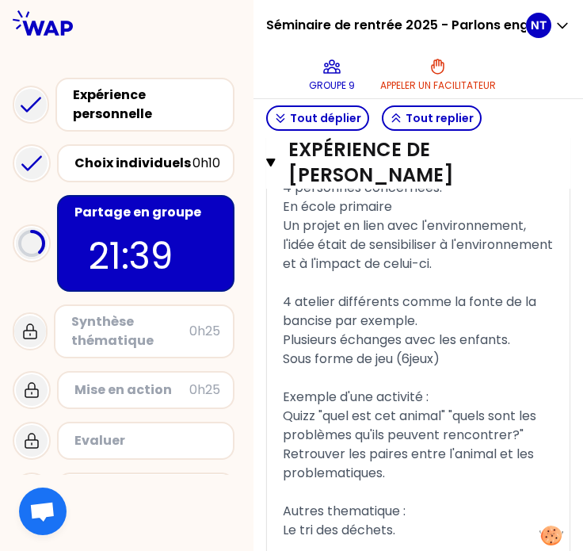
click at [516, 178] on div "Projet BTS (projet pédagogique)" at bounding box center [418, 168] width 271 height 19
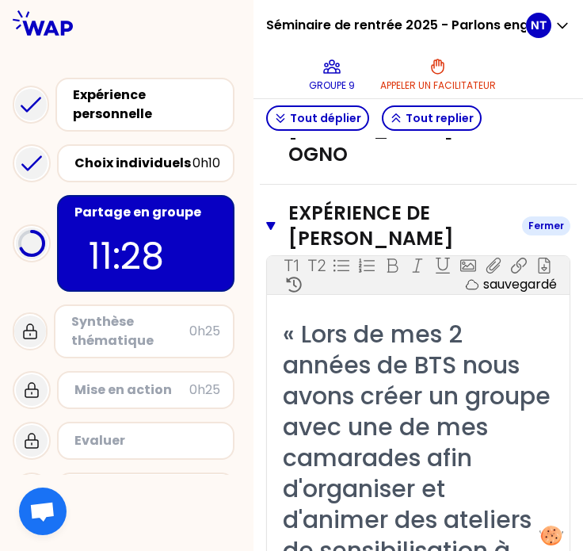
scroll to position [2227, 0]
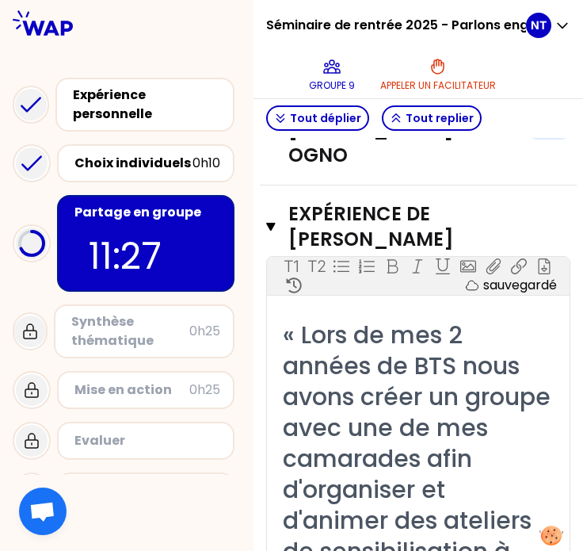
click at [310, 168] on h3 "Expérience de Noémie Traversa Ogno" at bounding box center [401, 130] width 227 height 76
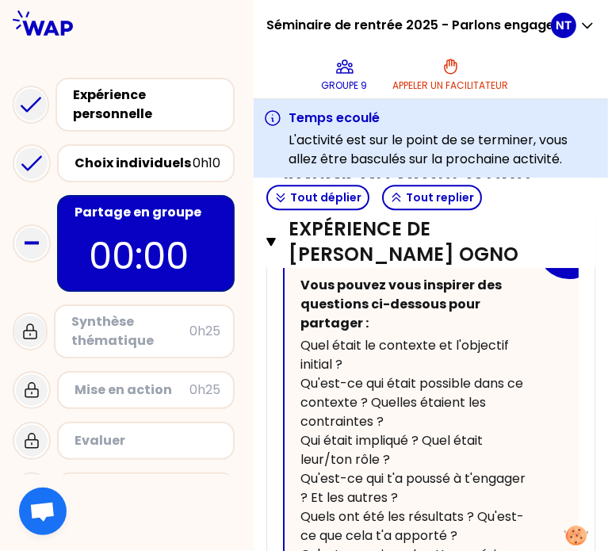
scroll to position [40, 0]
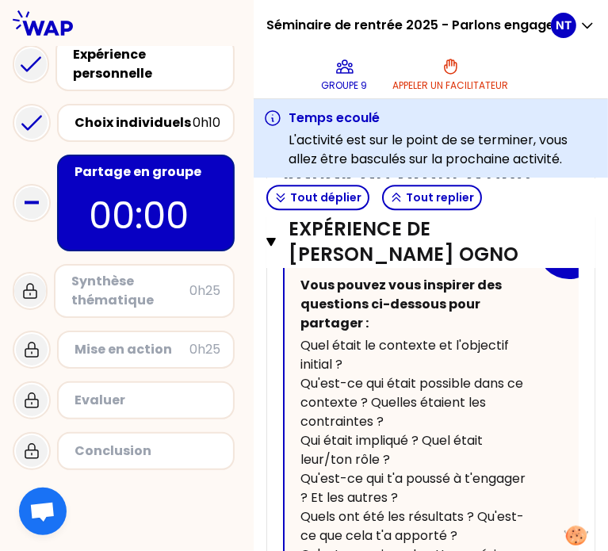
click at [166, 238] on p "00:00" at bounding box center [146, 215] width 114 height 55
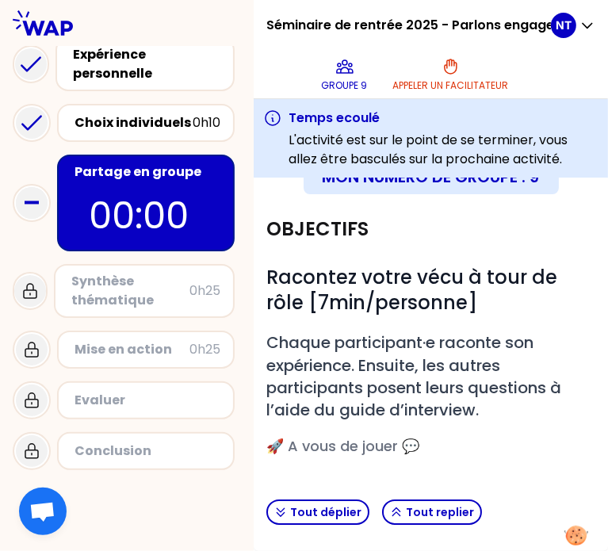
scroll to position [26, 0]
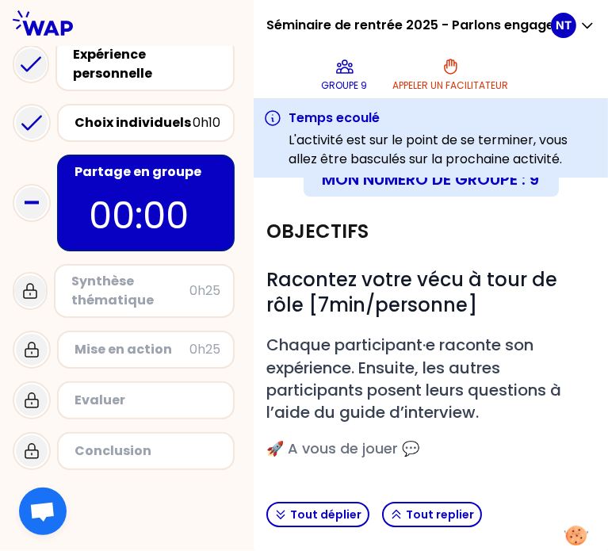
click at [154, 300] on div "Synthèse thématique" at bounding box center [130, 291] width 118 height 38
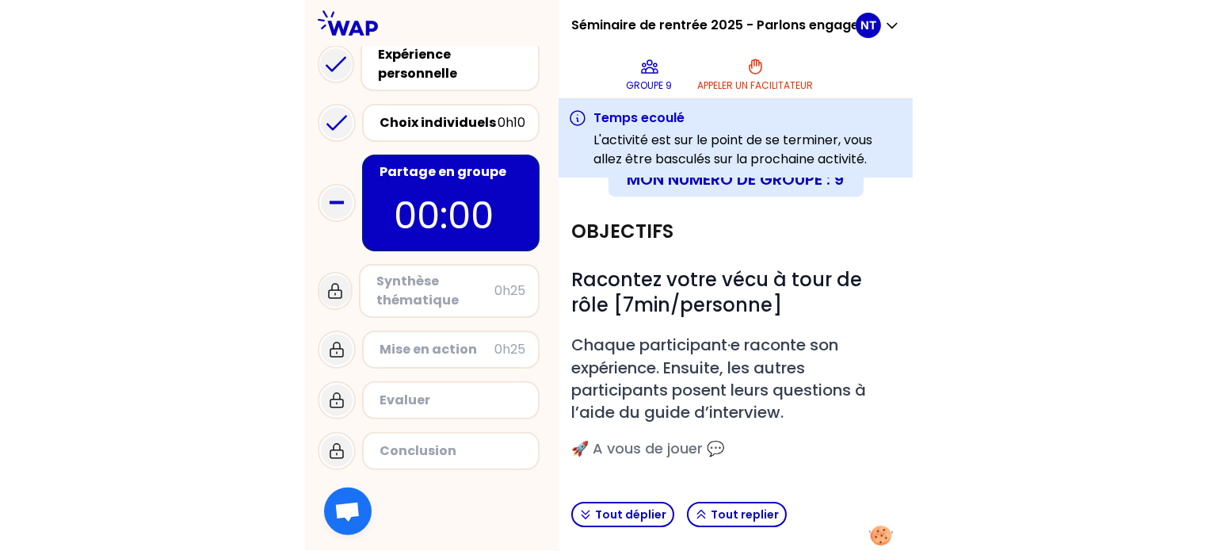
scroll to position [4, 0]
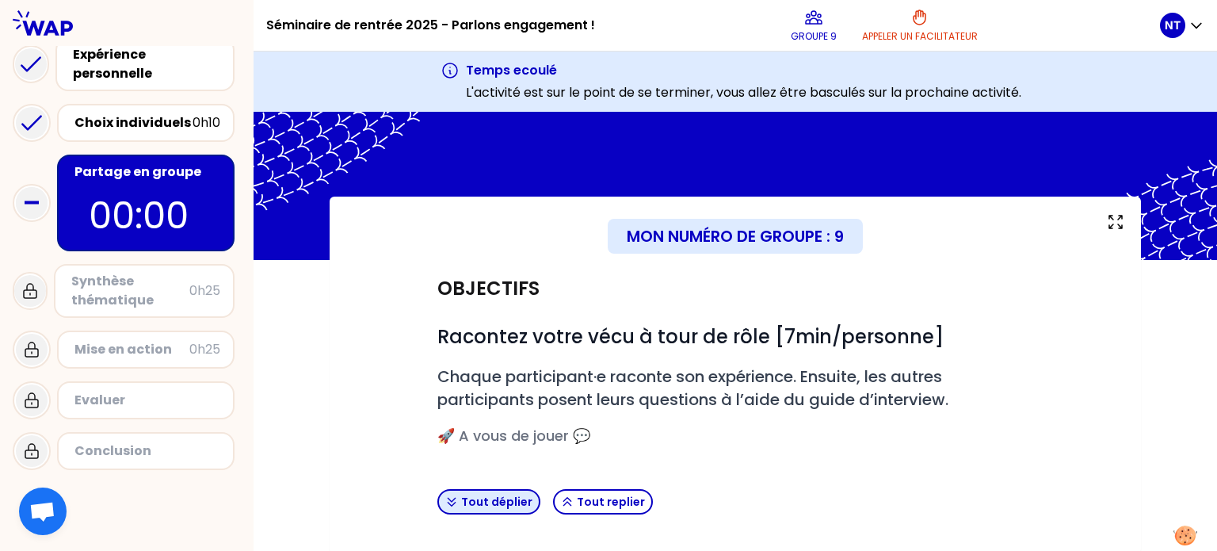
click at [506, 500] on button "Tout déplier" at bounding box center [488, 501] width 103 height 25
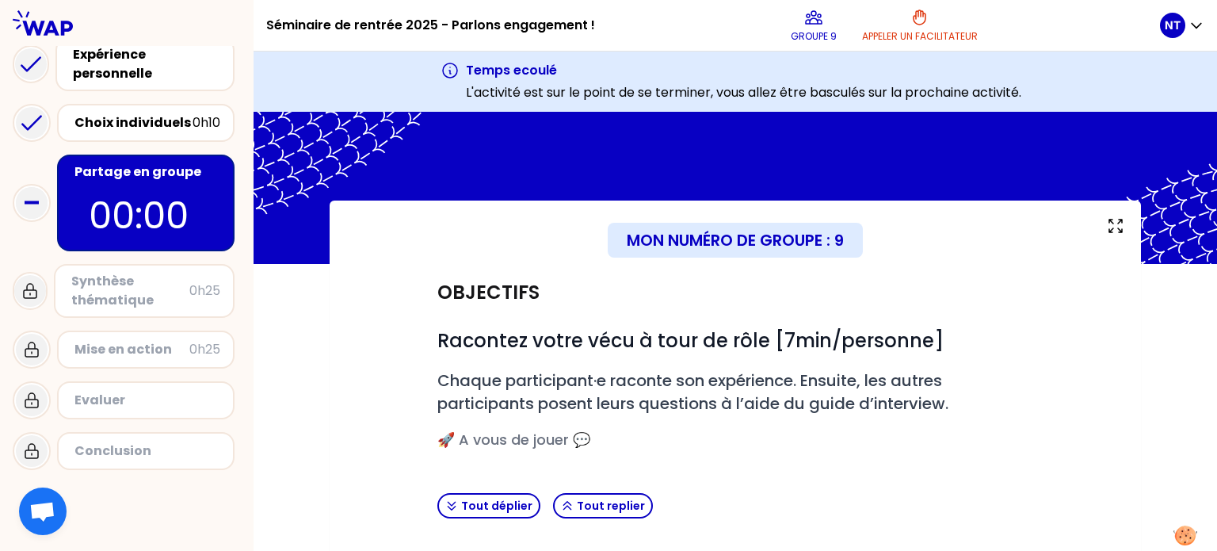
click at [114, 283] on div "Synthèse thématique" at bounding box center [130, 291] width 118 height 38
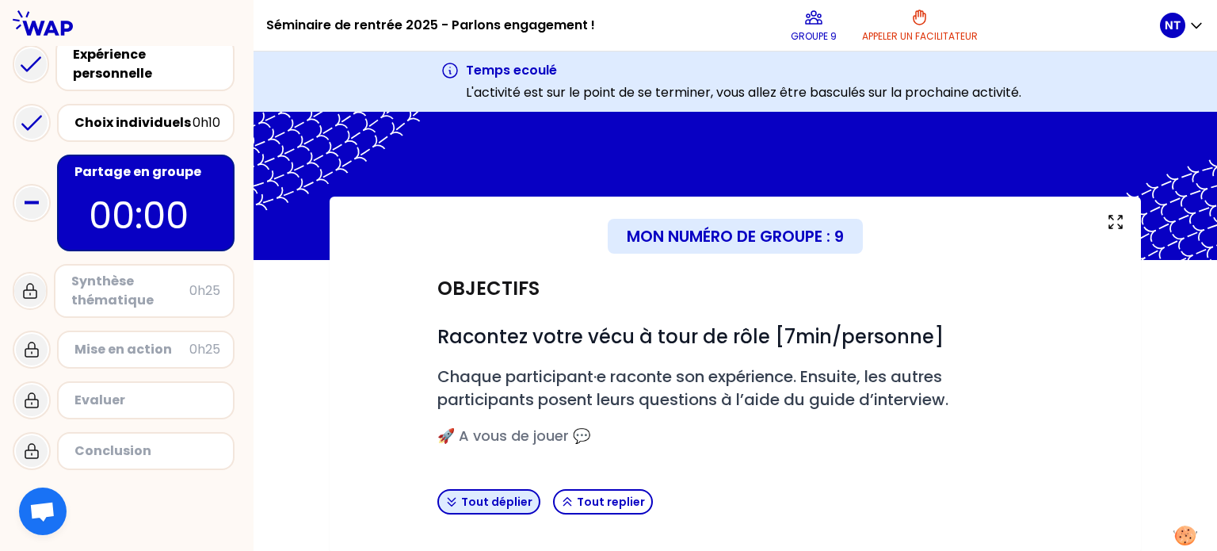
click at [501, 508] on button "Tout déplier" at bounding box center [488, 501] width 103 height 25
click at [491, 91] on p "L'activité est sur le point de se terminer, vous allez être basculés sur la pro…" at bounding box center [743, 92] width 555 height 19
click at [170, 265] on div "Synthèse thématique 0h25" at bounding box center [144, 291] width 181 height 54
click at [173, 281] on div "Synthèse thématique" at bounding box center [130, 291] width 118 height 38
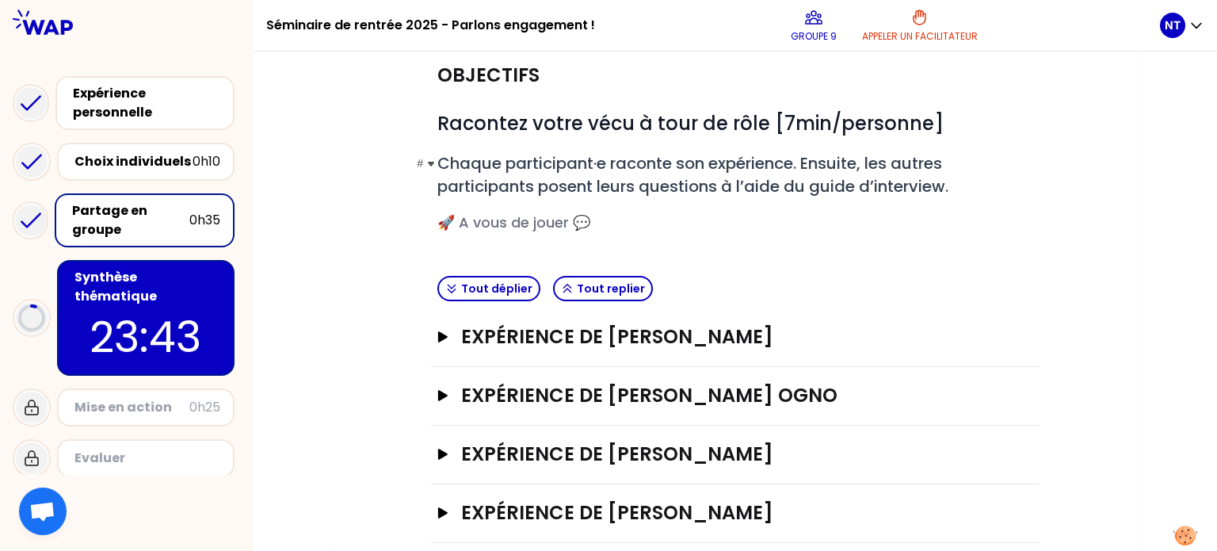
scroll to position [158, 0]
click at [492, 323] on h3 "Expérience de Paul JOSSEAUME" at bounding box center [719, 335] width 516 height 25
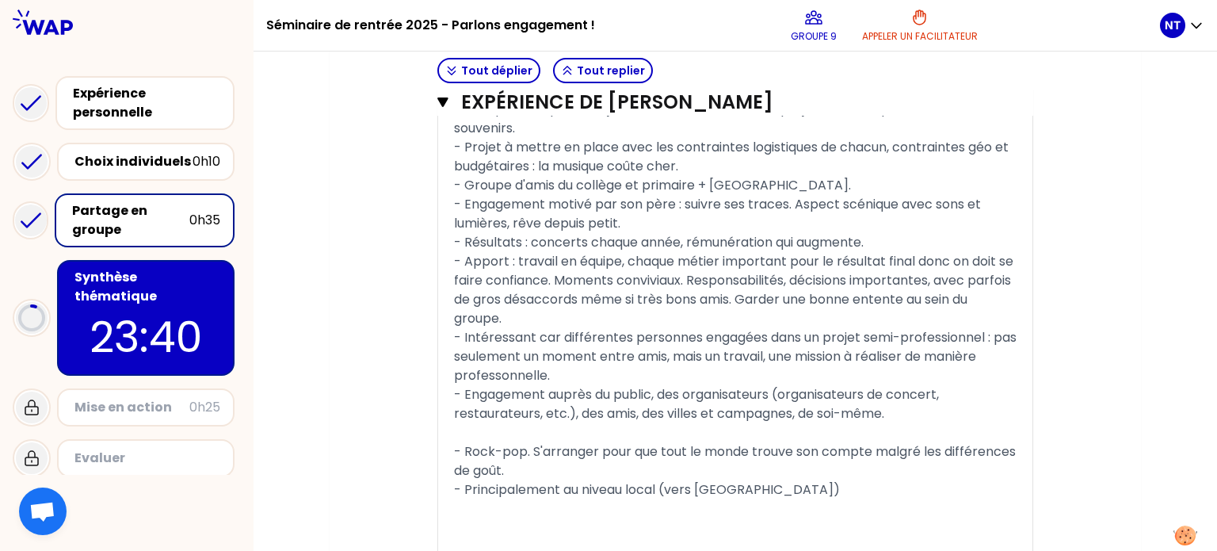
scroll to position [1153, 0]
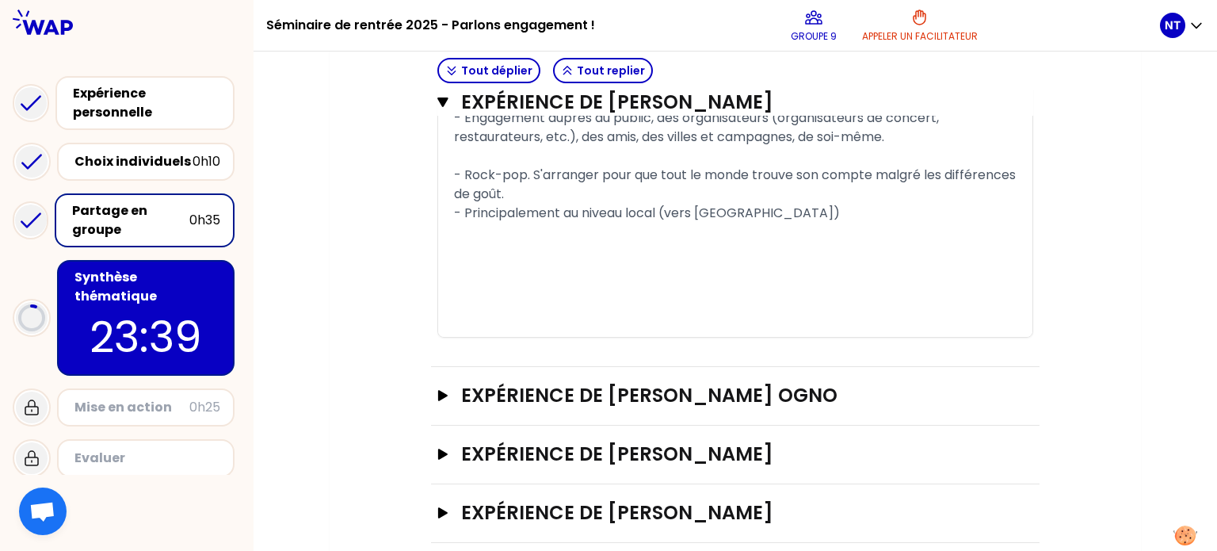
click at [459, 408] on div "Expérience de Noémie Traversa Ogno Ouvrir" at bounding box center [735, 396] width 608 height 59
click at [473, 399] on h3 "Expérience de Noémie Traversa Ogno" at bounding box center [719, 395] width 516 height 25
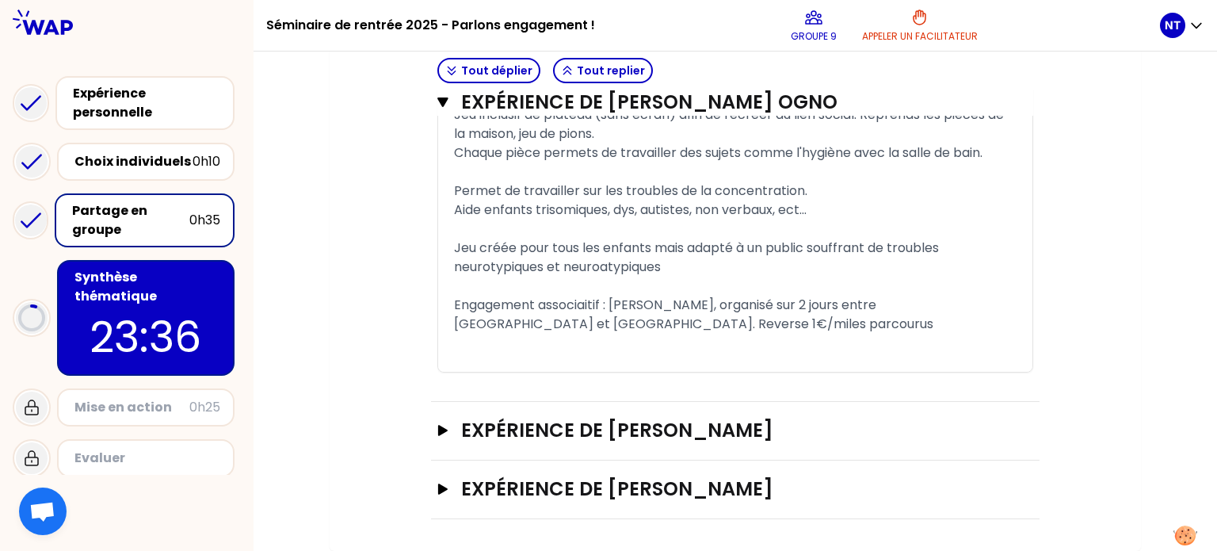
scroll to position [2371, 0]
click at [469, 417] on h3 "Expérience de Camille" at bounding box center [719, 429] width 516 height 25
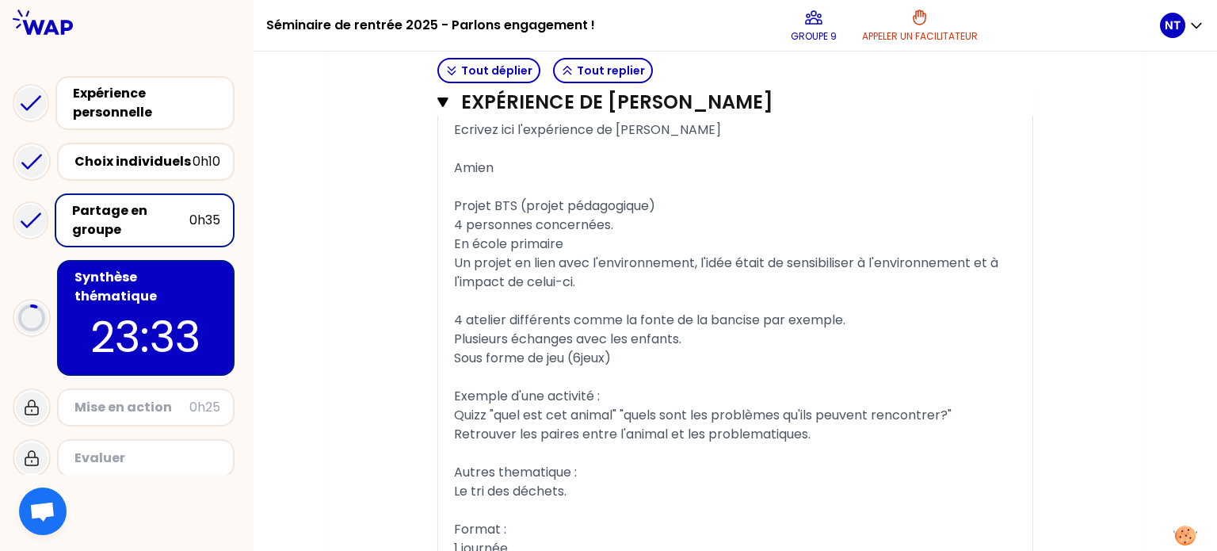
scroll to position [3425, 0]
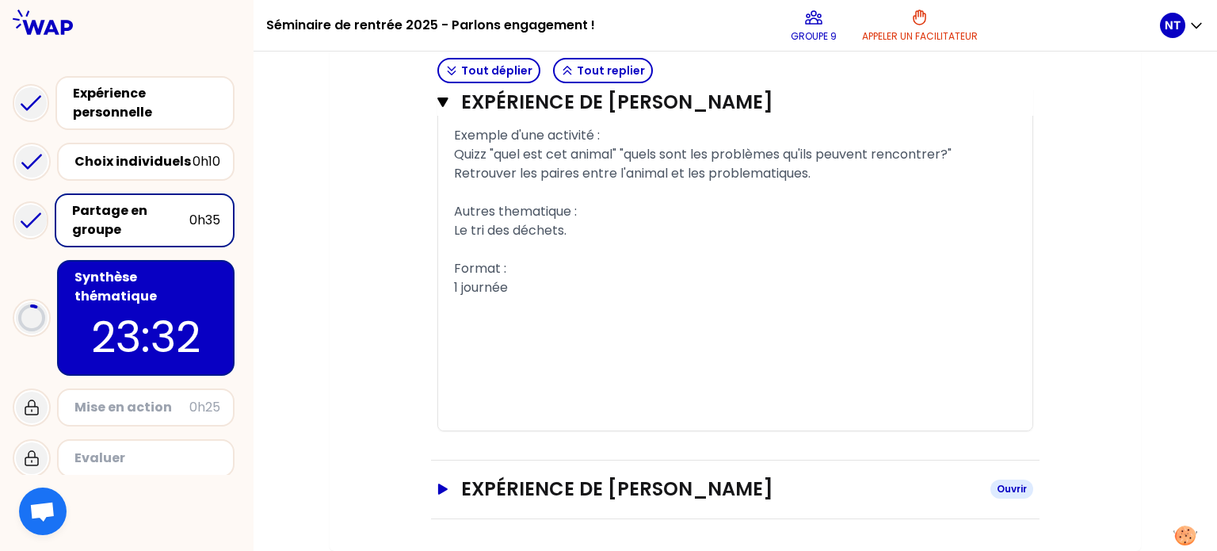
click at [523, 486] on h3 "Expérience de Bertille Holtz" at bounding box center [719, 488] width 516 height 25
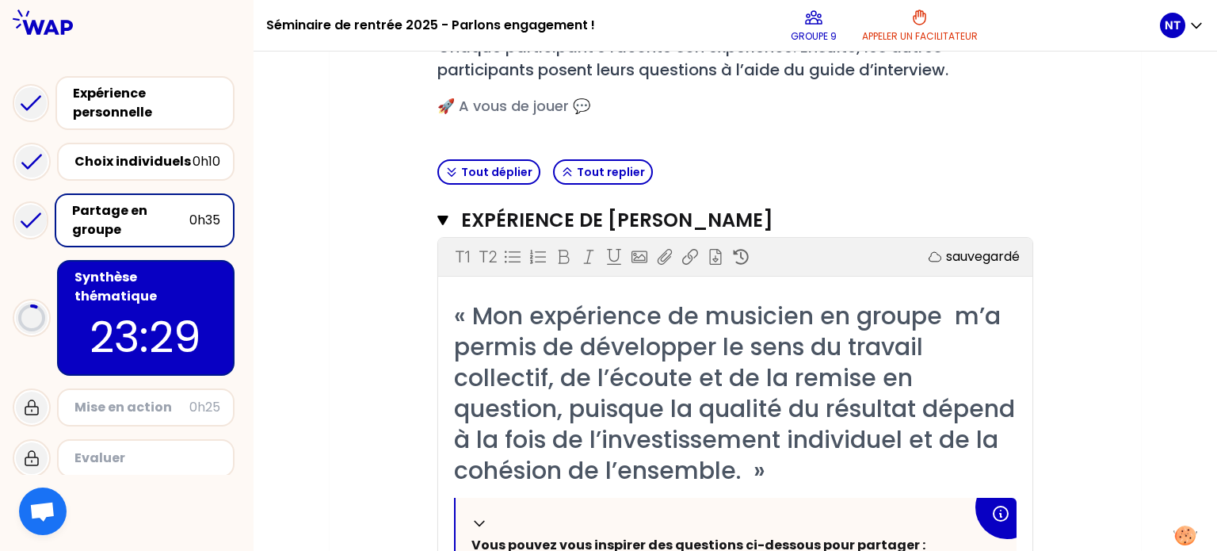
scroll to position [0, 0]
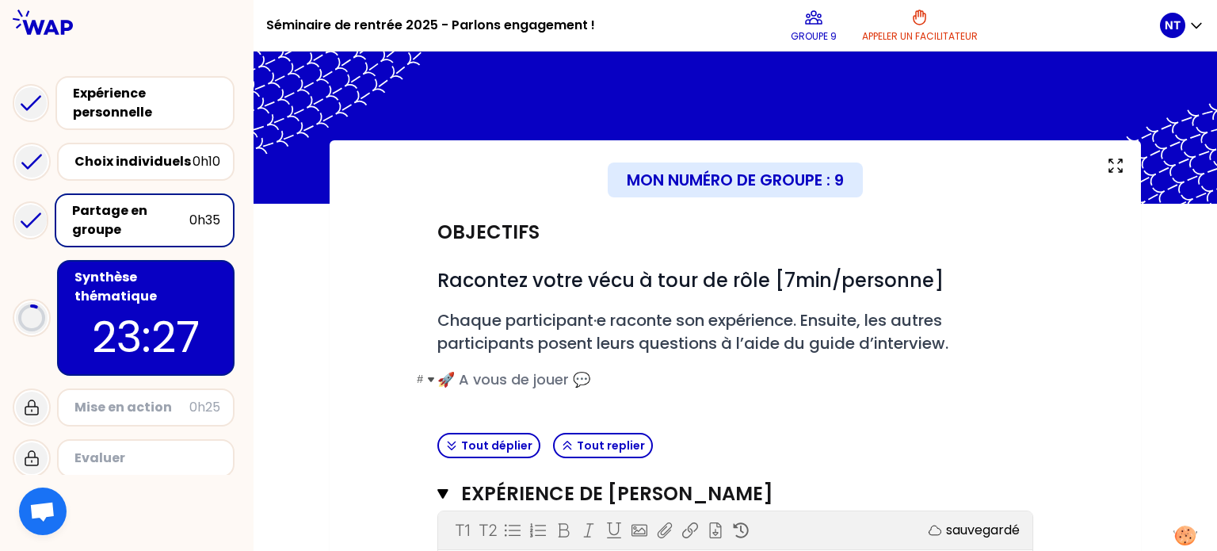
click at [478, 379] on span "🚀 A vous de jouer 💬" at bounding box center [513, 379] width 153 height 20
click at [143, 396] on div "Mise en action 0h25" at bounding box center [145, 407] width 149 height 22
click at [154, 334] on p "23:24" at bounding box center [145, 337] width 149 height 62
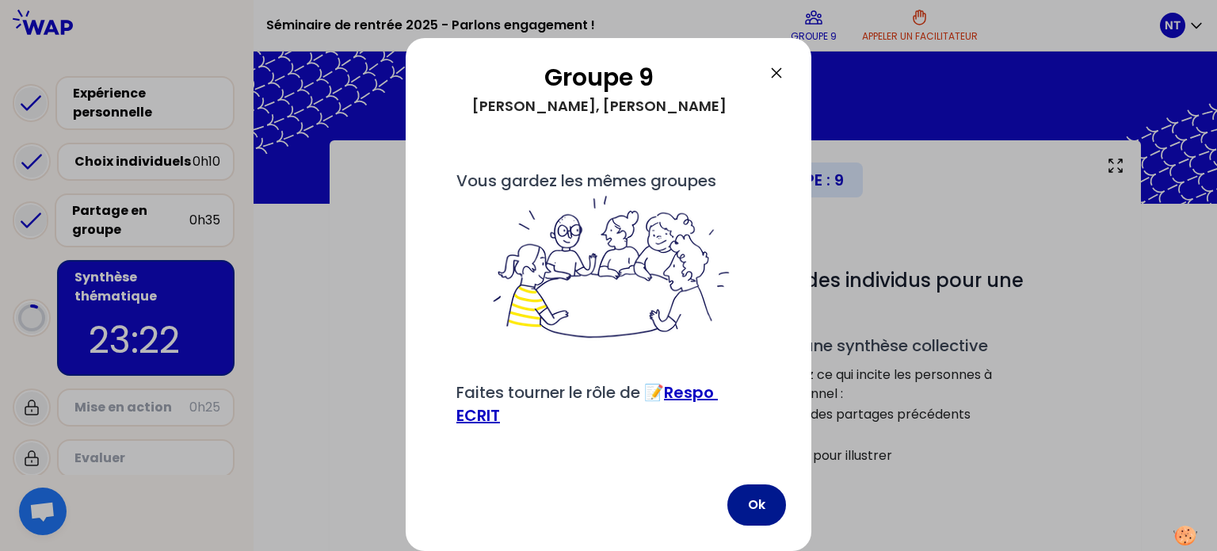
click at [773, 503] on button "Ok" at bounding box center [756, 504] width 59 height 41
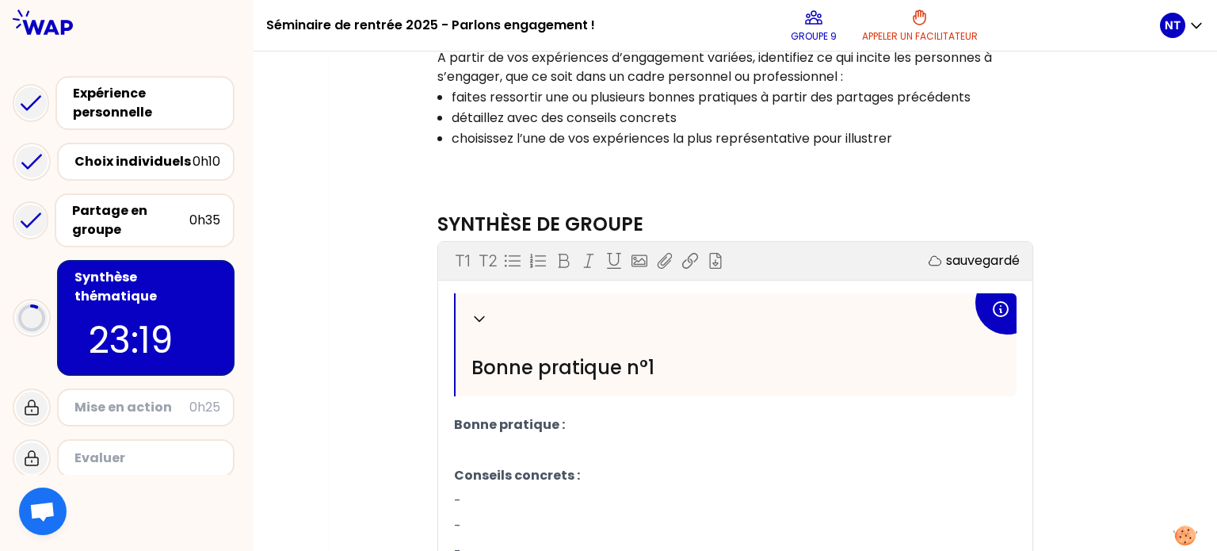
scroll to position [545, 0]
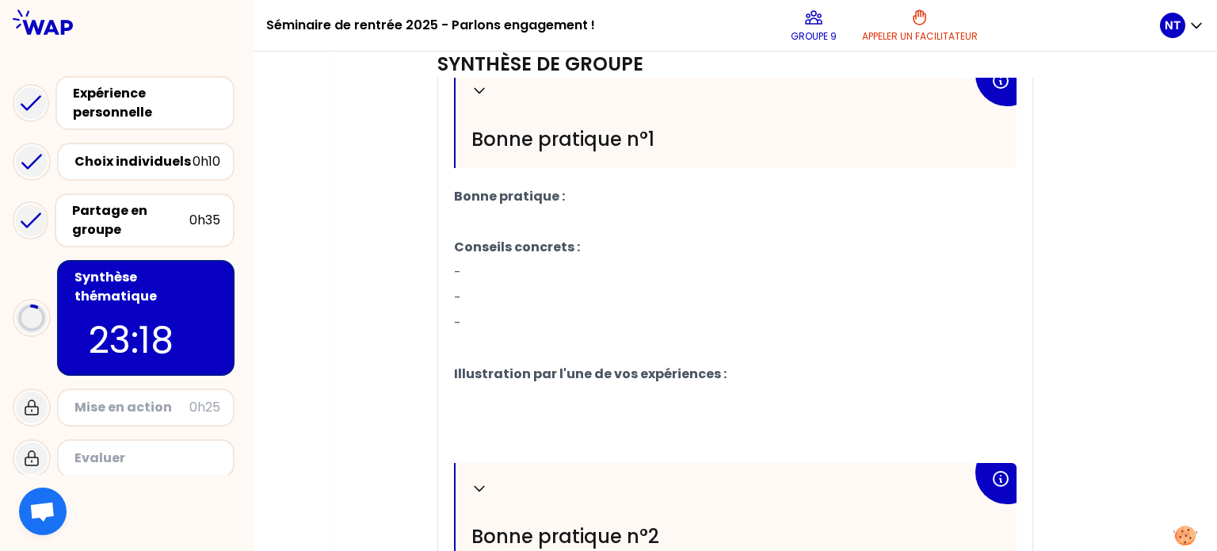
click at [510, 263] on p "-" at bounding box center [735, 272] width 562 height 25
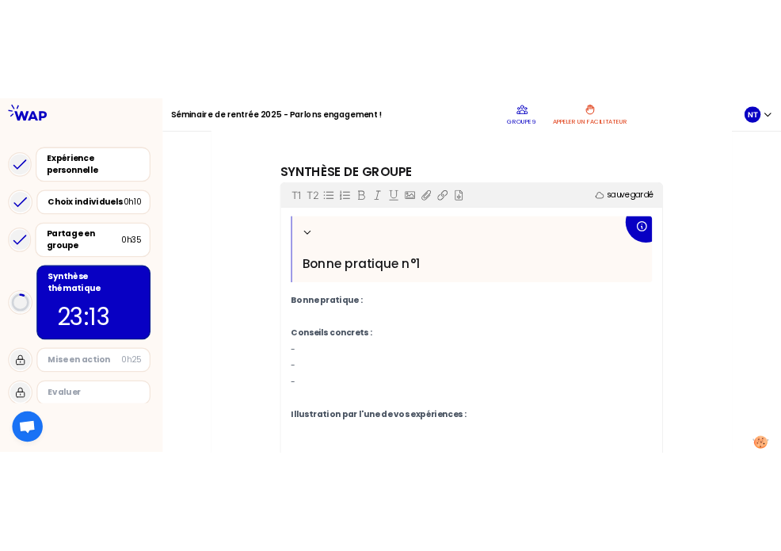
scroll to position [374, 0]
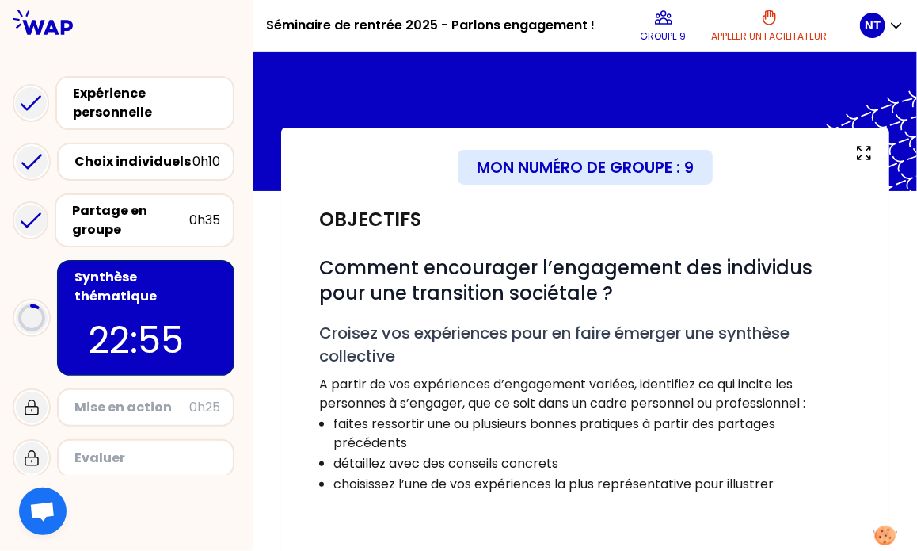
scroll to position [11, 0]
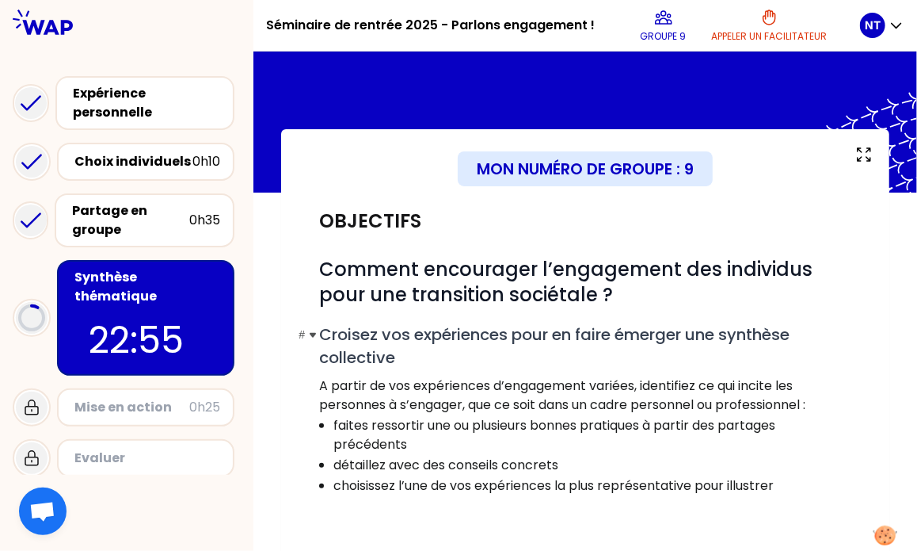
click at [523, 354] on h2 "# Croisez vos expériences pour en faire émerger une synthèse collective" at bounding box center [585, 345] width 532 height 45
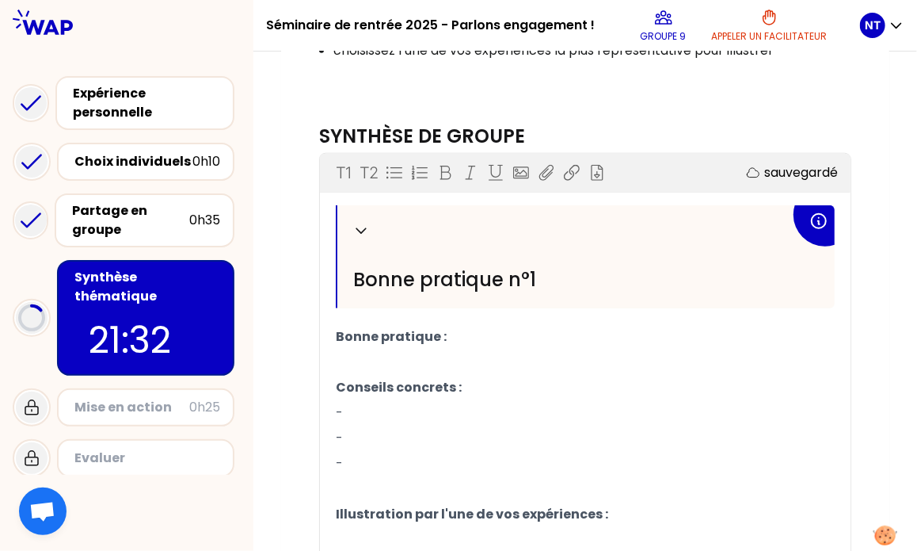
scroll to position [447, 0]
click at [473, 332] on p "Bonne pratique :" at bounding box center [585, 335] width 499 height 25
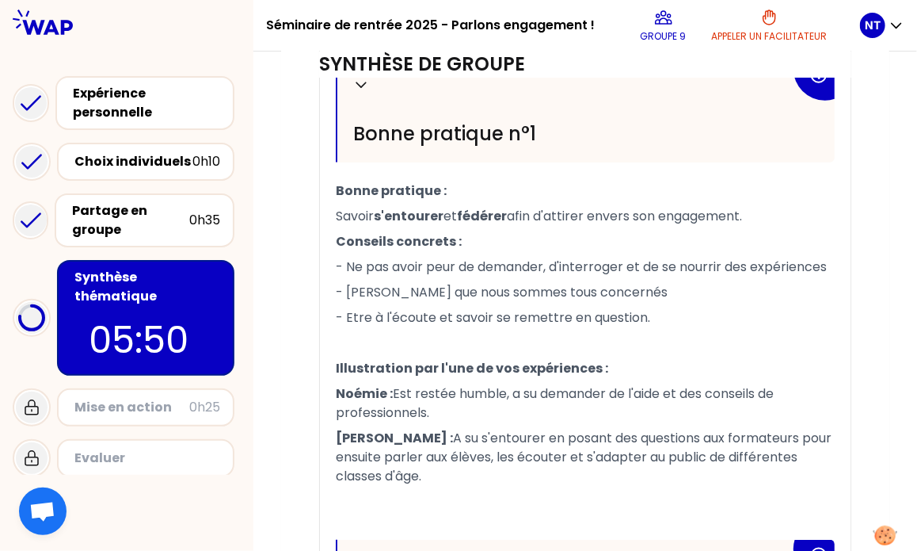
scroll to position [947, 0]
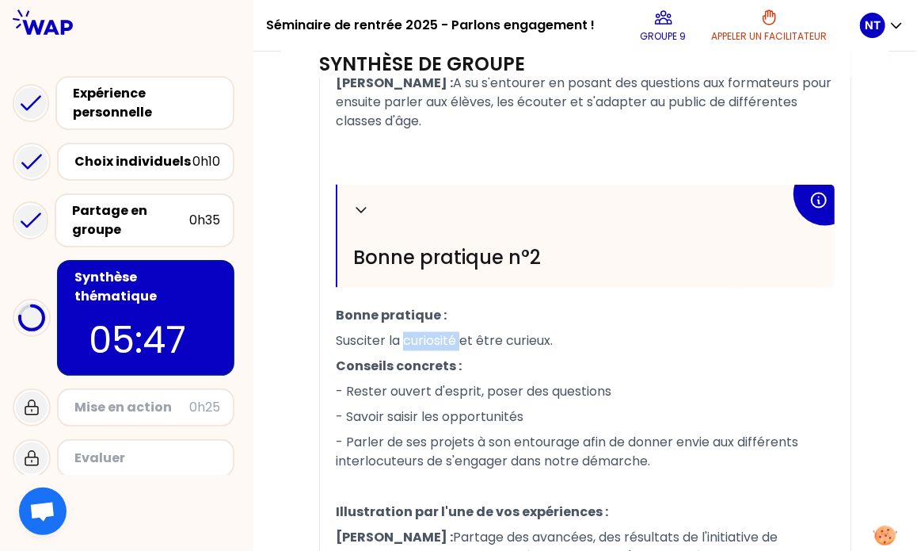
drag, startPoint x: 404, startPoint y: 341, endPoint x: 462, endPoint y: 340, distance: 57.8
click at [462, 340] on span "Susciter la curiosité et être curieux." at bounding box center [444, 341] width 217 height 18
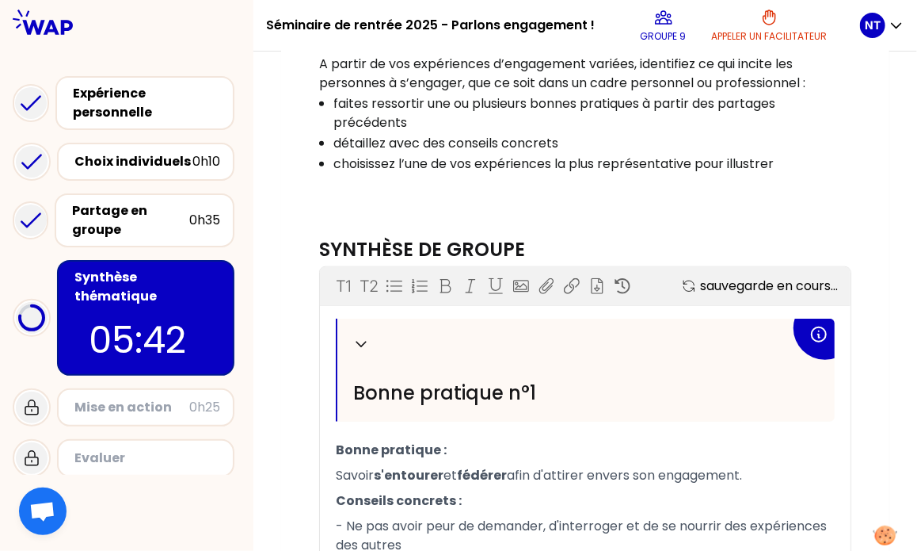
scroll to position [334, 0]
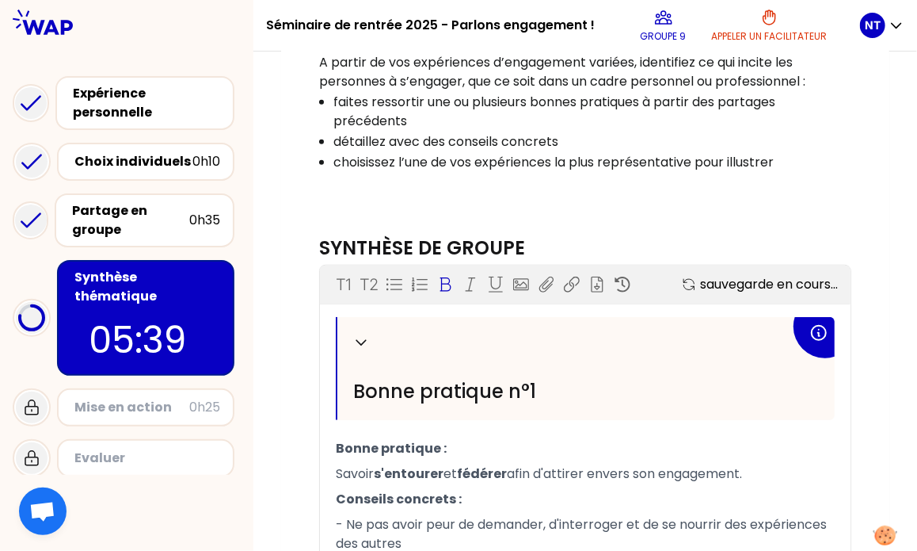
click at [450, 281] on icon at bounding box center [445, 284] width 16 height 16
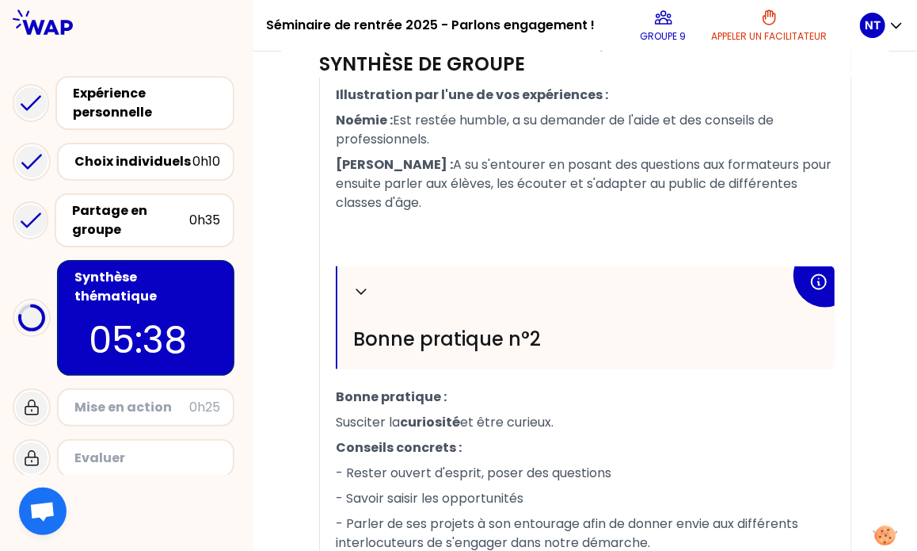
scroll to position [884, 0]
click at [524, 422] on span "et être curieux." at bounding box center [506, 423] width 93 height 18
drag, startPoint x: 554, startPoint y: 417, endPoint x: 510, endPoint y: 419, distance: 43.6
click at [510, 419] on span "et être curieux." at bounding box center [506, 423] width 93 height 18
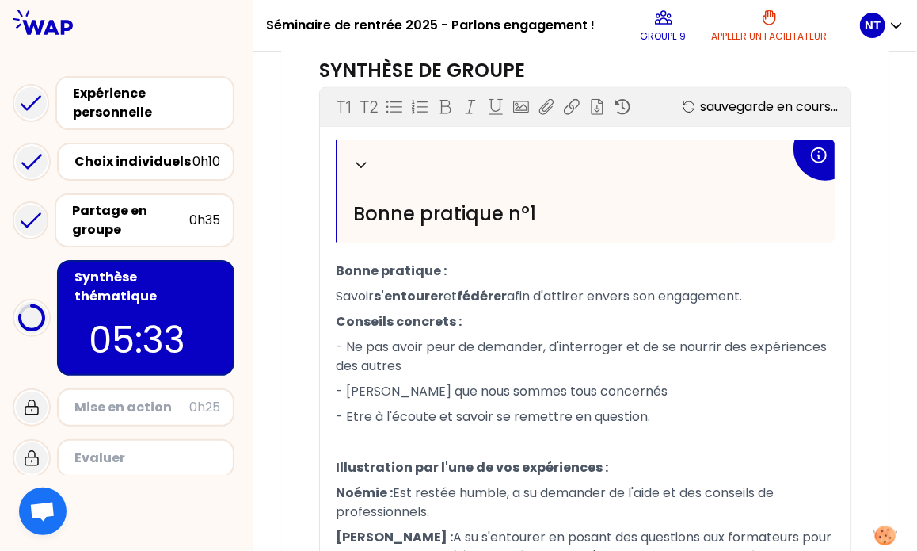
scroll to position [510, 0]
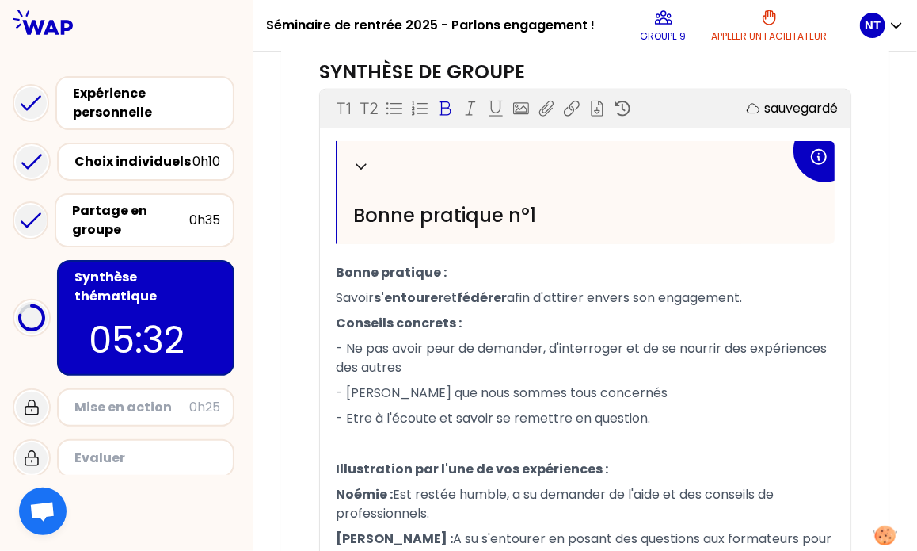
click at [440, 110] on icon at bounding box center [445, 109] width 16 height 16
click at [305, 391] on div "Mon numéro de groupe : 9 Objectifs # Comment encourager l’engagement des indivi…" at bounding box center [585, 450] width 608 height 1640
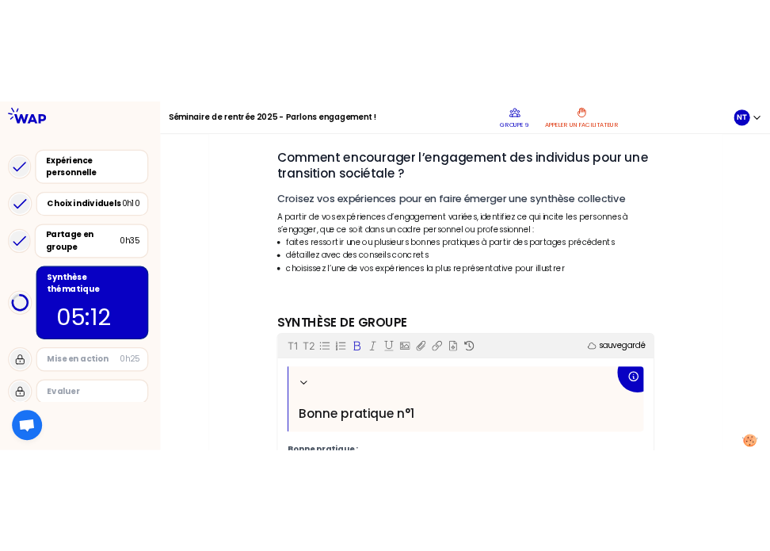
scroll to position [0, 0]
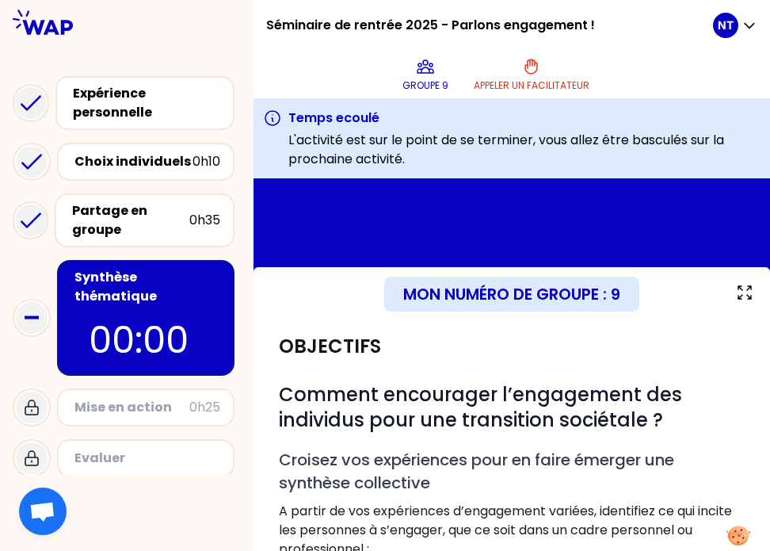
click at [463, 337] on div "Objectifs" at bounding box center [512, 346] width 466 height 25
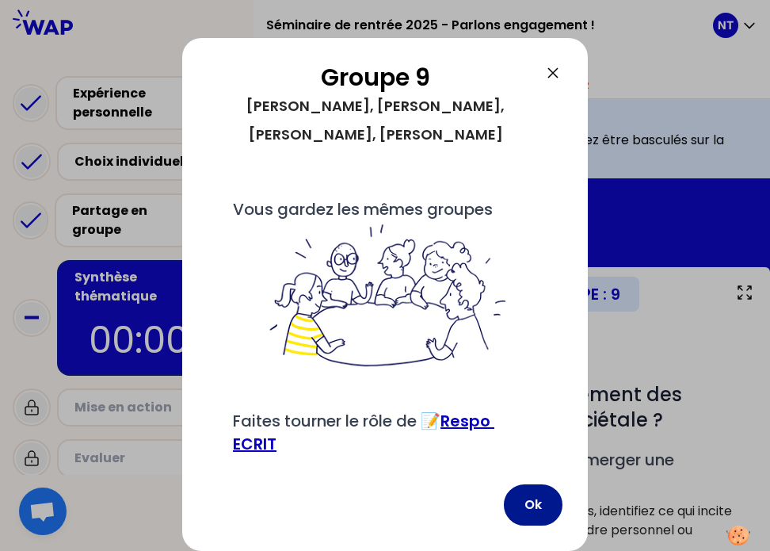
click at [538, 491] on button "Ok" at bounding box center [533, 504] width 59 height 41
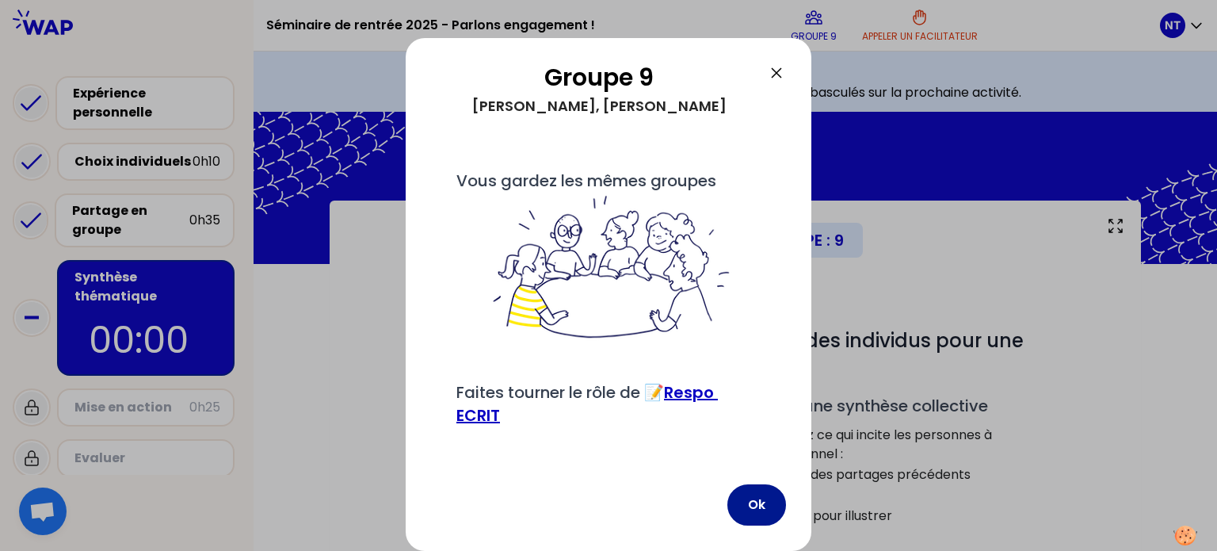
click at [765, 500] on button "Ok" at bounding box center [756, 504] width 59 height 41
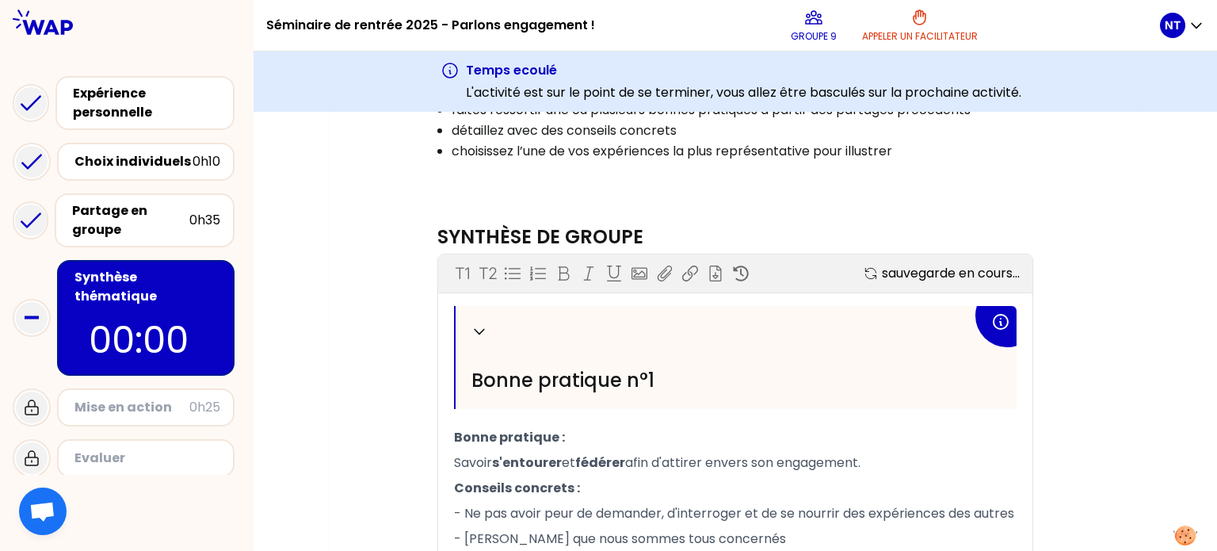
scroll to position [385, 0]
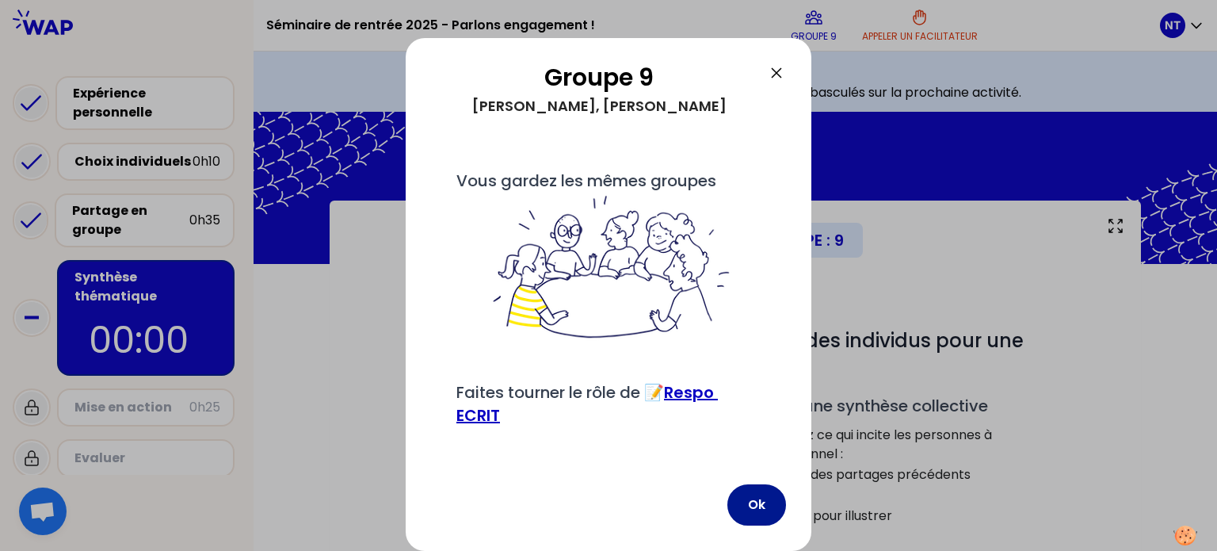
click at [749, 504] on button "Ok" at bounding box center [756, 504] width 59 height 41
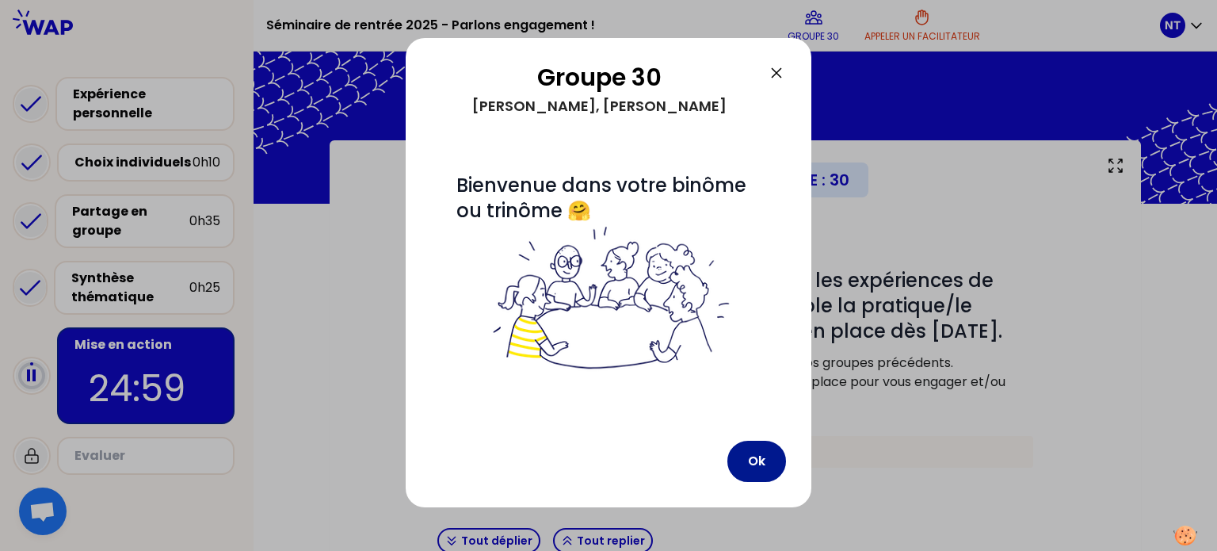
click at [738, 452] on button "Ok" at bounding box center [756, 460] width 59 height 41
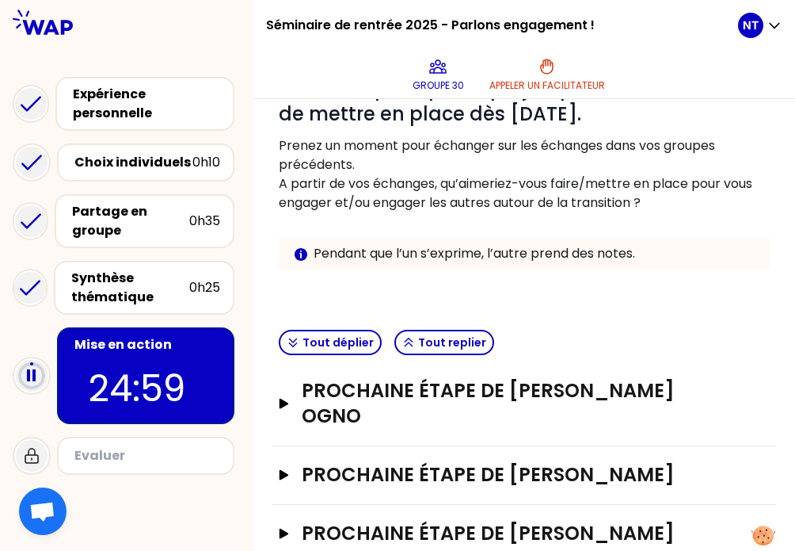
scroll to position [307, 0]
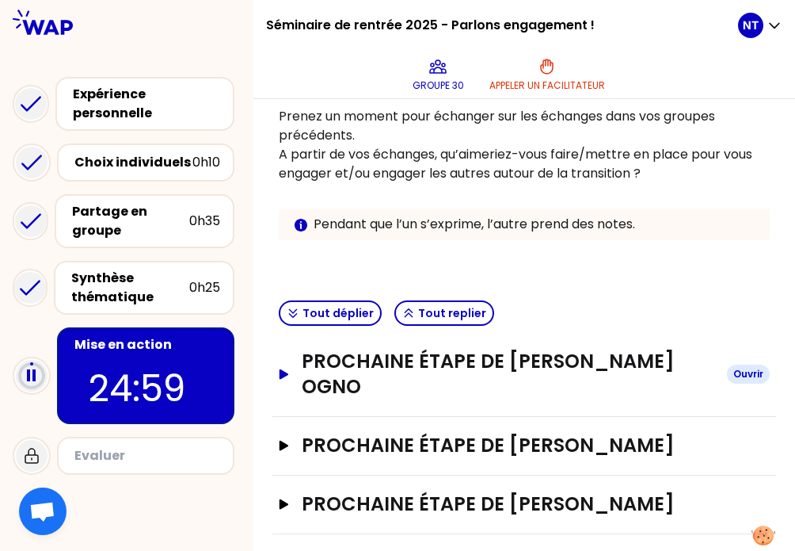
click at [593, 356] on h3 "Prochaine étape de [PERSON_NAME] Ogno" at bounding box center [508, 374] width 413 height 51
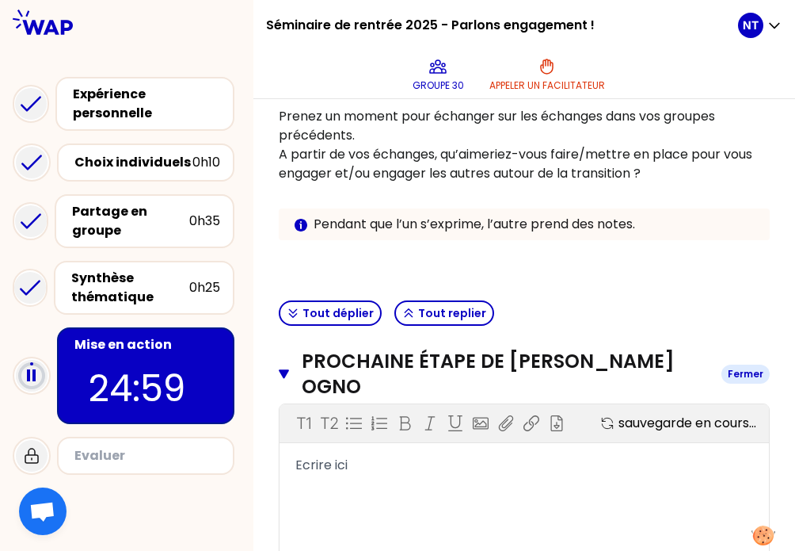
scroll to position [511, 0]
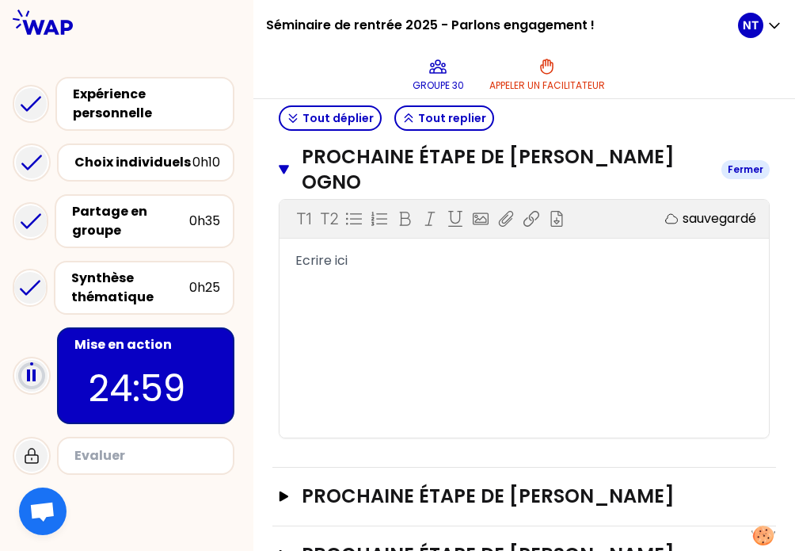
click at [602, 178] on h3 "Prochaine étape de [PERSON_NAME] Ogno" at bounding box center [505, 169] width 407 height 51
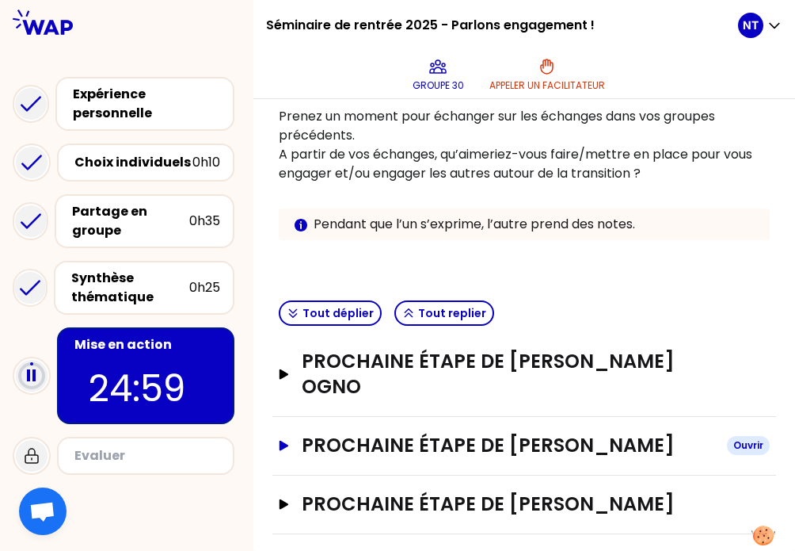
click at [571, 438] on h3 "Prochaine étape de [PERSON_NAME]" at bounding box center [508, 445] width 413 height 25
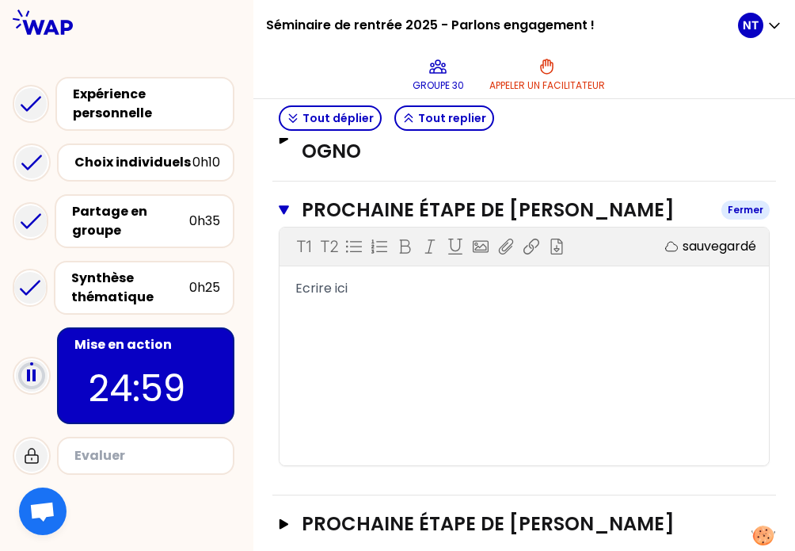
scroll to position [561, 0]
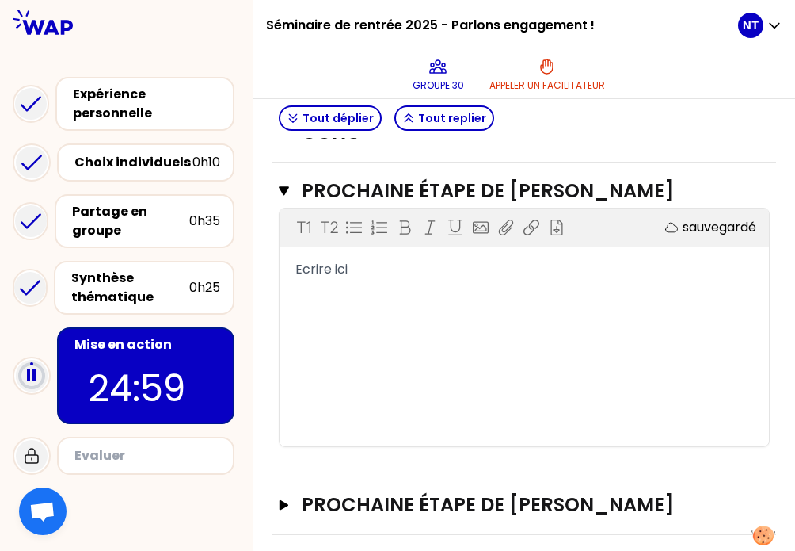
click at [532, 487] on div "Prochaine étape de [PERSON_NAME]" at bounding box center [525, 505] width 504 height 59
click at [517, 499] on h3 "Prochaine étape de [PERSON_NAME]" at bounding box center [508, 504] width 413 height 25
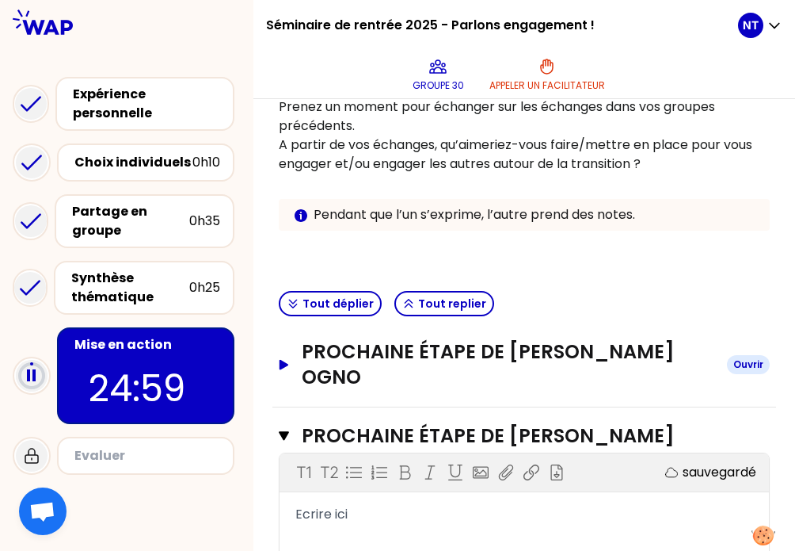
scroll to position [286, 0]
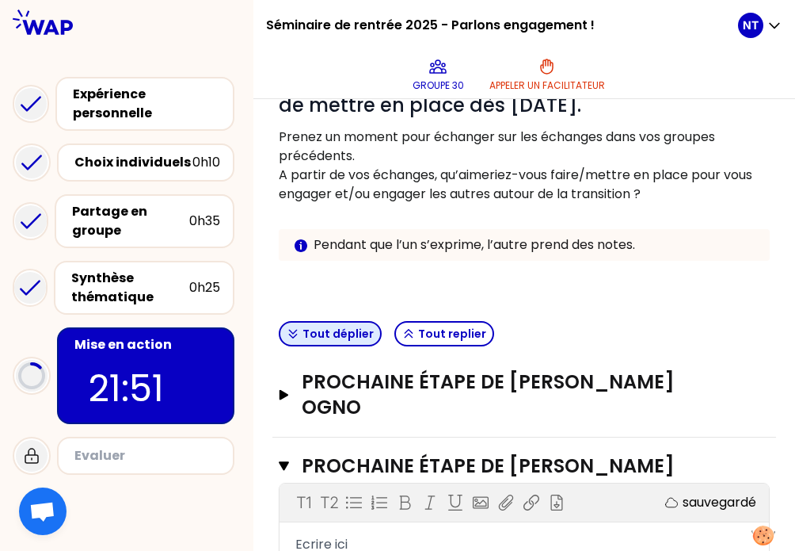
click at [356, 321] on button "Tout déplier" at bounding box center [330, 333] width 103 height 25
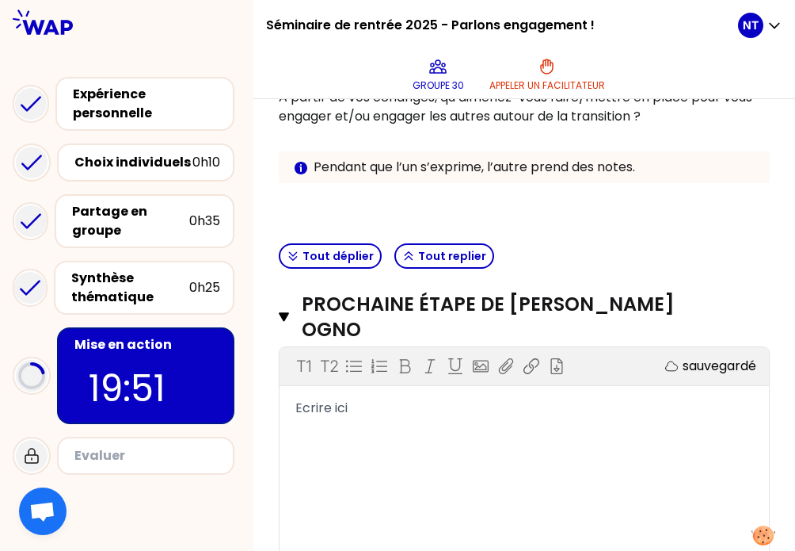
scroll to position [400, 0]
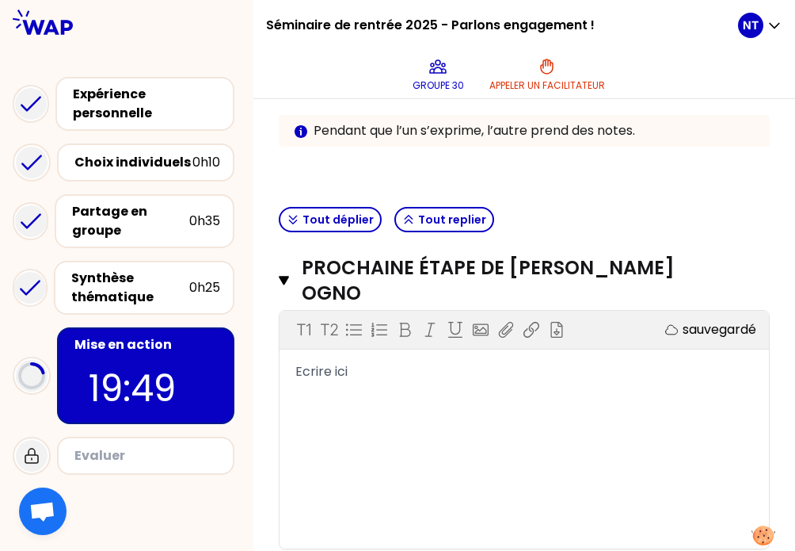
click at [458, 381] on div "T1 T2 Exporter sauvegardé Ecrire ici" at bounding box center [525, 430] width 490 height 238
click at [418, 379] on div "Ecrire ici" at bounding box center [524, 371] width 458 height 19
drag, startPoint x: 411, startPoint y: 378, endPoint x: 312, endPoint y: 370, distance: 99.3
click at [312, 370] on div "Ecrire ici" at bounding box center [524, 371] width 458 height 19
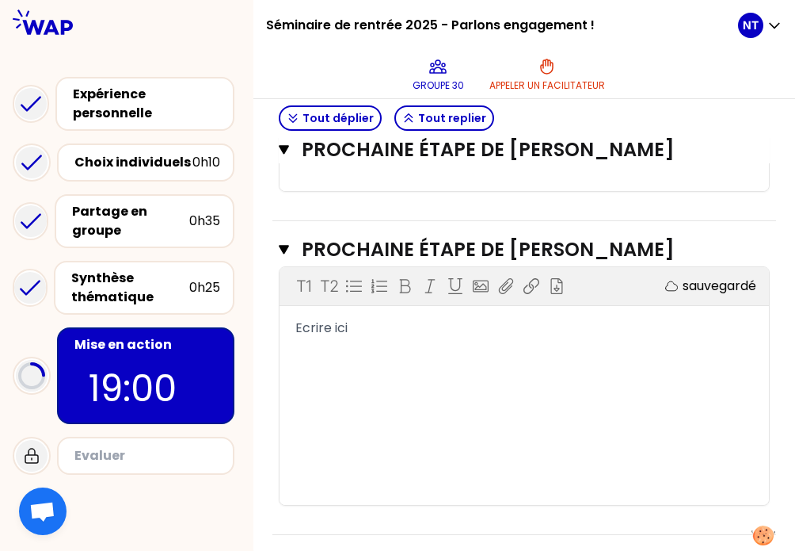
scroll to position [876, 0]
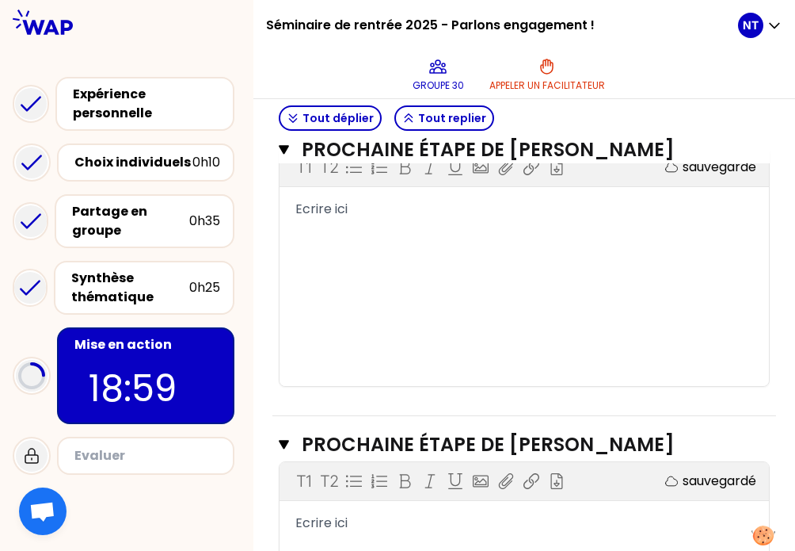
click at [368, 253] on div "T1 T2 Exporter sauvegardé Ecrire ici" at bounding box center [525, 267] width 490 height 238
click at [348, 212] on span "Ecrire ici" at bounding box center [321, 209] width 52 height 18
click at [377, 248] on div "T1 T2 Exporter sauvegardé ﻿" at bounding box center [525, 267] width 490 height 238
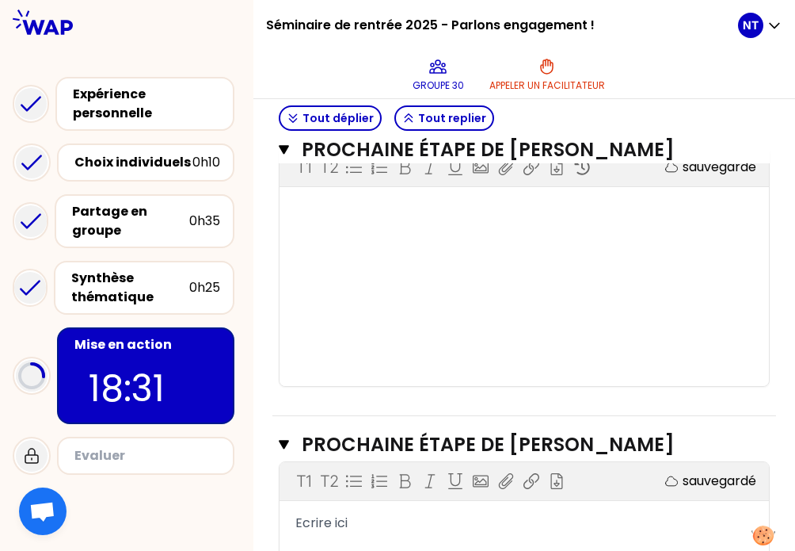
click at [377, 248] on div "T1 T2 Exporter sauvegardé ﻿" at bounding box center [525, 267] width 490 height 238
click at [406, 225] on div "T1 T2 Exporter sauvegardé ﻿" at bounding box center [525, 267] width 490 height 238
click at [364, 218] on div "T1 T2 Exporter sauvegardé ﻿" at bounding box center [525, 267] width 490 height 238
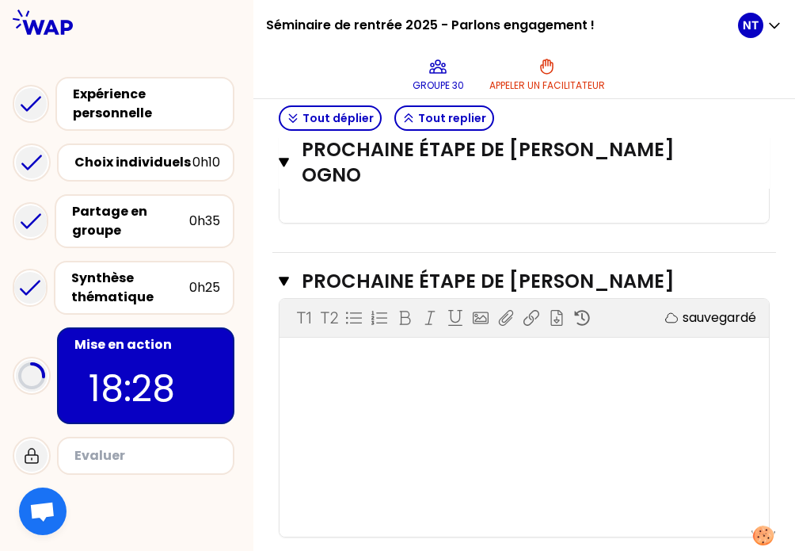
scroll to position [726, 0]
click at [378, 397] on div "T1 T2 Exporter sauvegardé ﻿" at bounding box center [525, 418] width 490 height 238
click at [409, 375] on div "T1 T2 Exporter sauvegardé ﻿" at bounding box center [525, 418] width 490 height 238
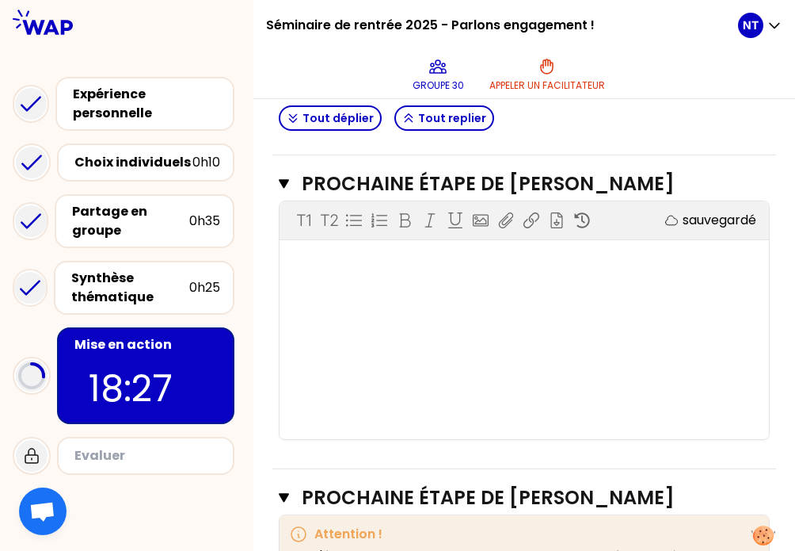
scroll to position [824, 0]
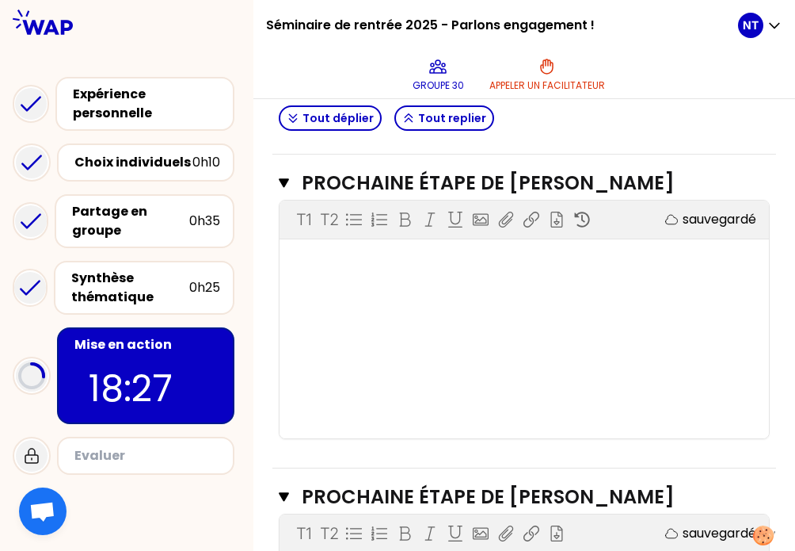
click at [400, 373] on div "T1 T2 Exporter sauvegardé ﻿" at bounding box center [525, 319] width 490 height 238
click at [427, 274] on div "T1 T2 Exporter sauvegardé ﻿" at bounding box center [525, 319] width 490 height 238
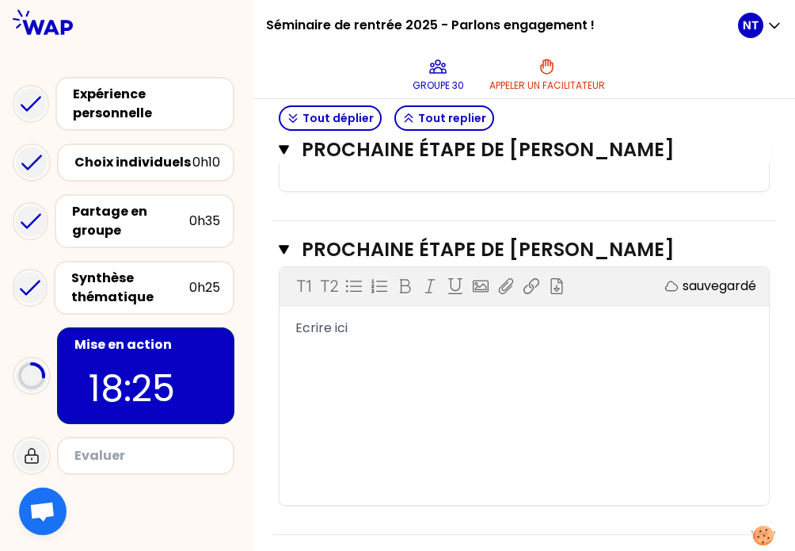
click at [450, 384] on div "T1 T2 Exporter sauvegardé Ecrire ici" at bounding box center [525, 386] width 490 height 238
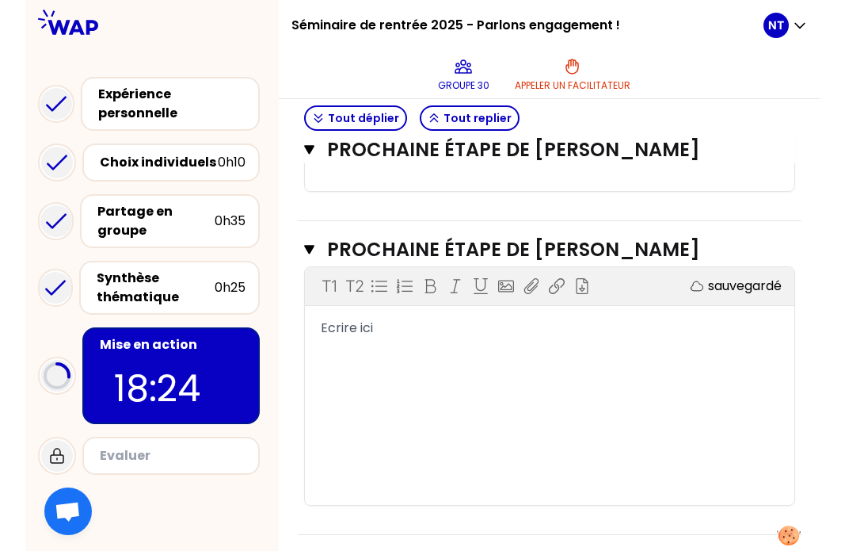
scroll to position [1004, 0]
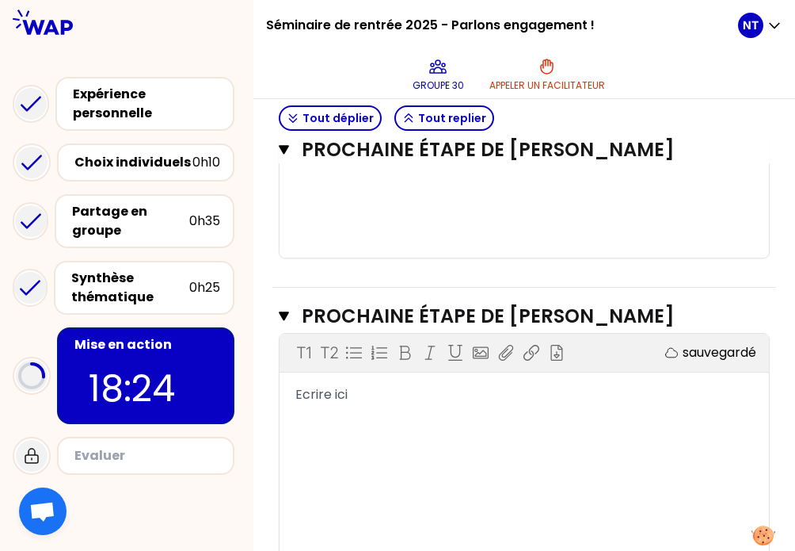
click at [453, 288] on div "Prochaine étape de Jessy Ondo Fermer T1 T2 Exporter sauvegardé Ecrire ici" at bounding box center [525, 445] width 504 height 314
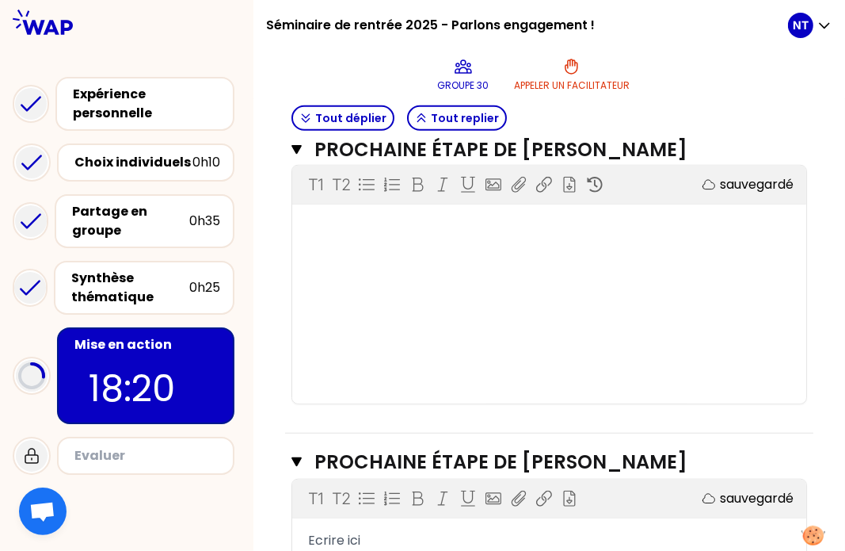
scroll to position [474, 0]
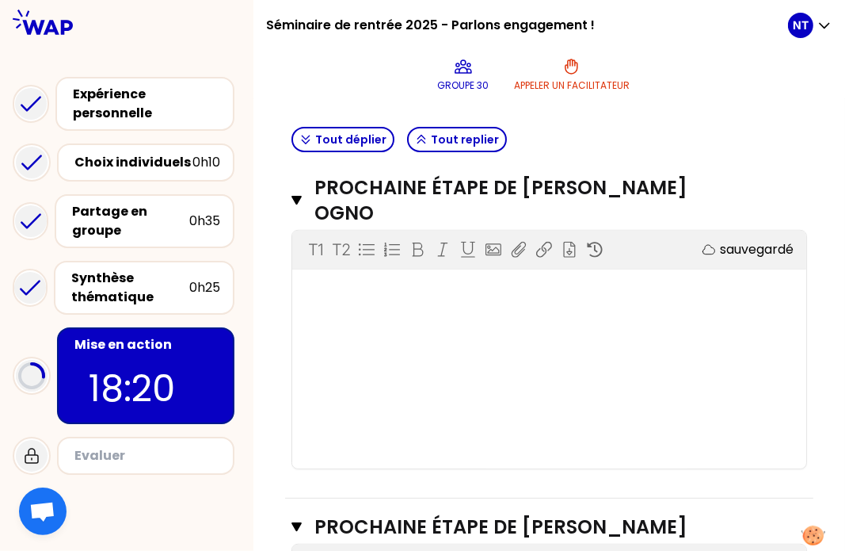
click at [532, 326] on div "T1 T2 Exporter sauvegardé ﻿" at bounding box center [549, 350] width 514 height 238
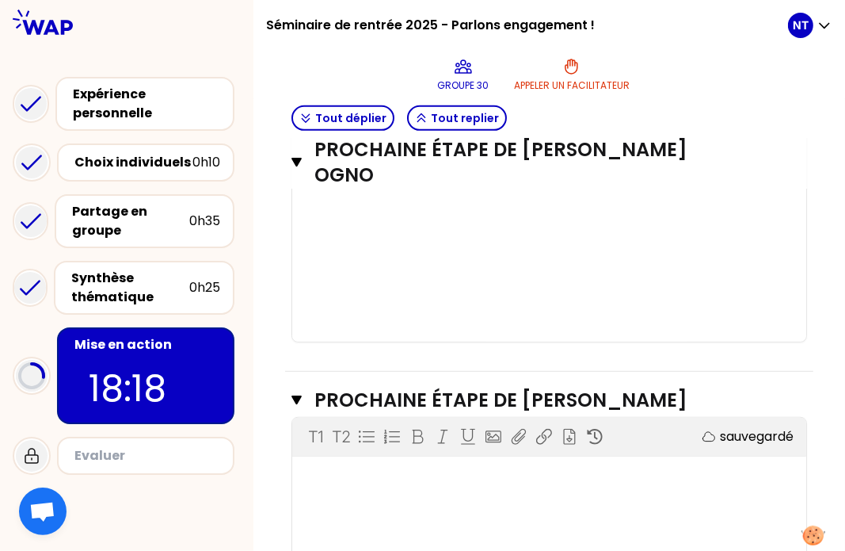
click at [352, 488] on div "﻿" at bounding box center [549, 478] width 482 height 19
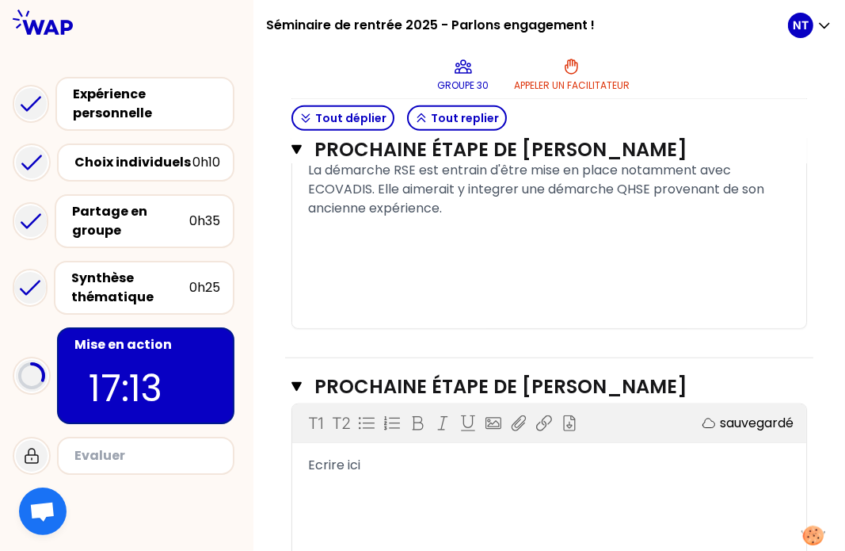
scroll to position [1096, 0]
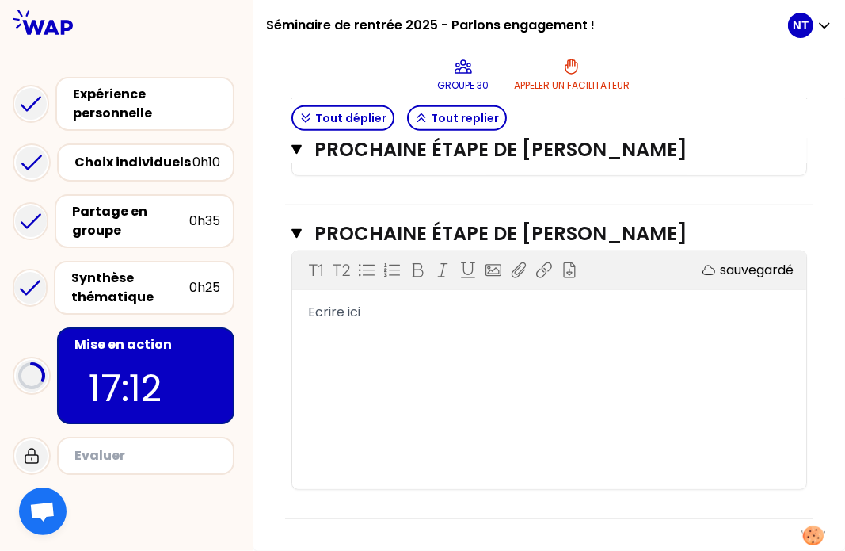
click at [543, 319] on div "Ecrire ici" at bounding box center [549, 312] width 482 height 19
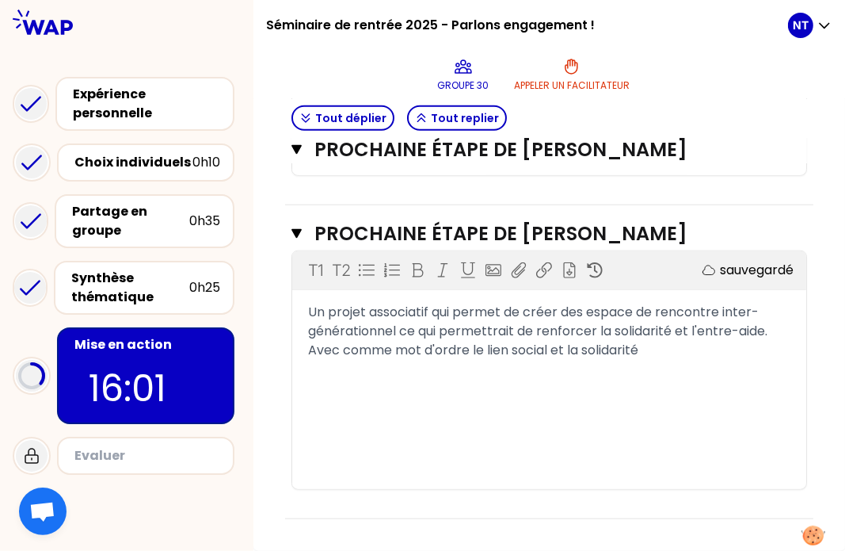
click at [646, 313] on span "Un projet associatif qui permet de créer des espace de rencontre inter-générati…" at bounding box center [539, 331] width 463 height 56
click at [688, 347] on span "Un projet associatif qui permet de créer des espaces de rencontre inter-générat…" at bounding box center [539, 331] width 463 height 56
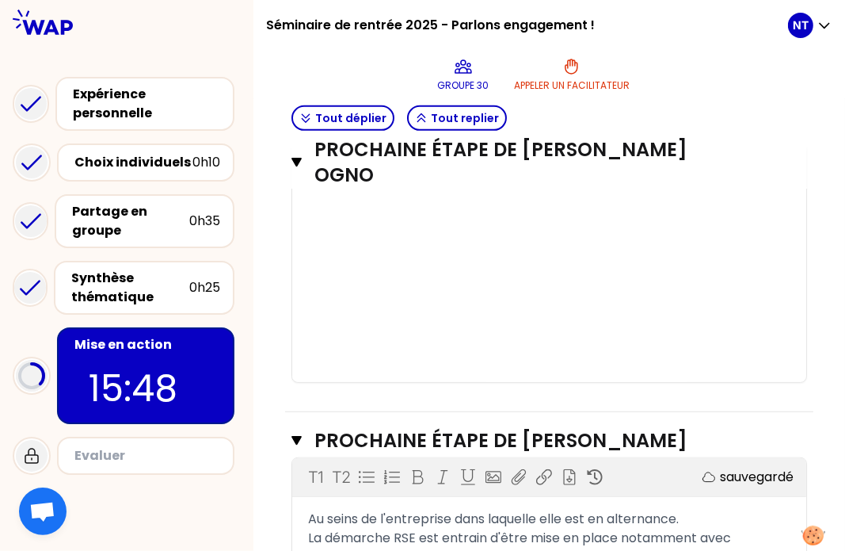
click at [570, 292] on div "T1 T2 Exporter sauvegardé ﻿" at bounding box center [549, 263] width 514 height 238
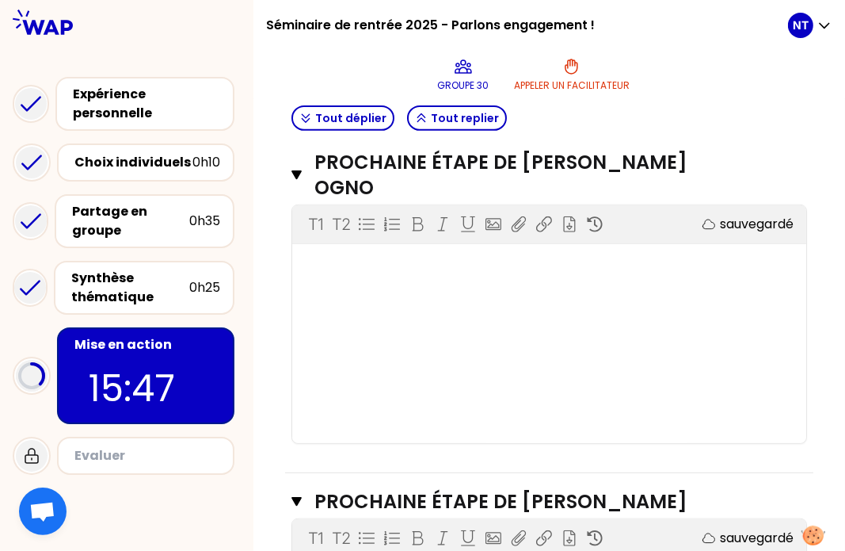
click at [547, 293] on div "T1 T2 Exporter sauvegardé ﻿" at bounding box center [549, 324] width 514 height 238
click at [515, 304] on div "T1 T2 Exporter sauvegardé ﻿" at bounding box center [549, 324] width 514 height 238
click at [370, 276] on div "﻿" at bounding box center [549, 266] width 482 height 19
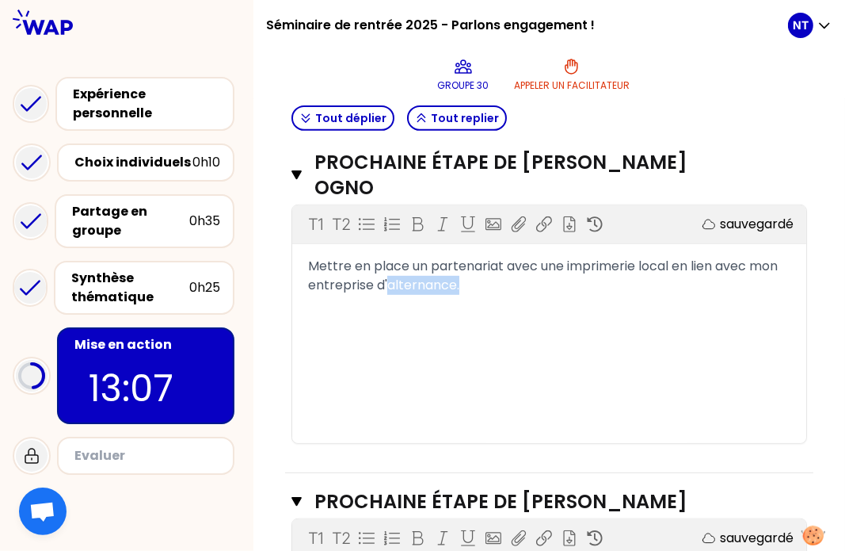
drag, startPoint x: 502, startPoint y: 303, endPoint x: 430, endPoint y: 314, distance: 72.9
click at [430, 314] on div "T1 T2 Exporter sauvegardé Mettre en place un partenariat avec une imprimerie lo…" at bounding box center [549, 324] width 514 height 238
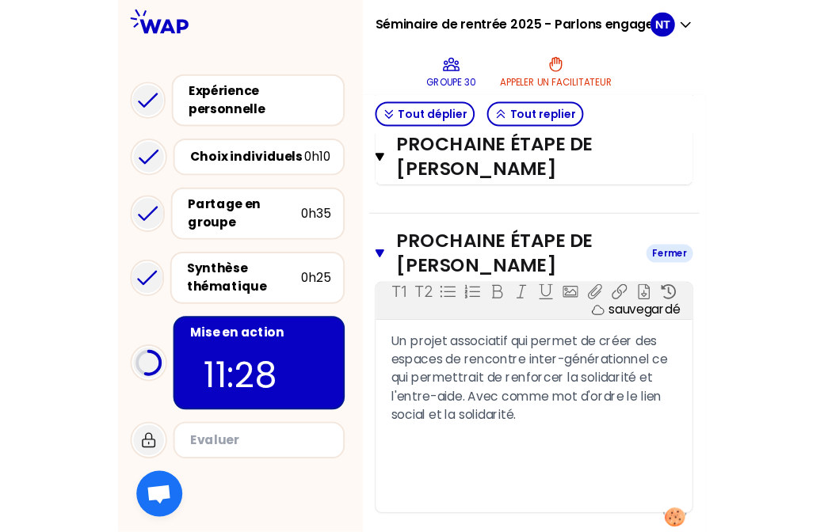
scroll to position [1147, 0]
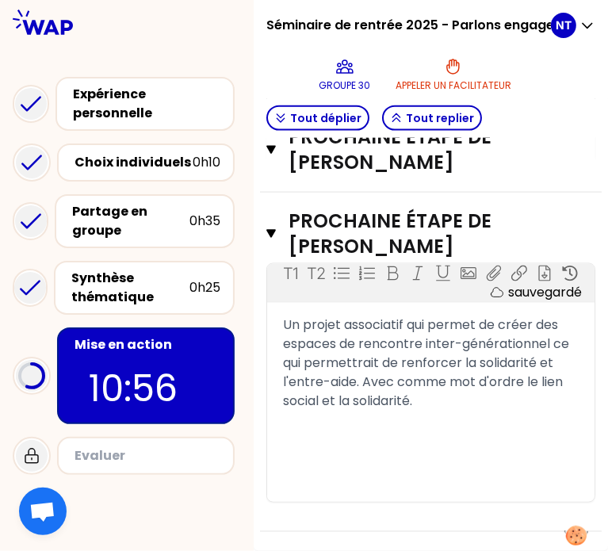
click at [136, 53] on div "Expérience personnelle Choix individuels 0h10 Partage en groupe 0h35 Synthèse t…" at bounding box center [126, 288] width 253 height 486
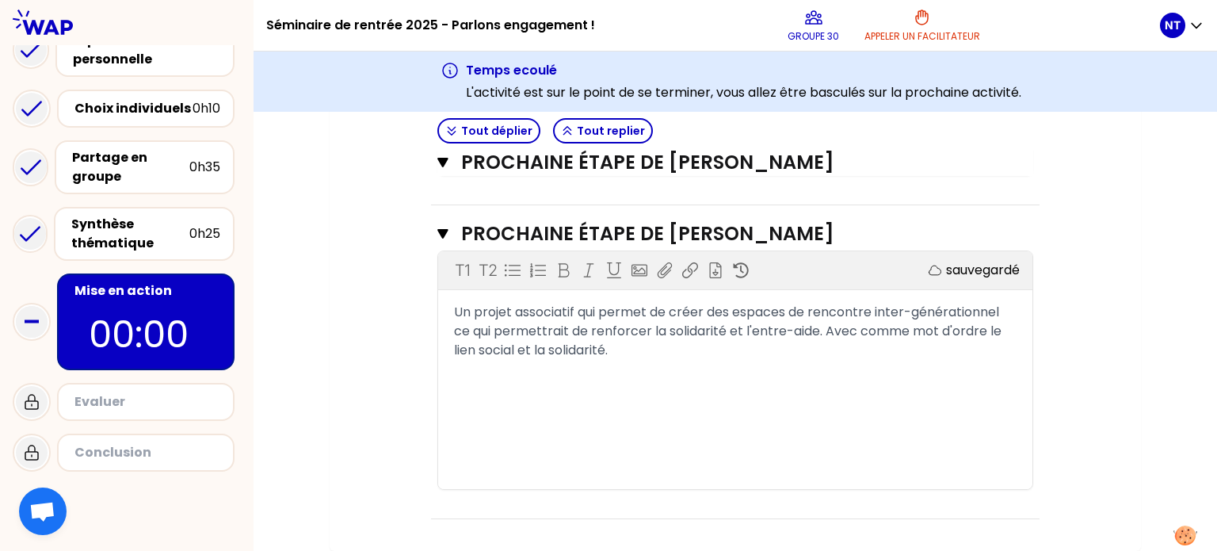
scroll to position [1039, 0]
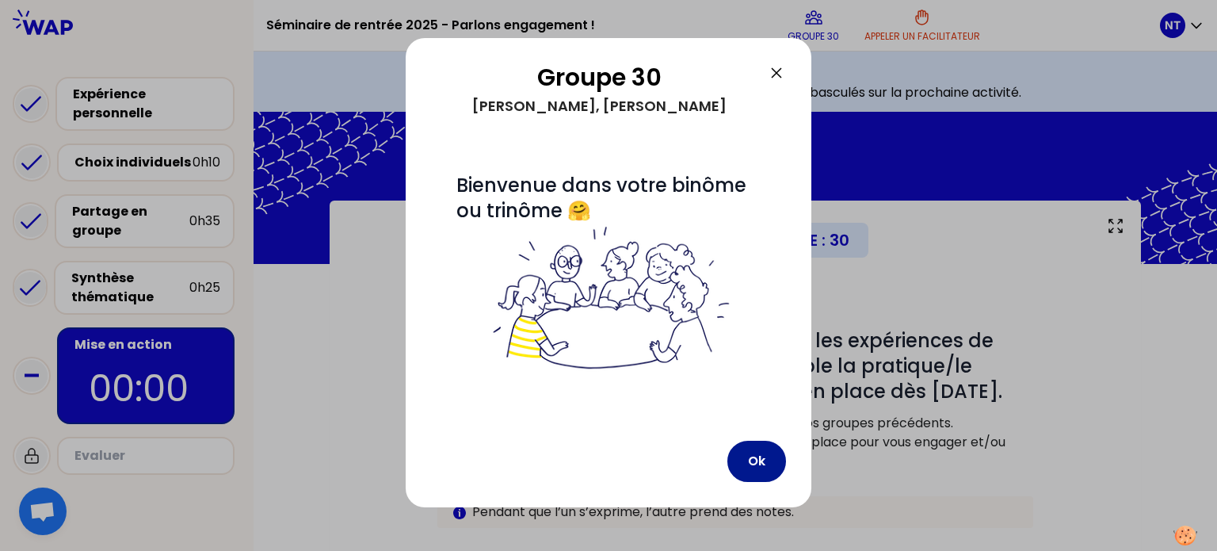
click at [759, 454] on button "Ok" at bounding box center [756, 460] width 59 height 41
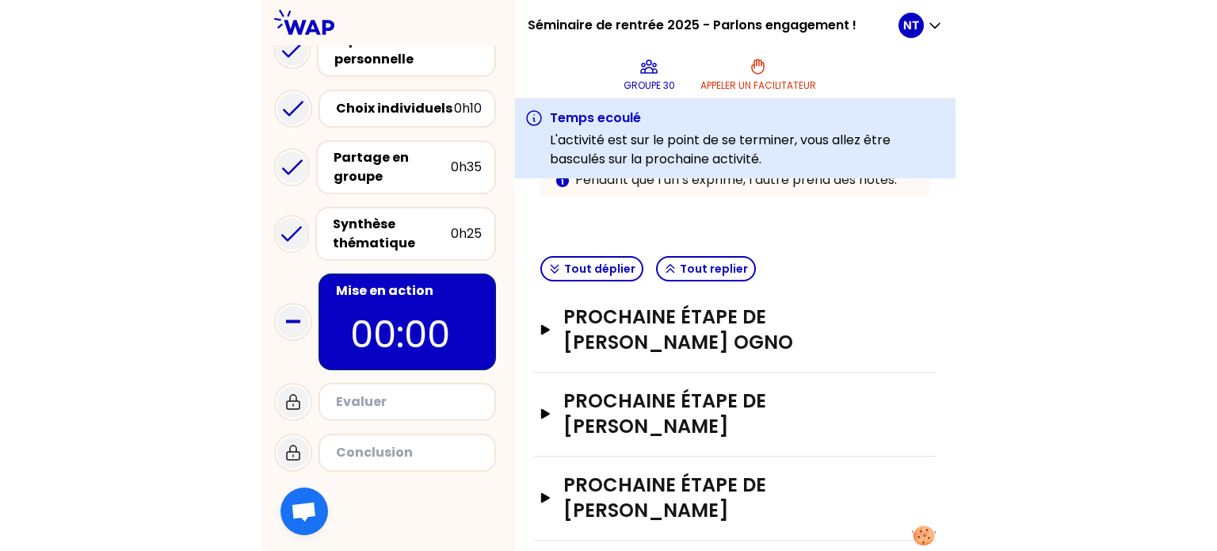
scroll to position [275, 0]
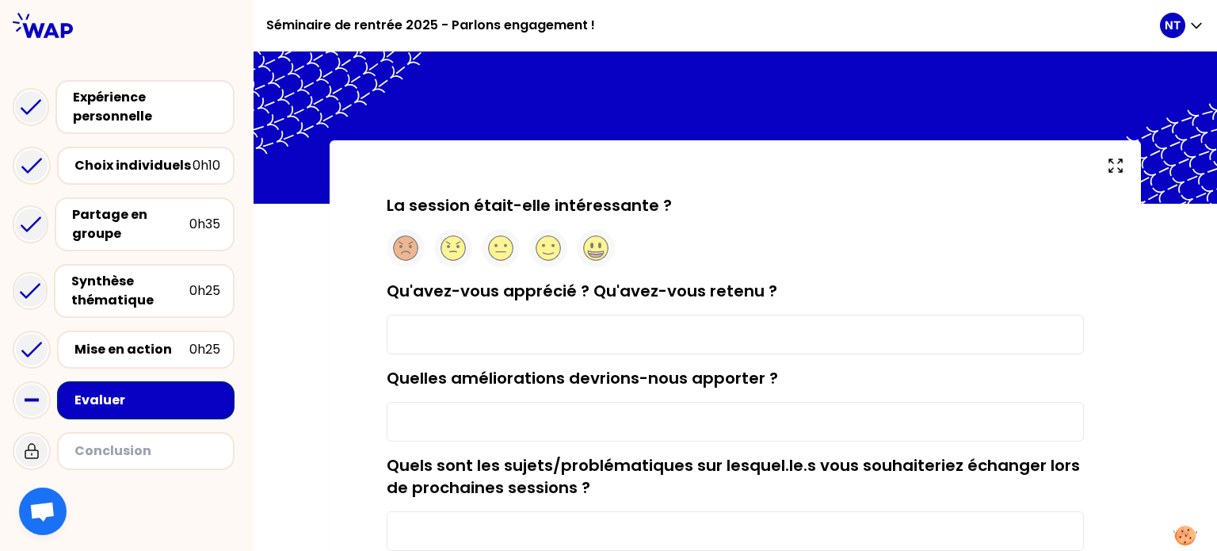
click at [509, 309] on div "Qu'avez-vous apprécié ? Qu'avez-vous retenu ?" at bounding box center [735, 317] width 697 height 74
click at [589, 252] on icon at bounding box center [595, 252] width 15 height 3
click at [513, 326] on input "Qu'avez-vous apprécié ? Qu'avez-vous retenu ?" at bounding box center [735, 334] width 697 height 40
type input "L"
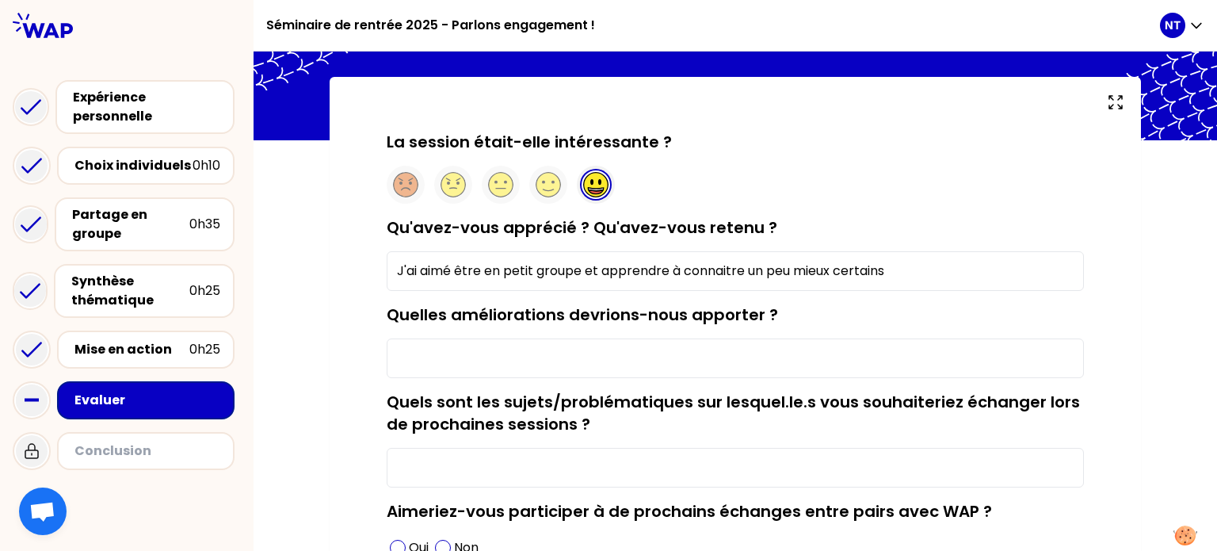
scroll to position [65, 0]
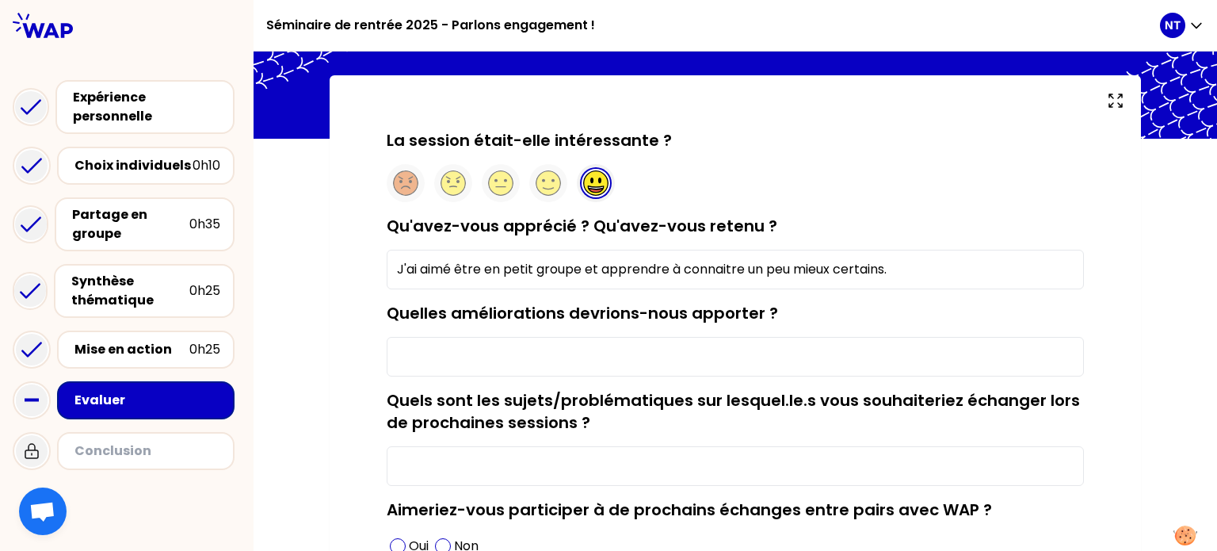
type input "J'ai aimé être en petit groupe et apprendre à connaitre un peu mieux certains."
click at [875, 368] on input "Quelles améliorations devrions-nous apporter ?" at bounding box center [735, 357] width 697 height 40
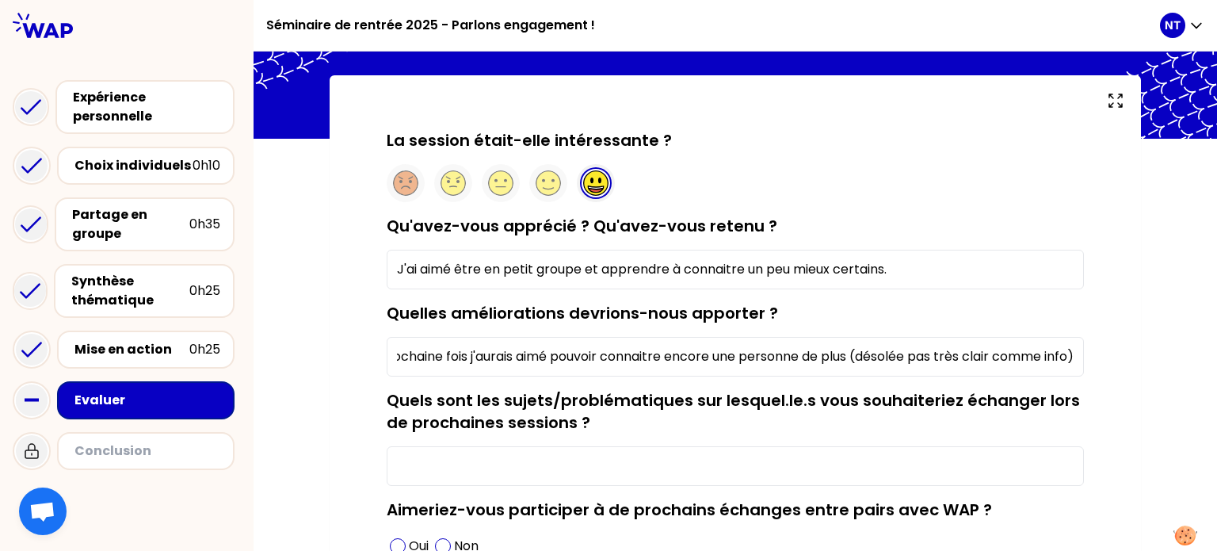
scroll to position [207, 0]
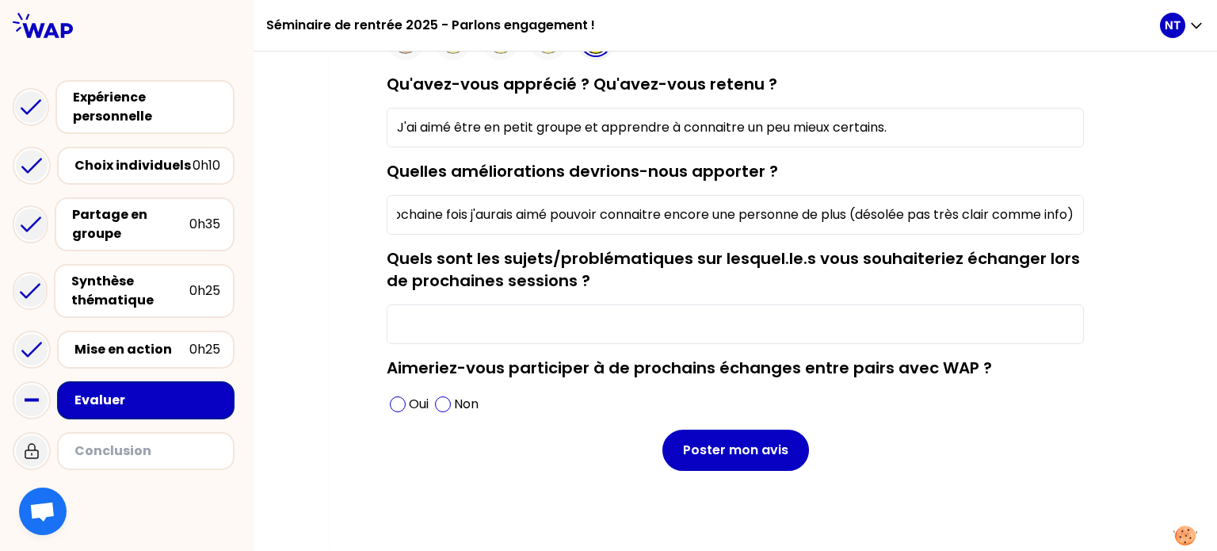
type input "Sur la première session super, mais sur la deuxième j'etais avec 2 autres perso…"
click at [775, 332] on input "Quels sont les sujets/problématiques sur lesquel.le.s vous souhaiteriez échange…" at bounding box center [735, 324] width 697 height 40
type input "RAS"
click at [414, 398] on p "Oui" at bounding box center [419, 403] width 20 height 19
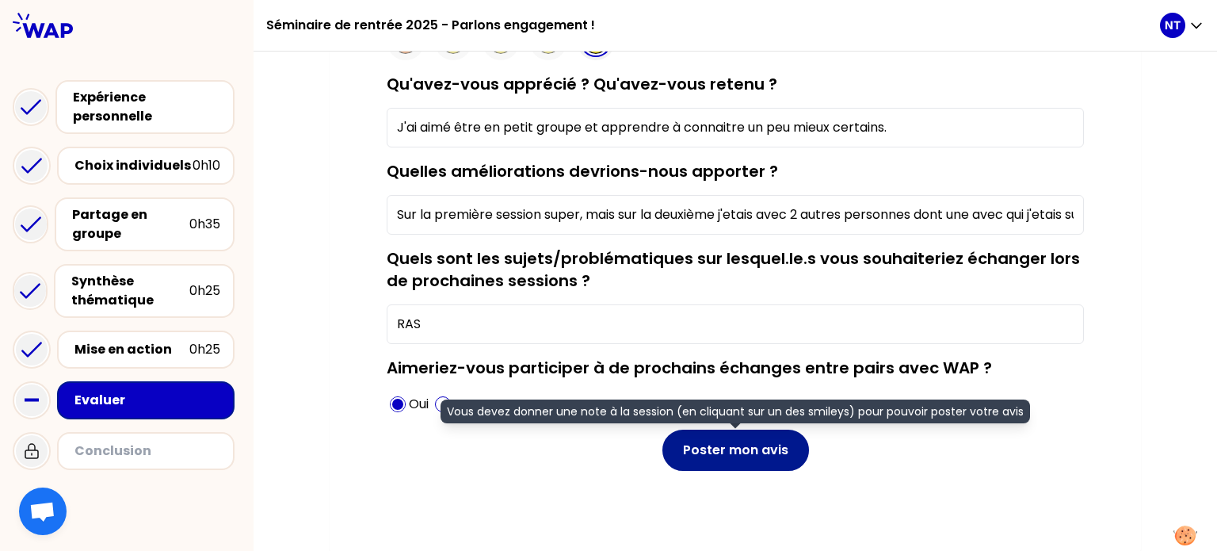
click at [699, 448] on button "Poster mon avis" at bounding box center [735, 449] width 147 height 41
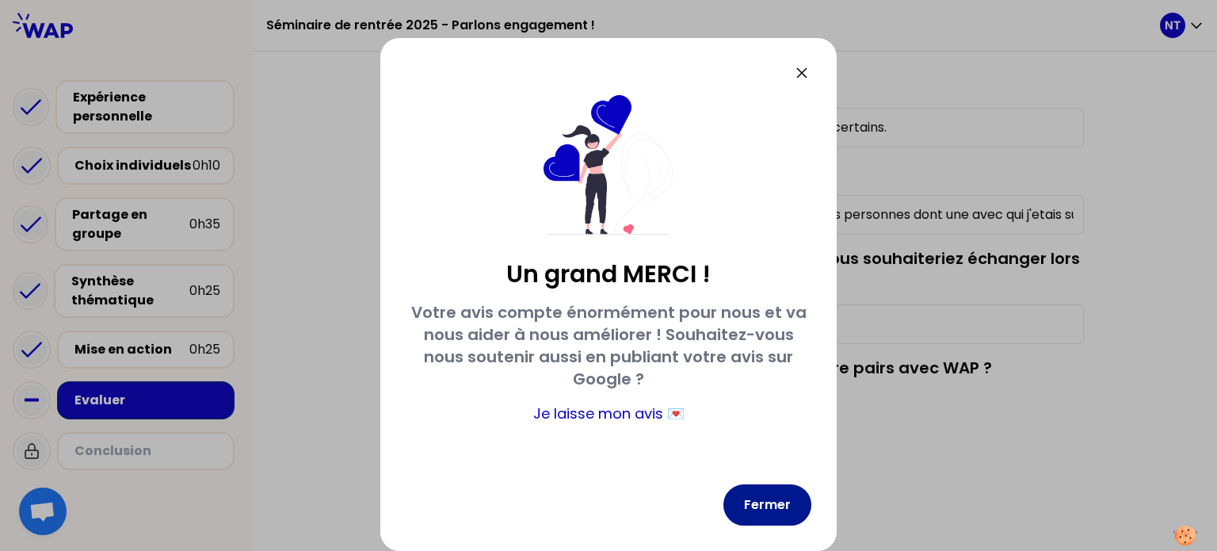
click at [783, 509] on button "Fermer" at bounding box center [767, 504] width 88 height 41
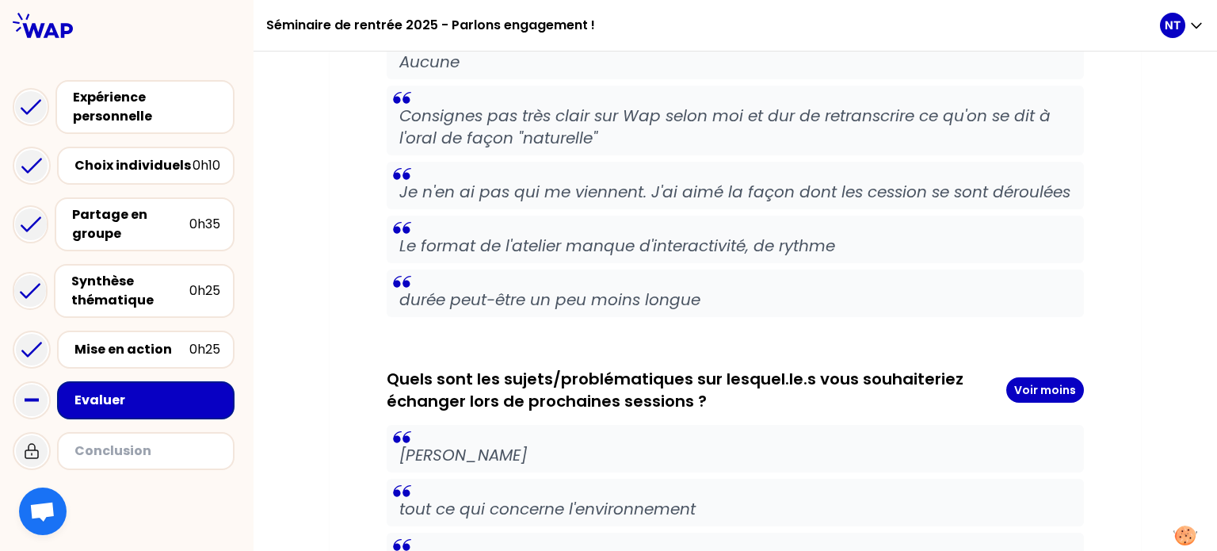
scroll to position [5248, 0]
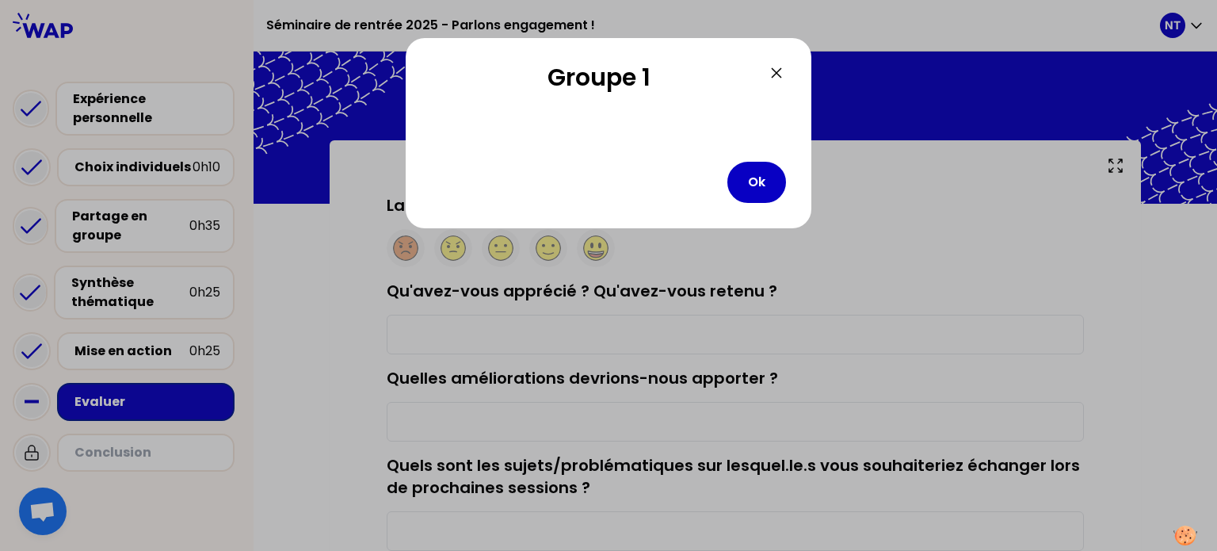
type input "J'ai aimé être en petit groupe et apprendre à connaitre un peu mieux certains."
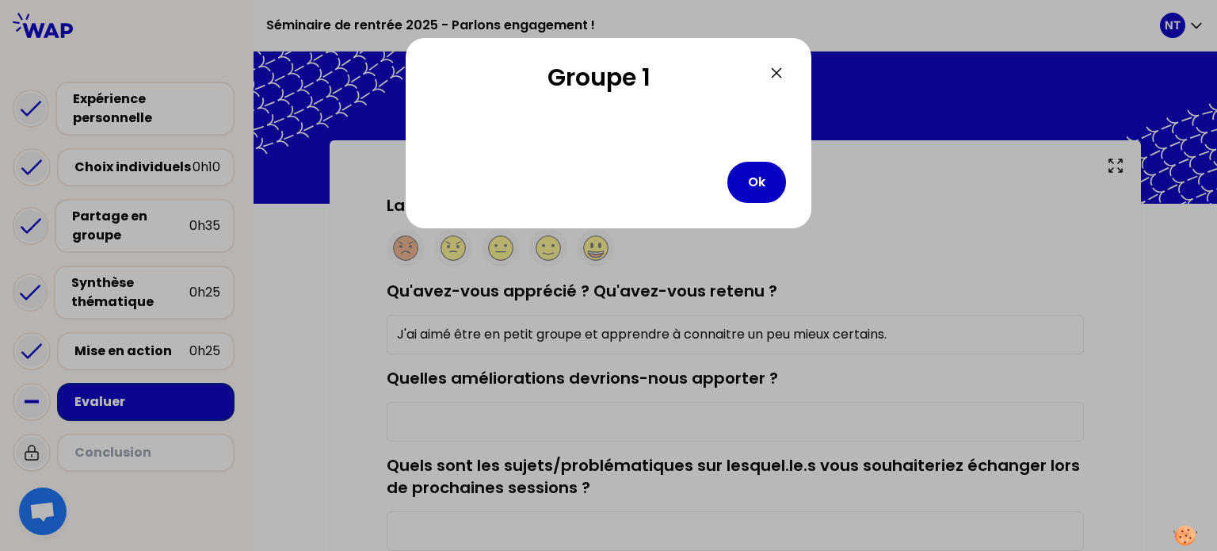
type input "Sur la première session super, mais sur la deuxième j'etais avec 2 autres perso…"
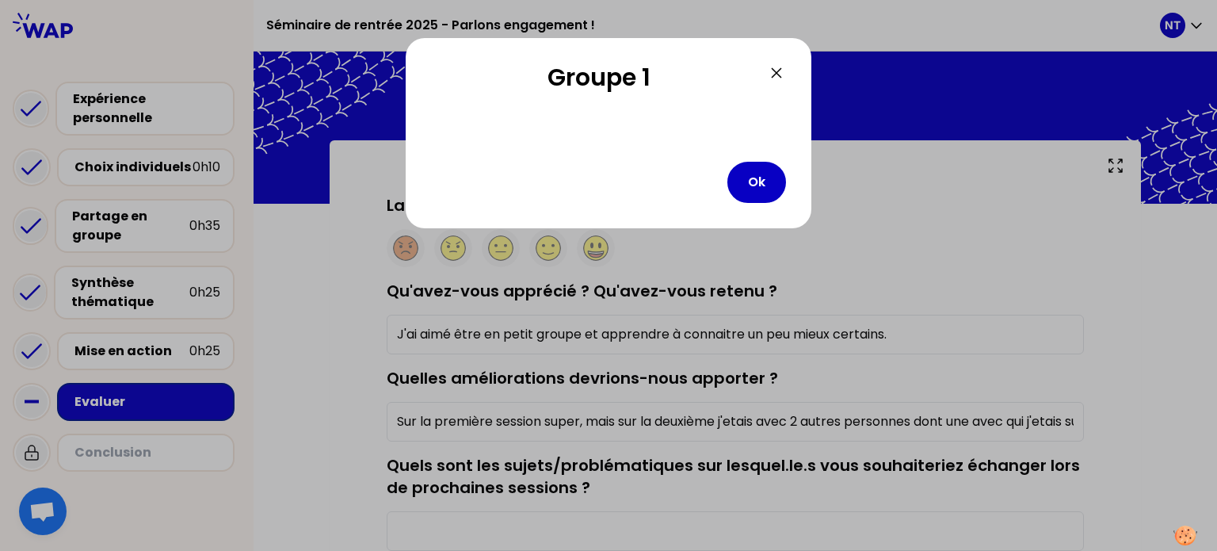
type input "RAS"
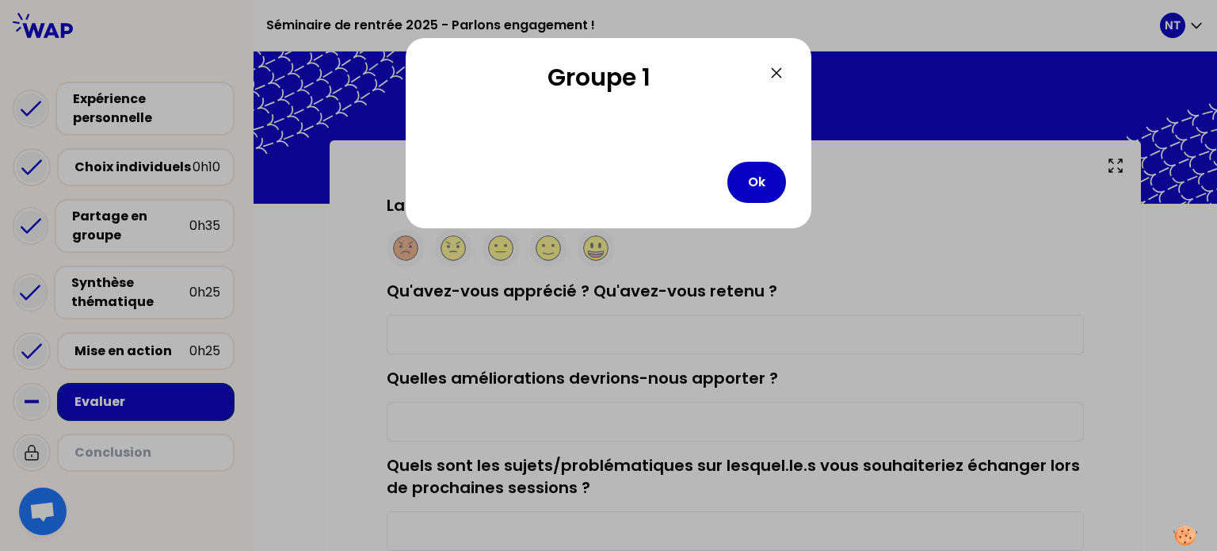
type input "J'ai aimé être en petit groupe et apprendre à connaitre un peu mieux certains."
type input "Sur la première session super, mais sur la deuxième j'etais avec 2 autres perso…"
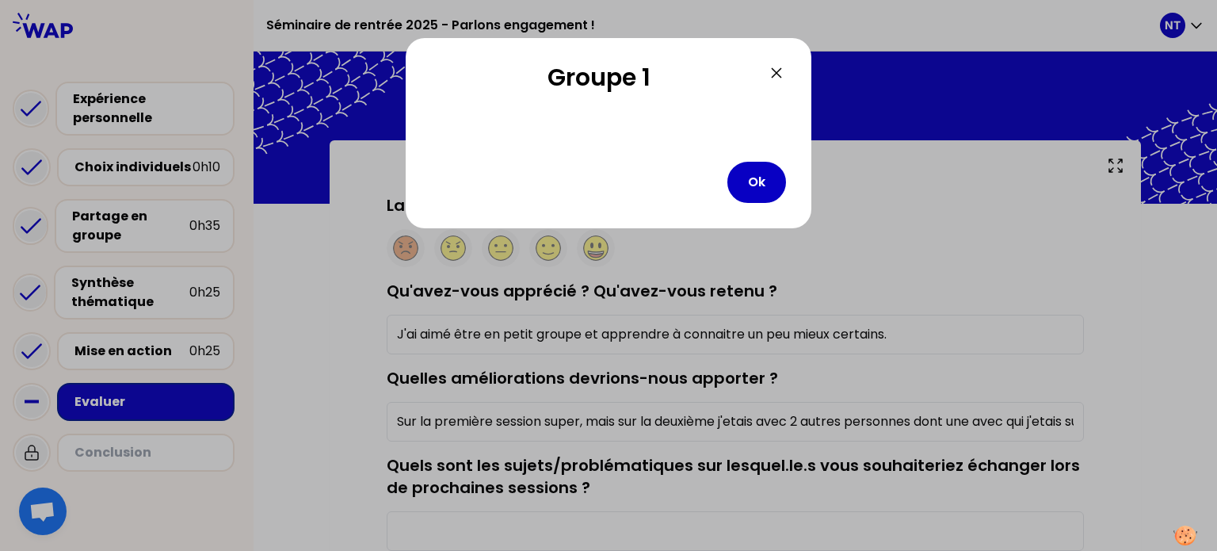
type input "RAS"
